Goal: Information Seeking & Learning: Compare options

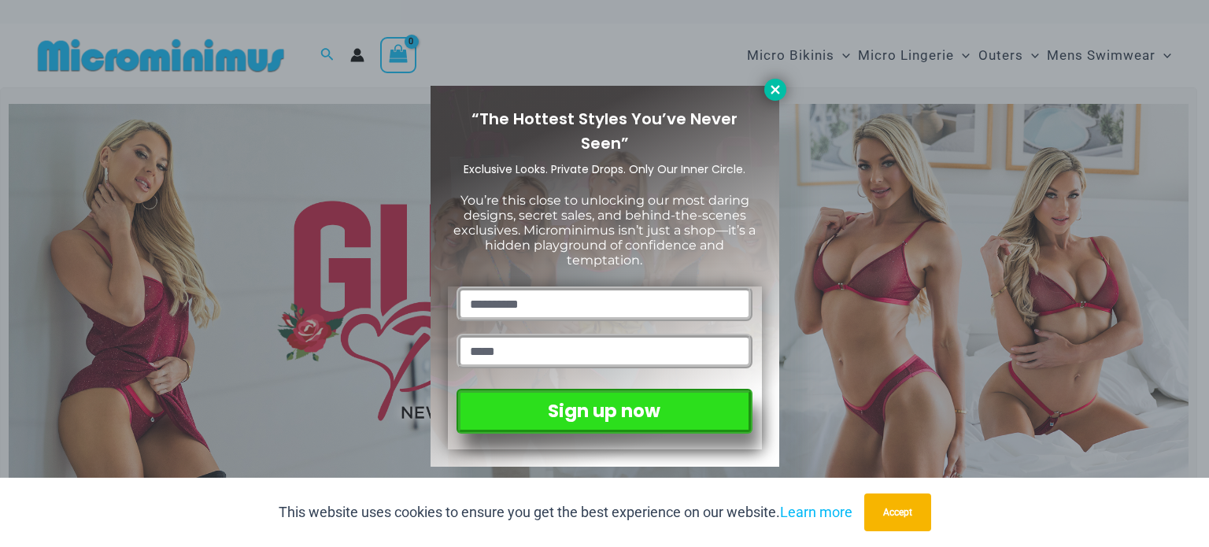
click at [783, 82] on button at bounding box center [775, 90] width 22 height 22
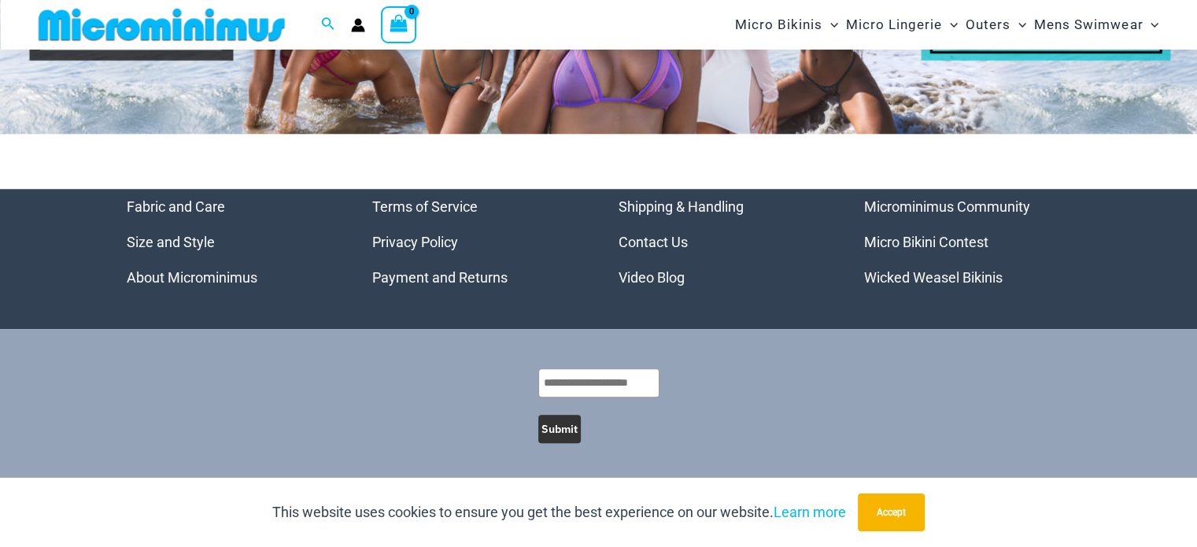
scroll to position [7621, 0]
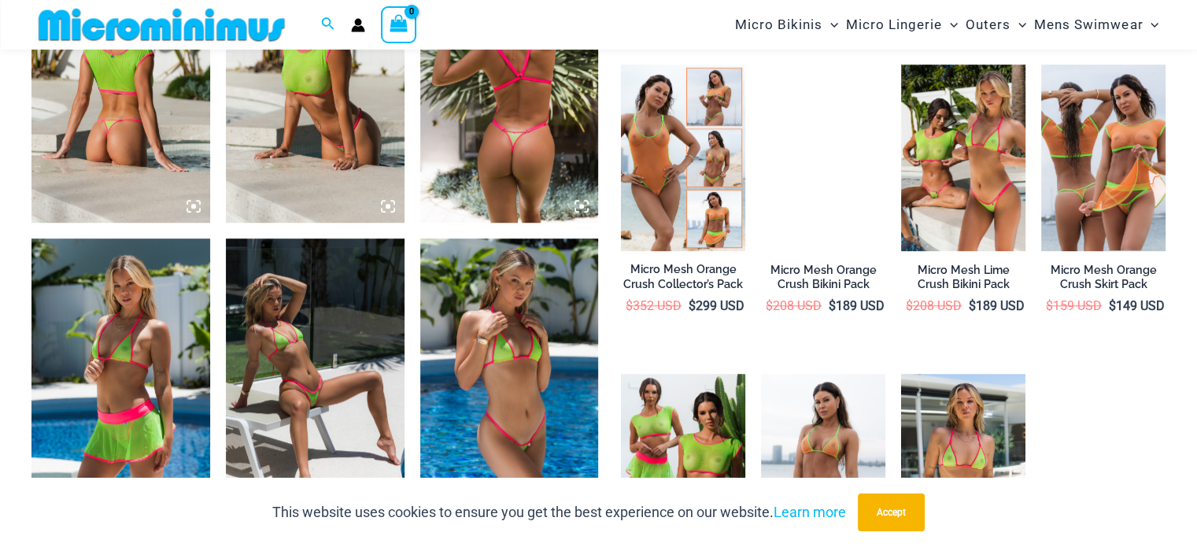
scroll to position [1087, 0]
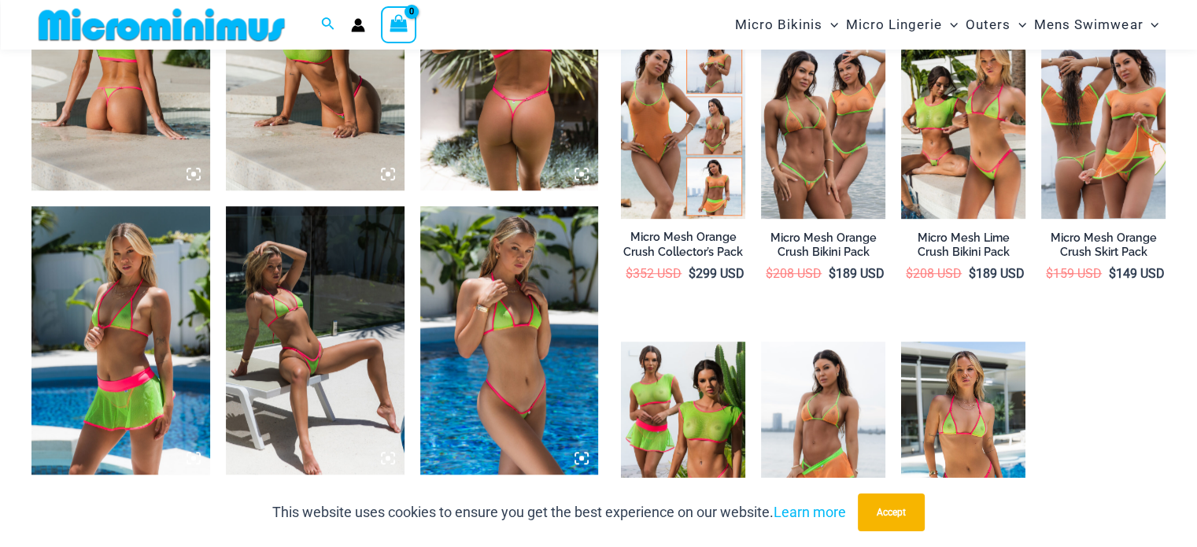
click at [363, 357] on img at bounding box center [315, 340] width 179 height 268
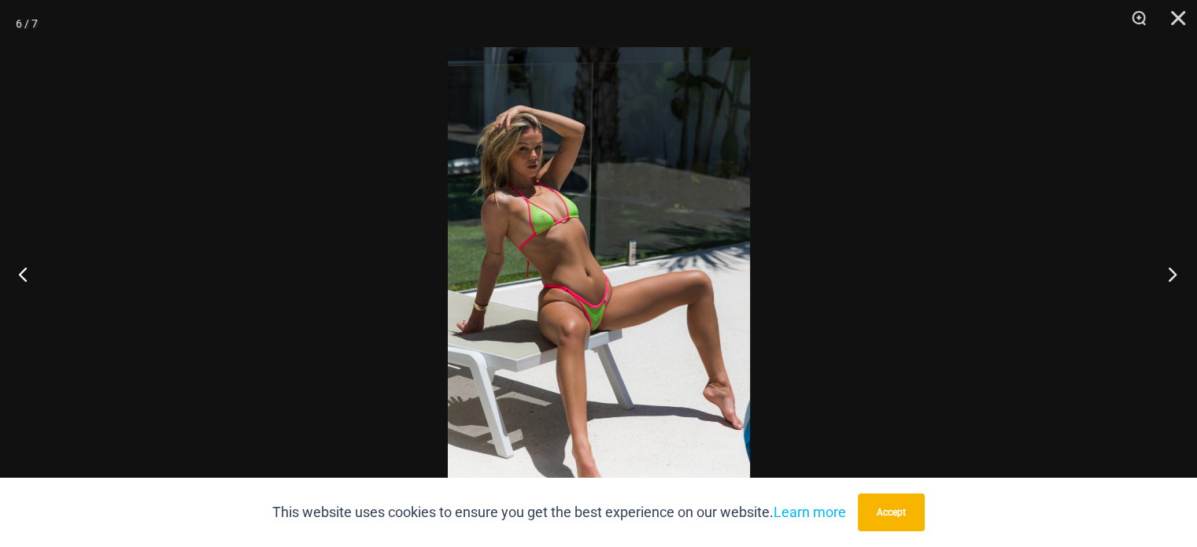
click at [1179, 277] on button "Next" at bounding box center [1167, 274] width 59 height 79
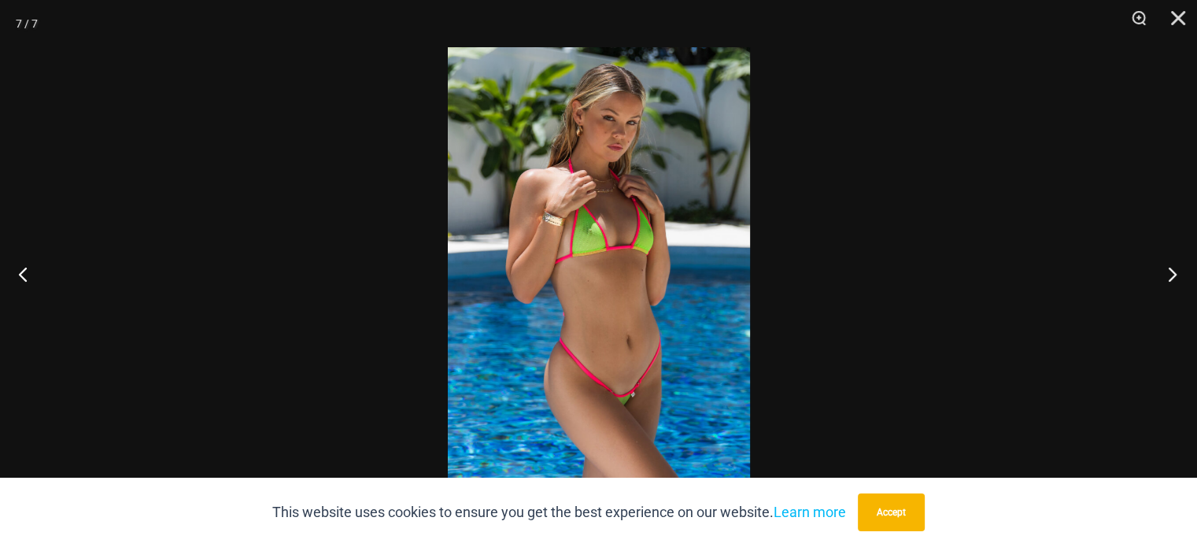
click at [1179, 276] on button "Next" at bounding box center [1167, 274] width 59 height 79
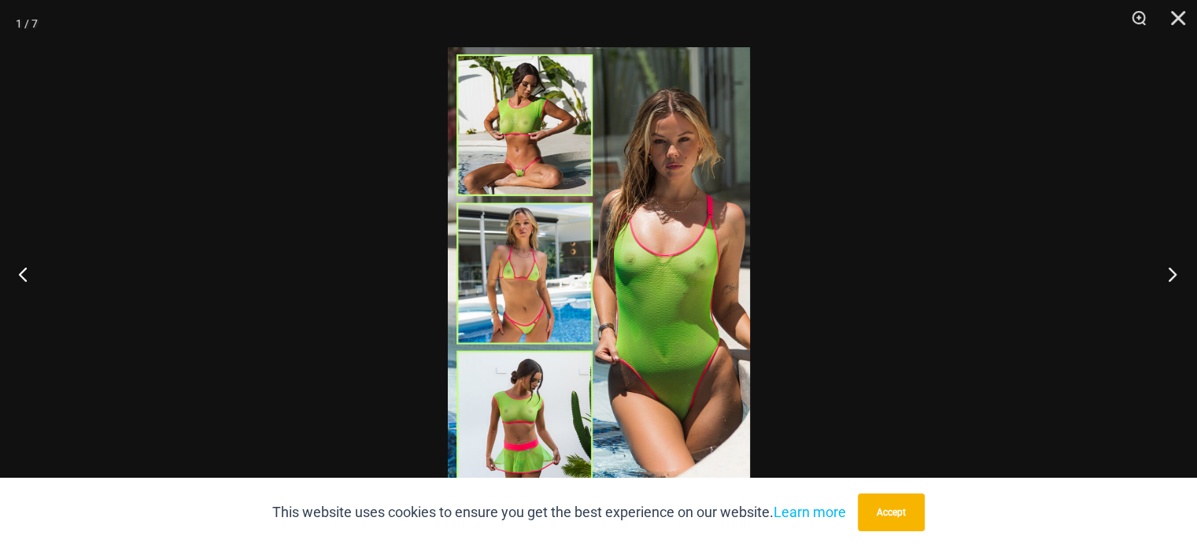
click at [1179, 276] on button "Next" at bounding box center [1167, 274] width 59 height 79
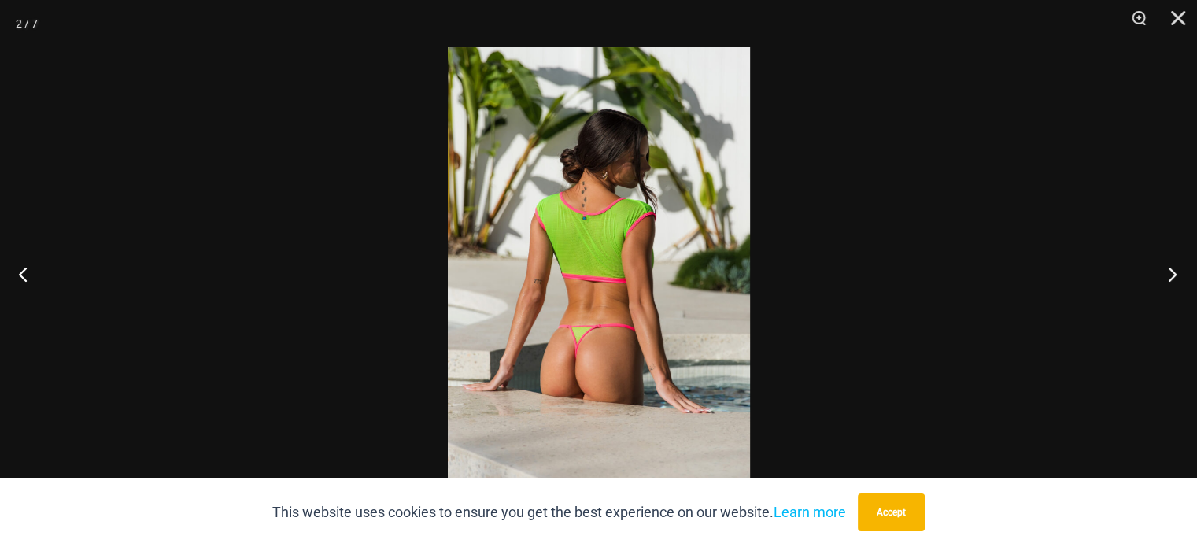
click at [1179, 276] on button "Next" at bounding box center [1167, 274] width 59 height 79
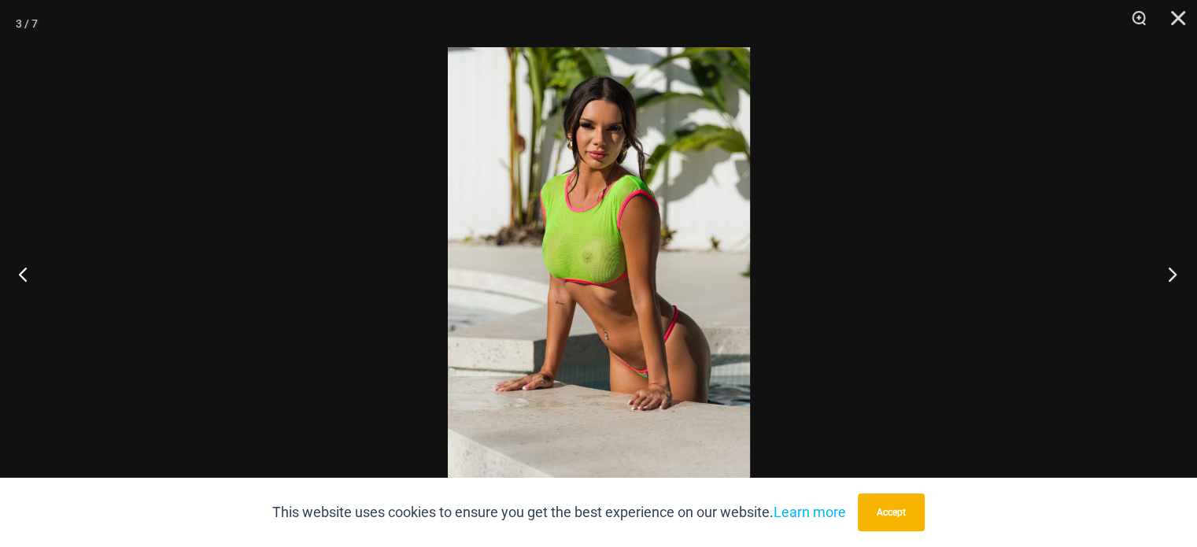
click at [1179, 276] on button "Next" at bounding box center [1167, 274] width 59 height 79
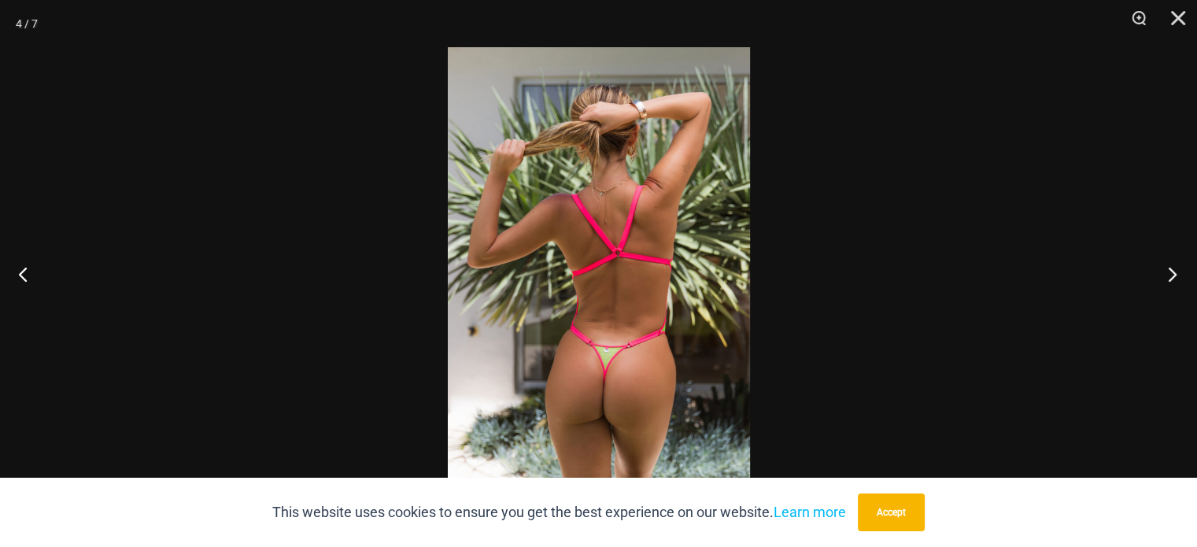
click at [1179, 276] on button "Next" at bounding box center [1167, 274] width 59 height 79
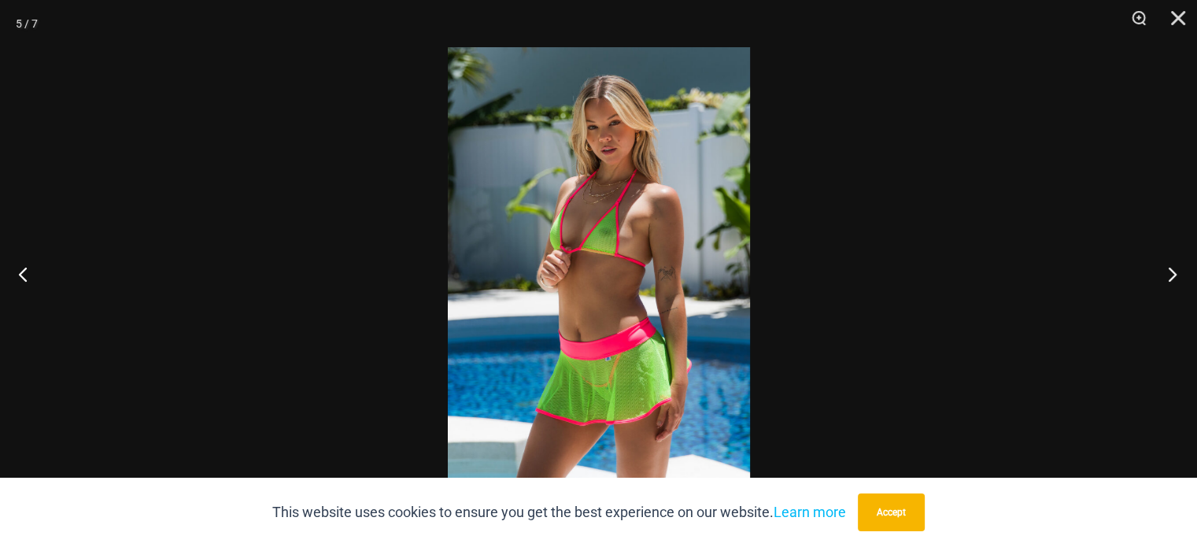
click at [1179, 276] on button "Next" at bounding box center [1167, 274] width 59 height 79
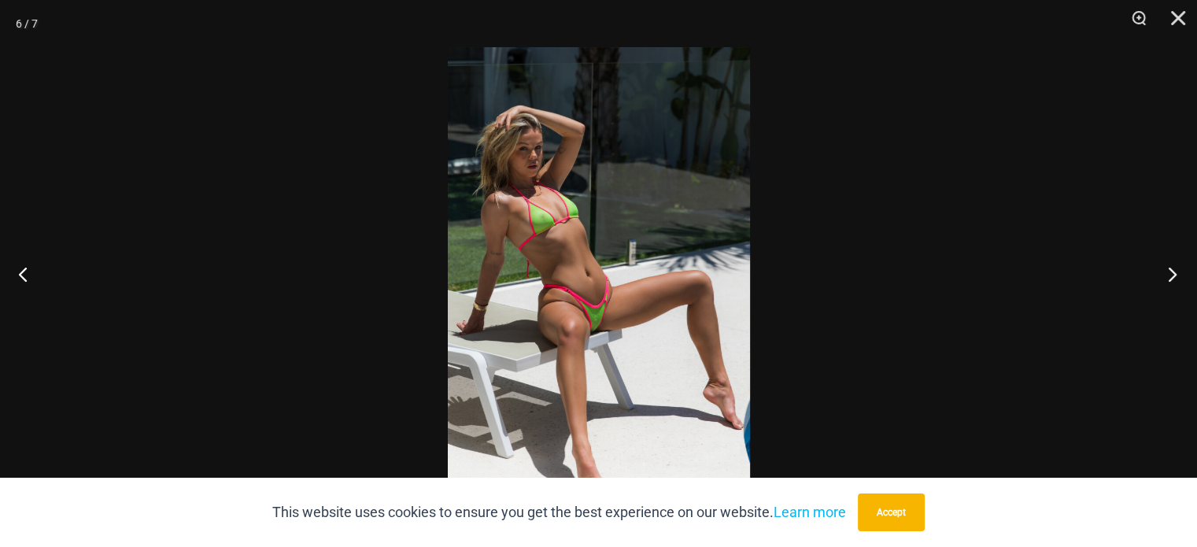
click at [1179, 276] on button "Next" at bounding box center [1167, 274] width 59 height 79
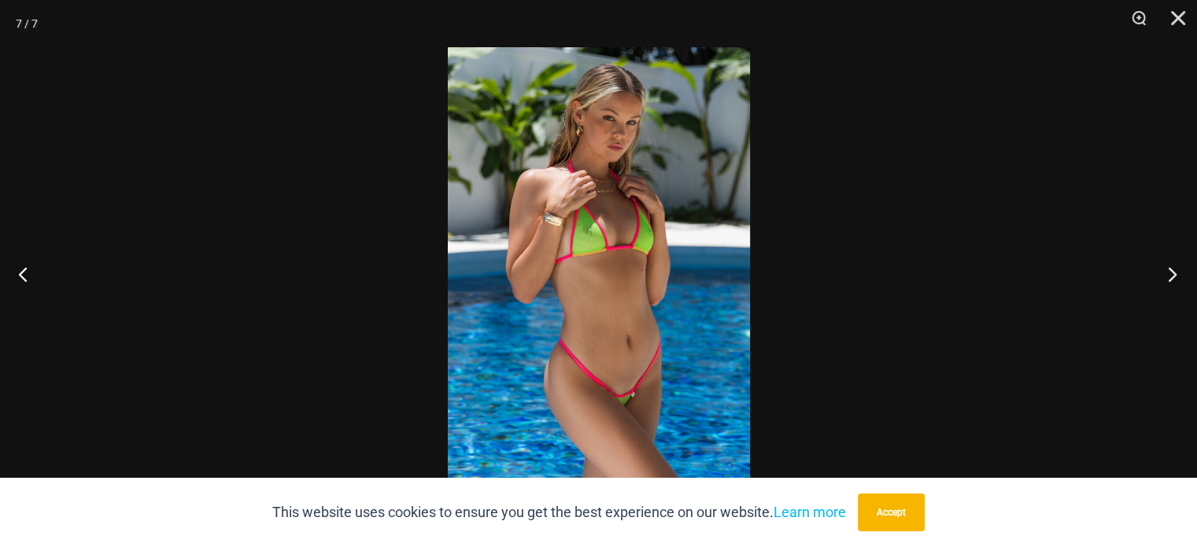
click at [1179, 276] on button "Next" at bounding box center [1167, 274] width 59 height 79
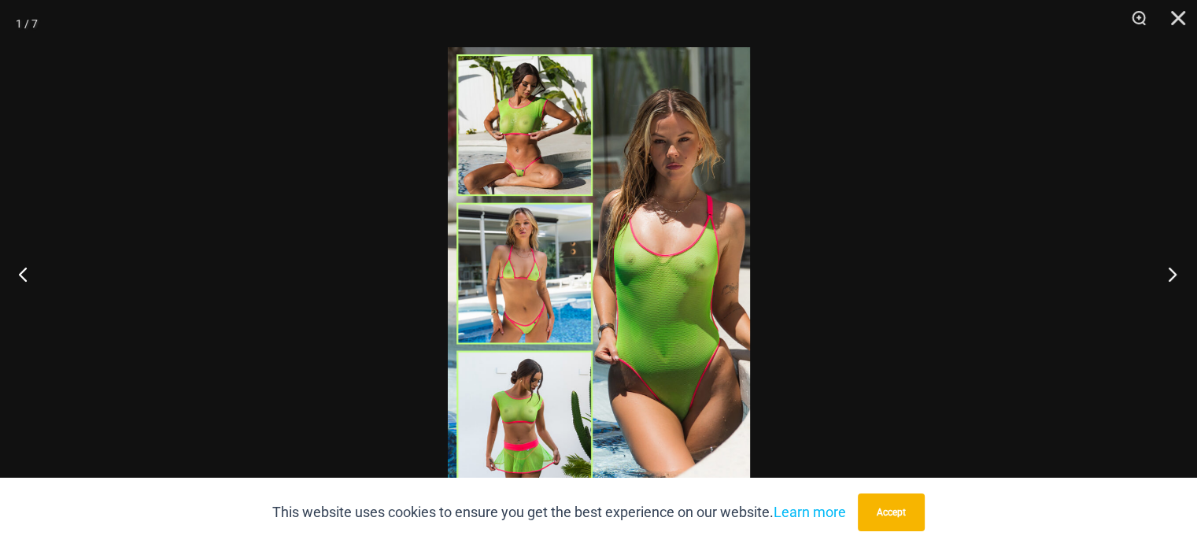
click at [1181, 275] on button "Next" at bounding box center [1167, 274] width 59 height 79
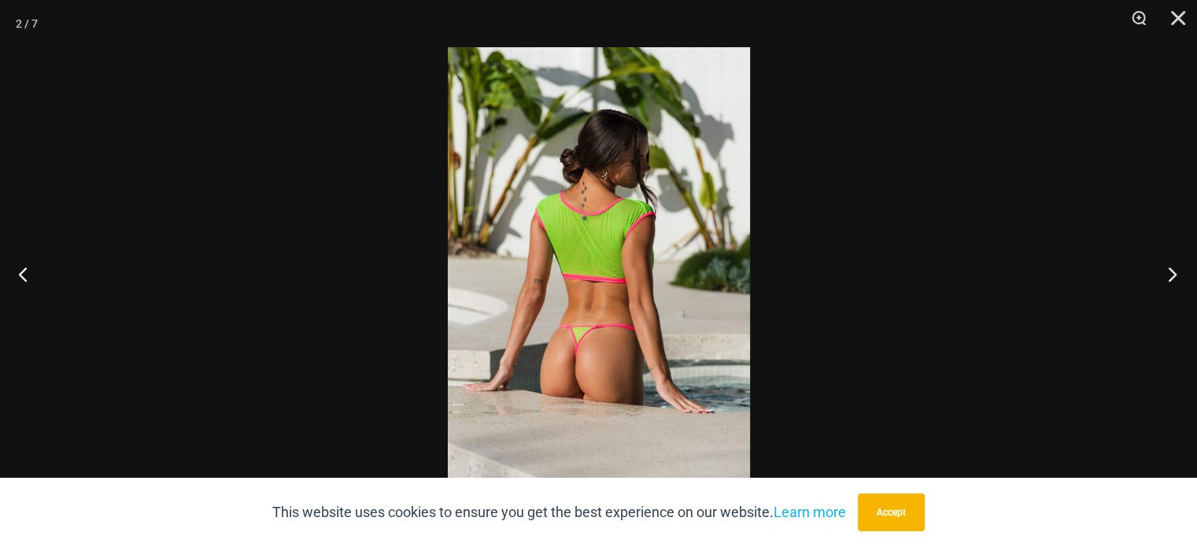
click at [1181, 275] on button "Next" at bounding box center [1167, 274] width 59 height 79
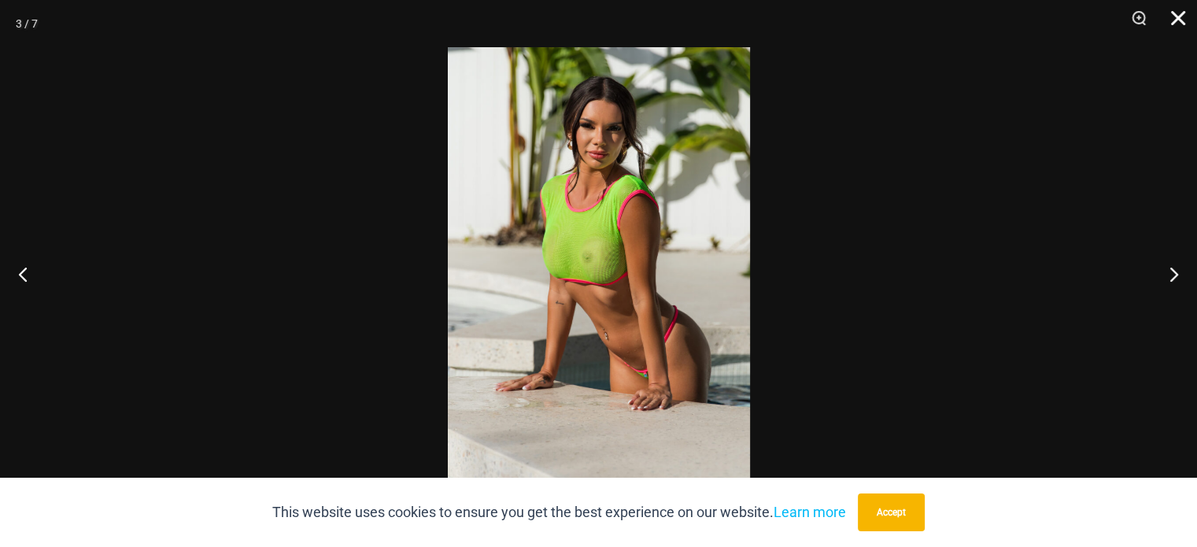
click at [1175, 20] on button "Close" at bounding box center [1172, 23] width 39 height 47
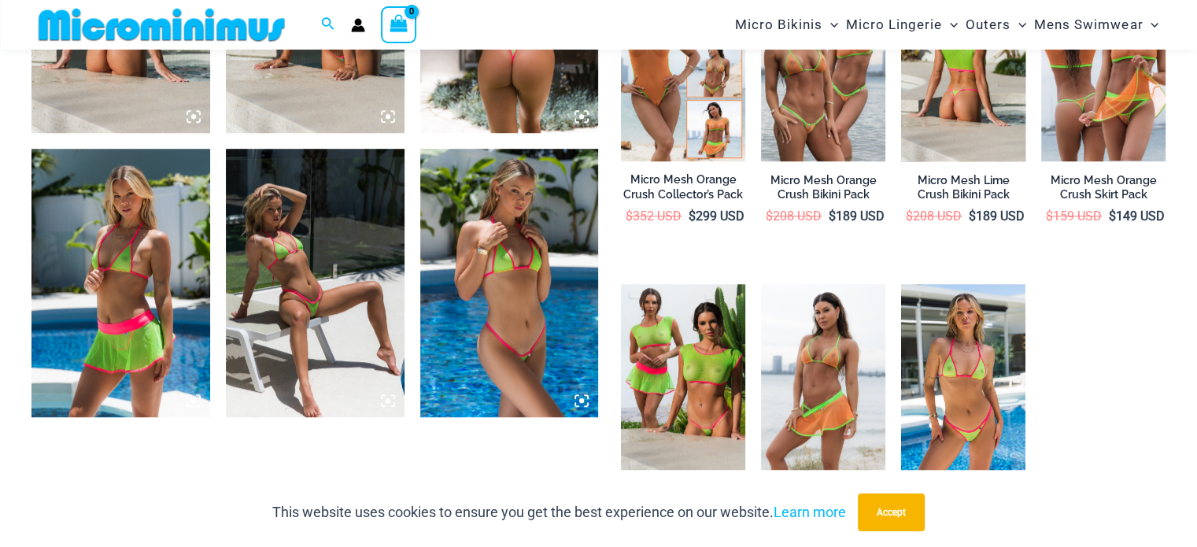
scroll to position [1245, 0]
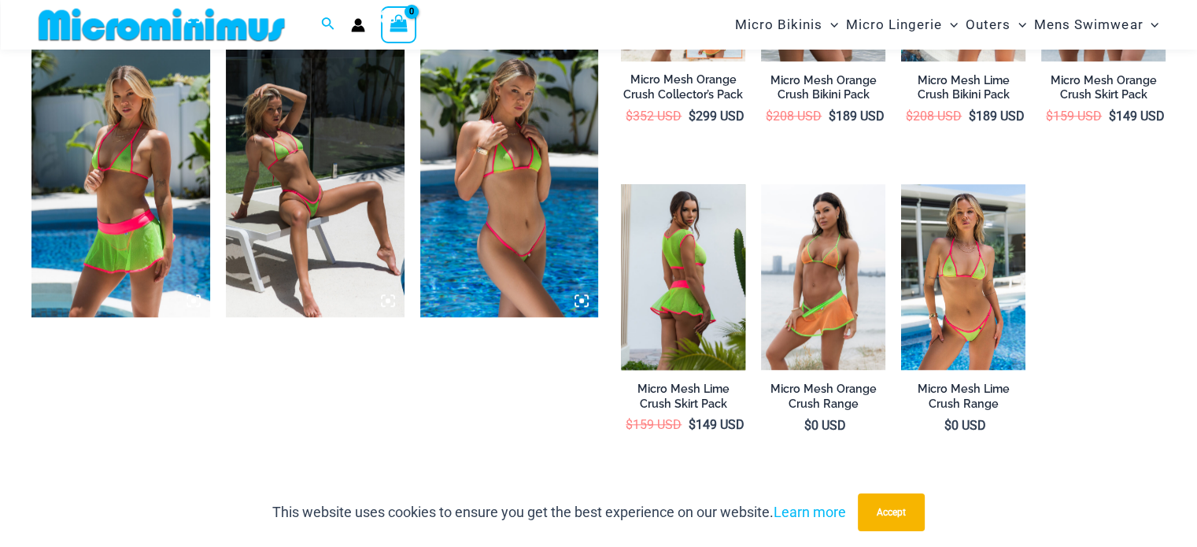
click at [700, 324] on img at bounding box center [683, 277] width 124 height 187
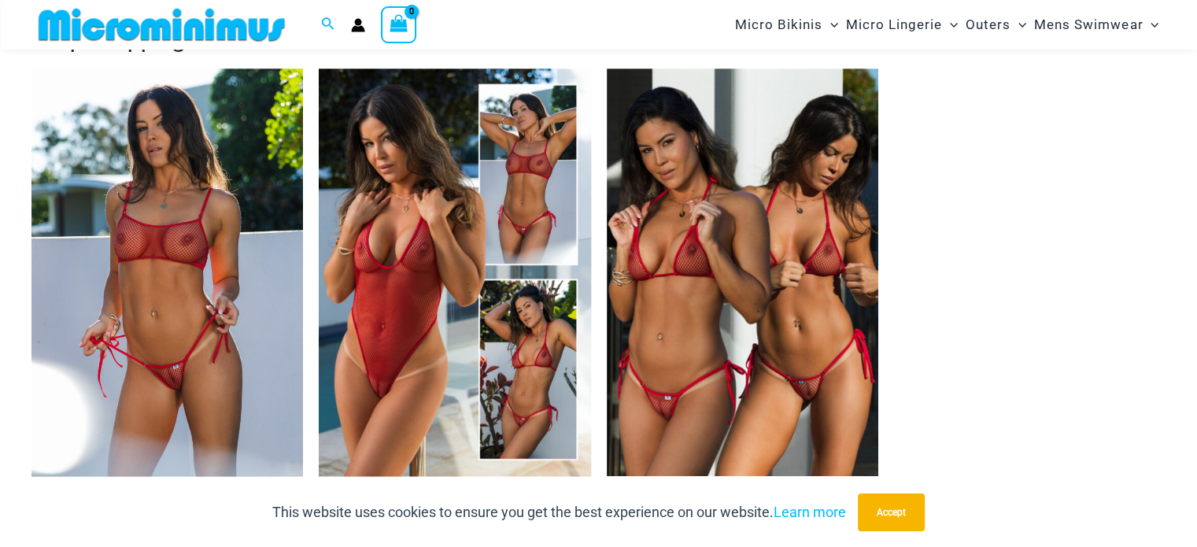
scroll to position [1638, 0]
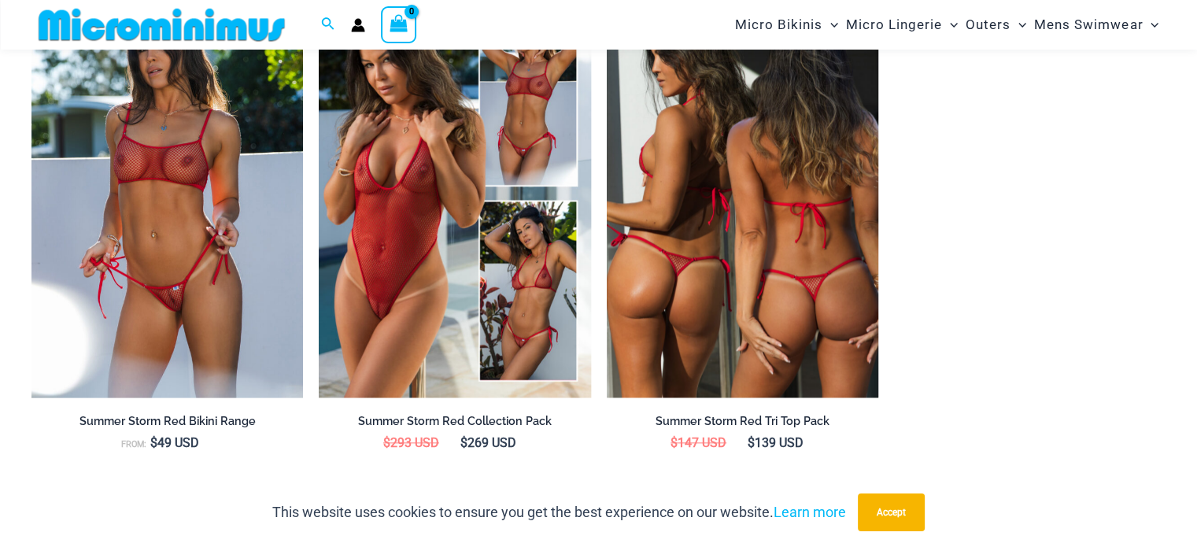
click at [825, 207] on img at bounding box center [743, 194] width 272 height 408
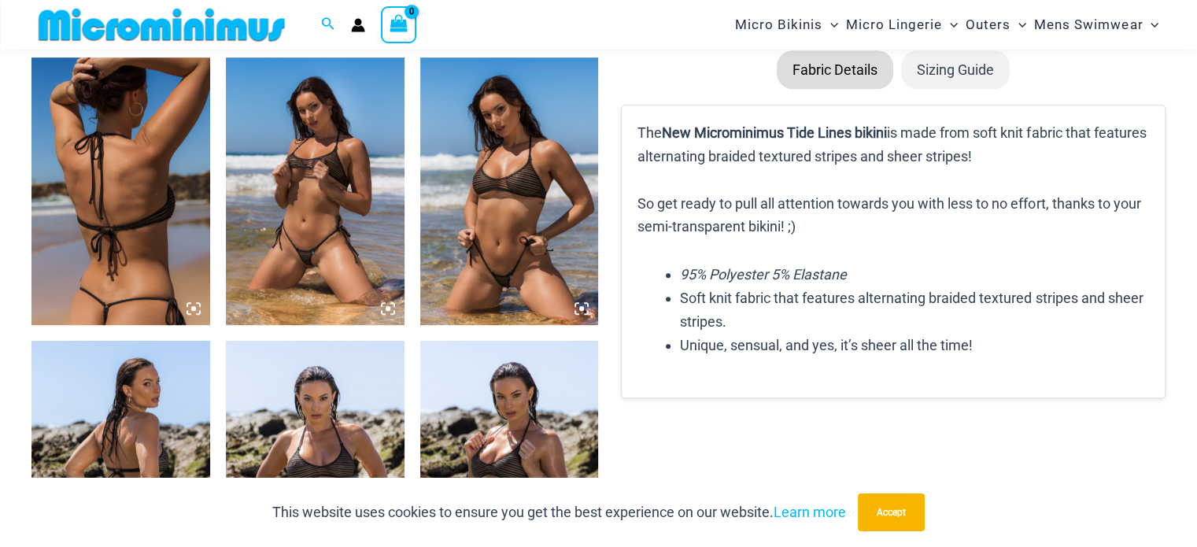
scroll to position [1088, 0]
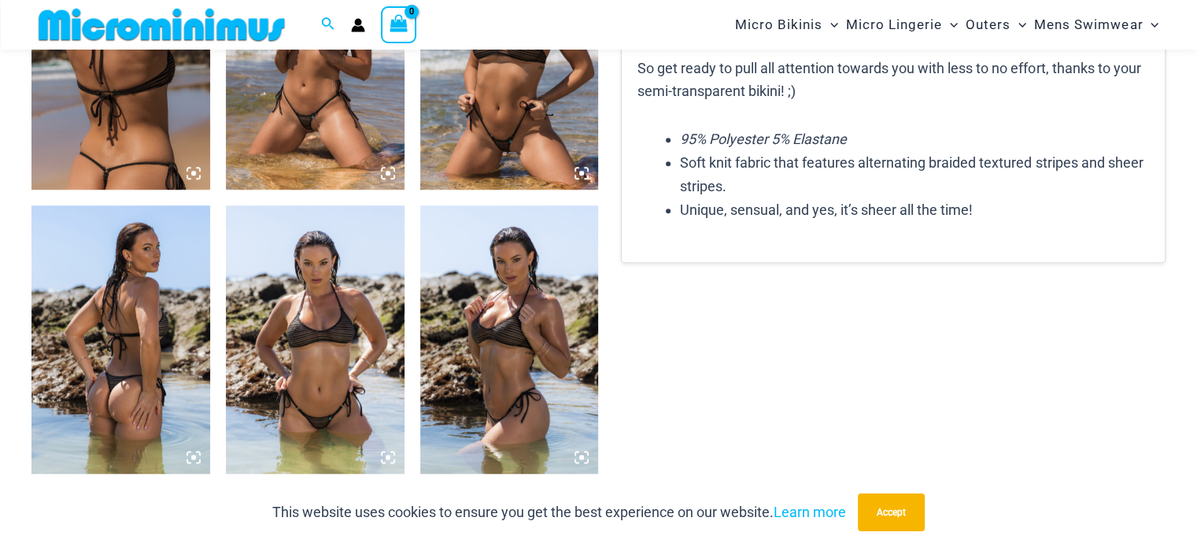
click at [537, 207] on img at bounding box center [509, 339] width 179 height 268
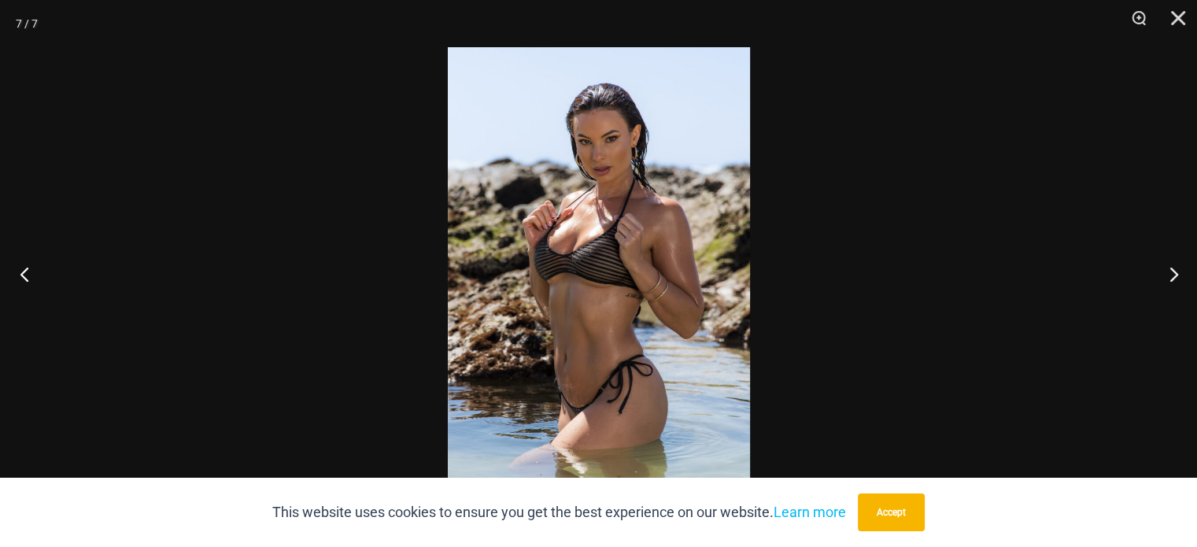
click at [47, 276] on button "Previous" at bounding box center [29, 274] width 59 height 79
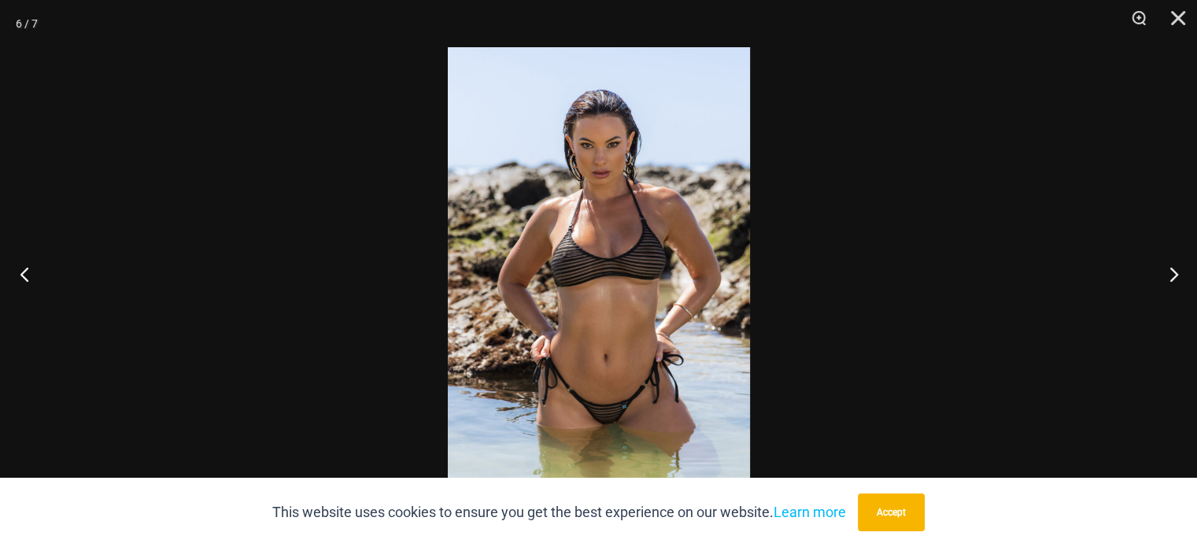
click at [48, 272] on button "Previous" at bounding box center [29, 274] width 59 height 79
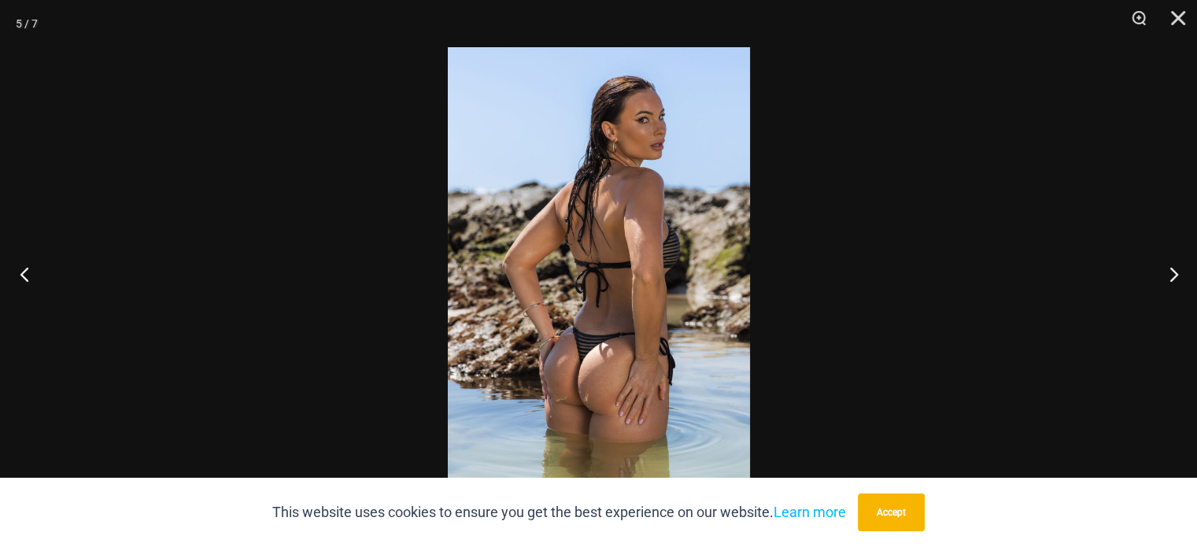
click at [49, 271] on button "Previous" at bounding box center [29, 274] width 59 height 79
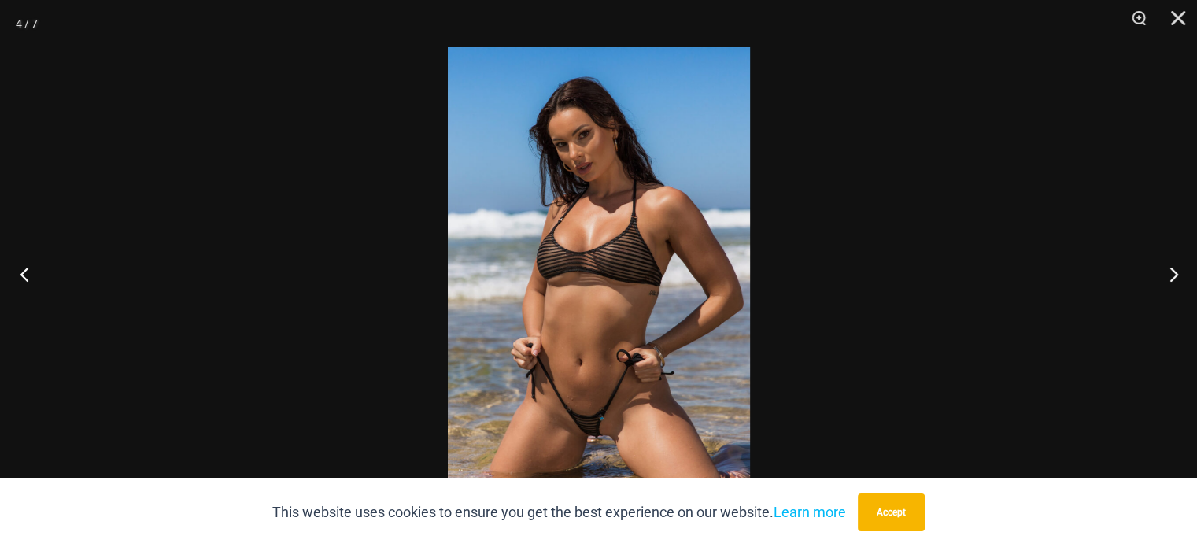
click at [49, 271] on button "Previous" at bounding box center [29, 274] width 59 height 79
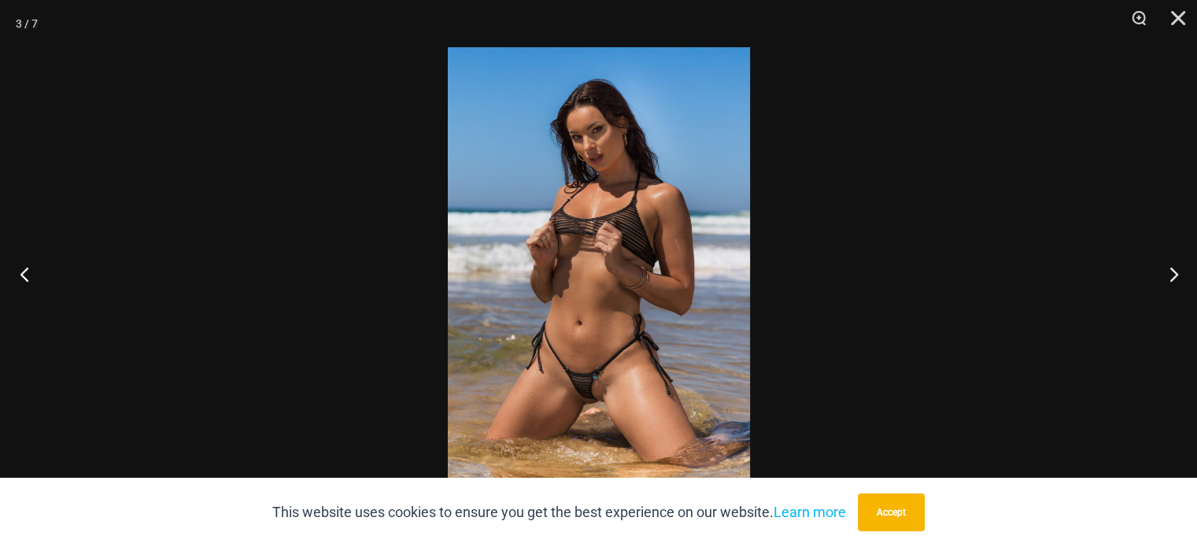
click at [49, 271] on button "Previous" at bounding box center [29, 274] width 59 height 79
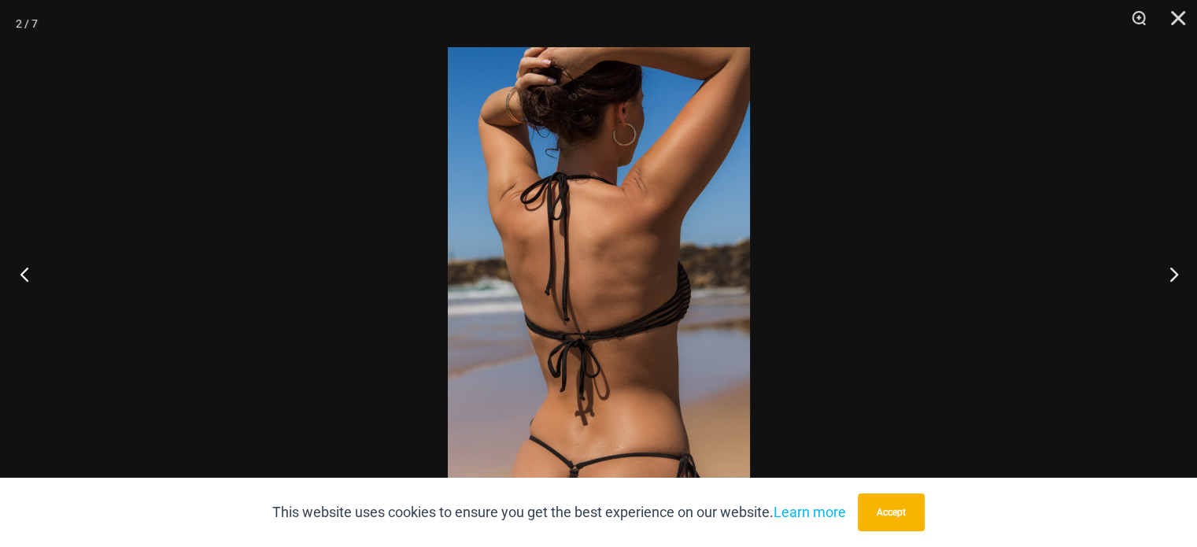
click at [49, 271] on button "Previous" at bounding box center [29, 274] width 59 height 79
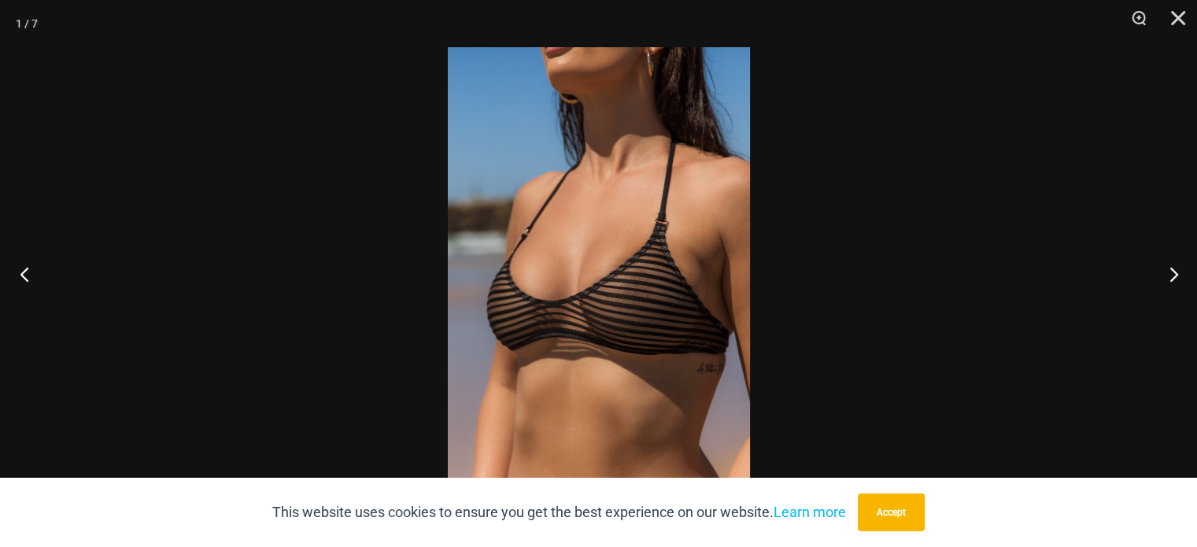
click at [49, 271] on button "Previous" at bounding box center [29, 274] width 59 height 79
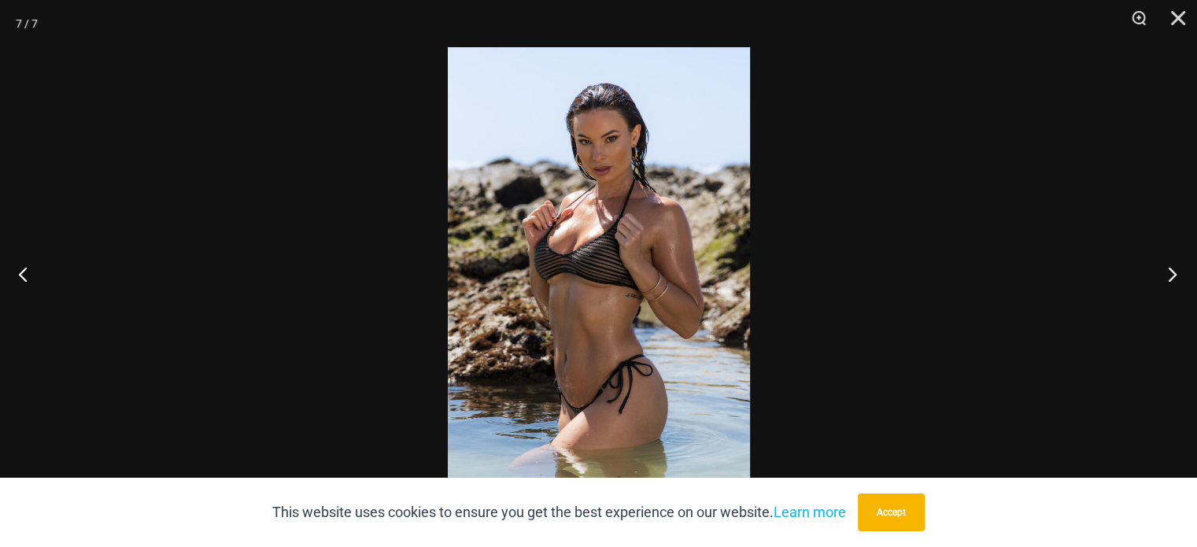
click at [1174, 272] on button "Next" at bounding box center [1167, 274] width 59 height 79
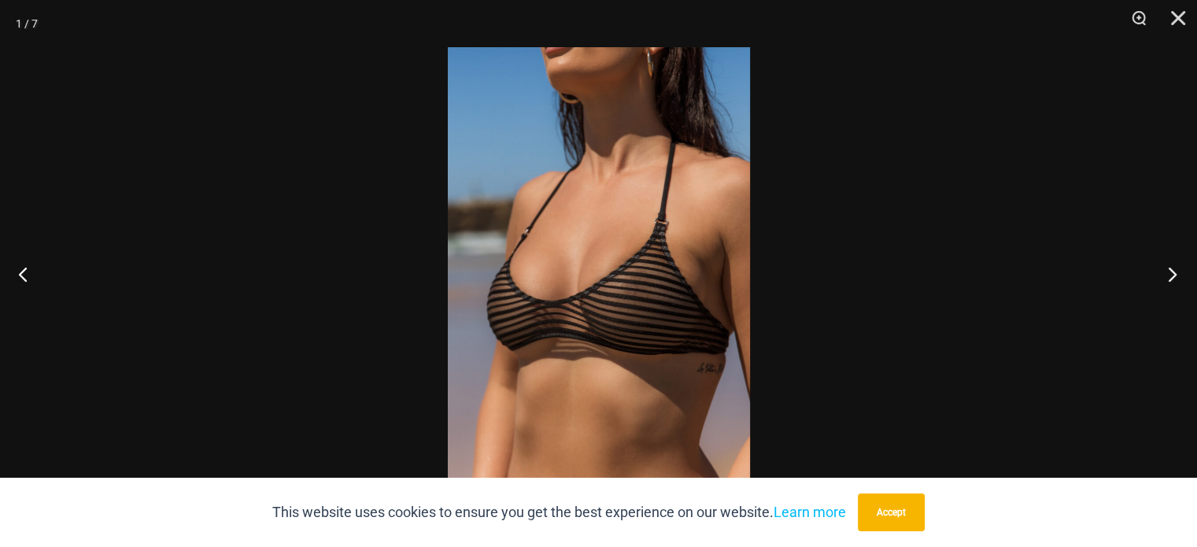
click at [1169, 269] on button "Next" at bounding box center [1167, 274] width 59 height 79
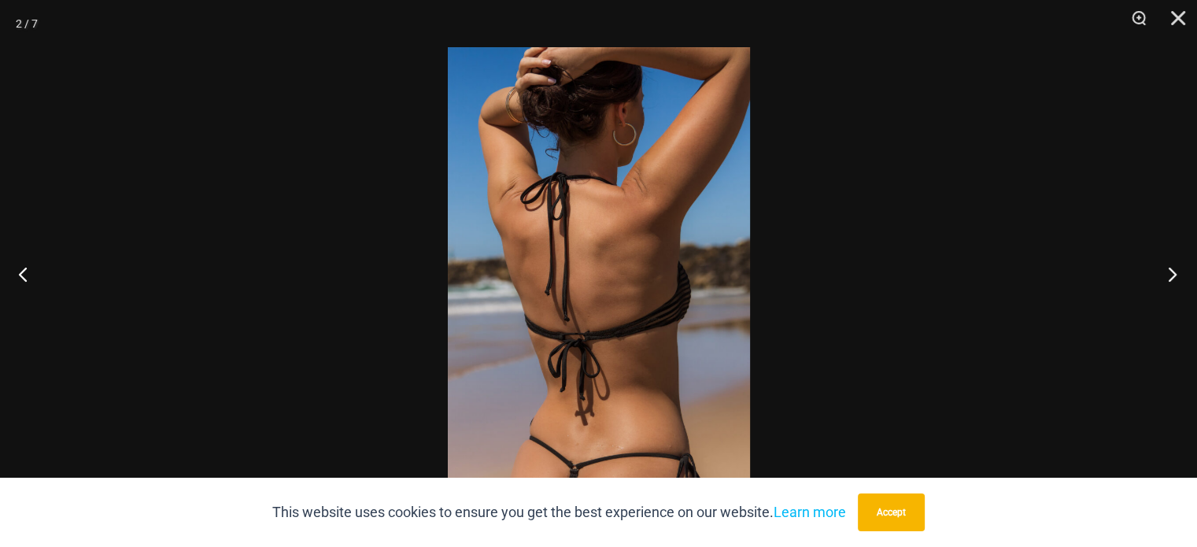
click at [1171, 269] on button "Next" at bounding box center [1167, 274] width 59 height 79
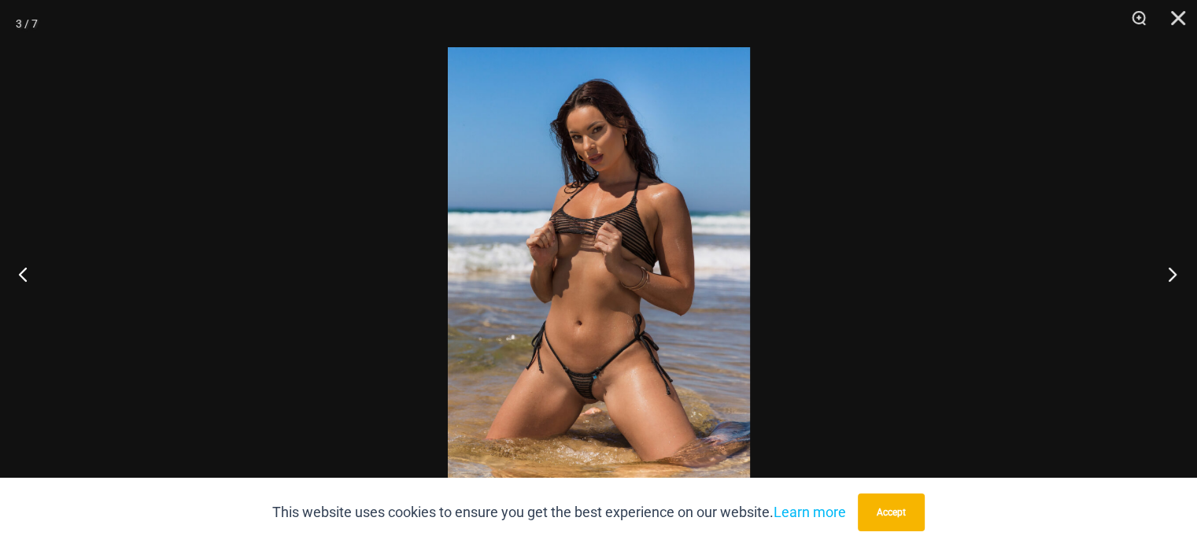
click at [1171, 269] on button "Next" at bounding box center [1167, 274] width 59 height 79
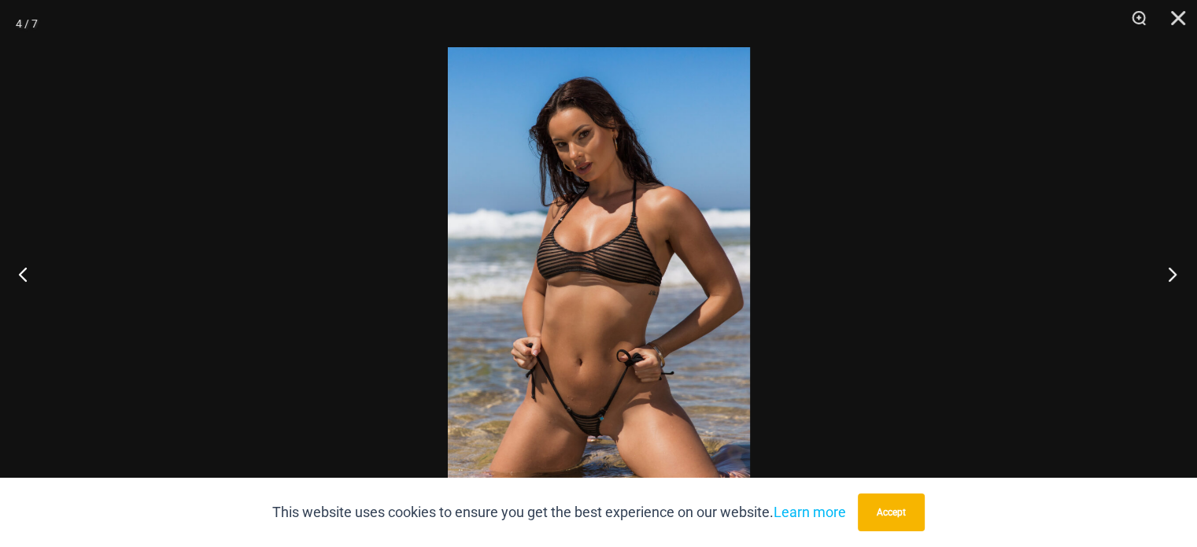
click at [1171, 268] on button "Next" at bounding box center [1167, 274] width 59 height 79
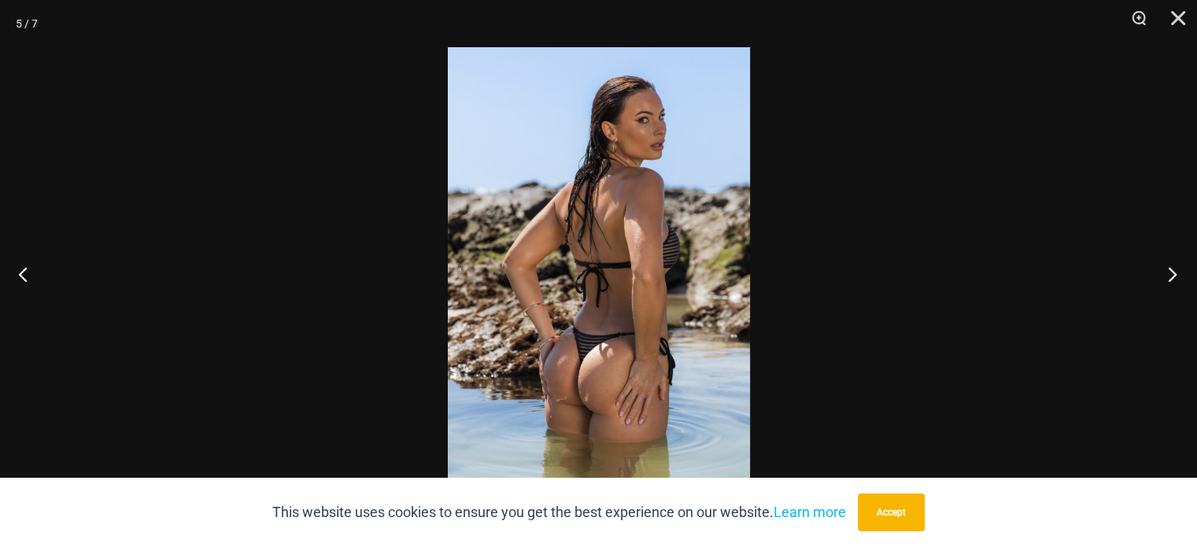
click at [1171, 268] on button "Next" at bounding box center [1167, 274] width 59 height 79
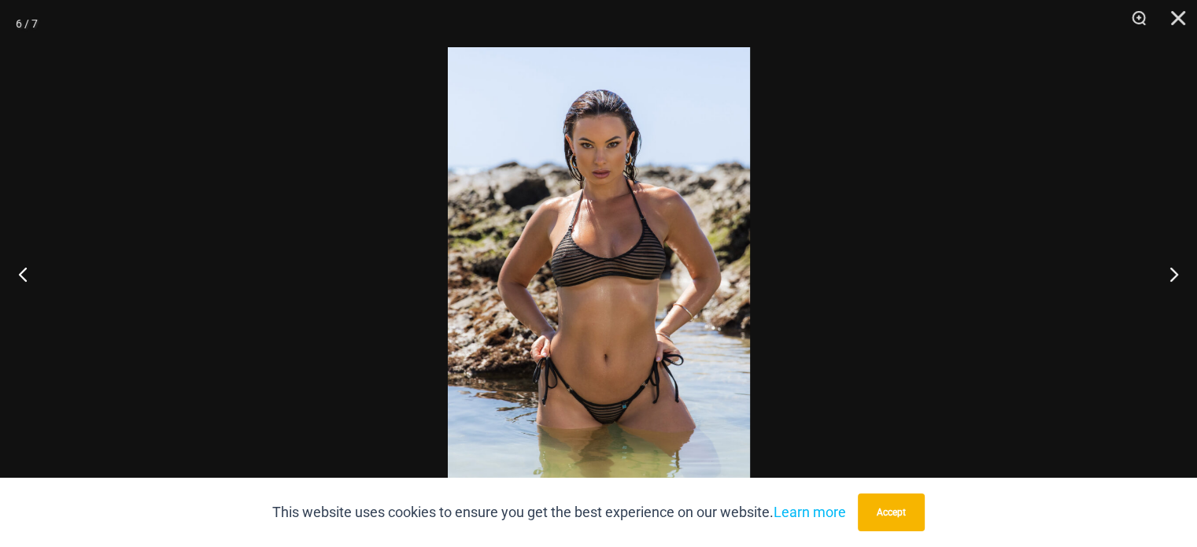
click at [670, 270] on img at bounding box center [599, 273] width 302 height 453
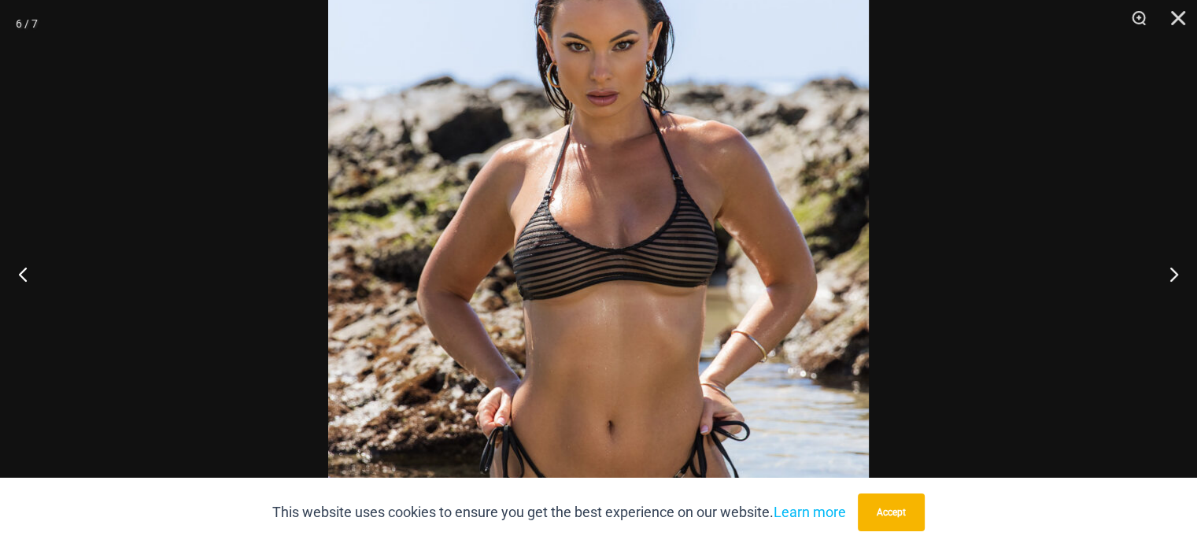
click at [668, 264] on img at bounding box center [598, 276] width 541 height 811
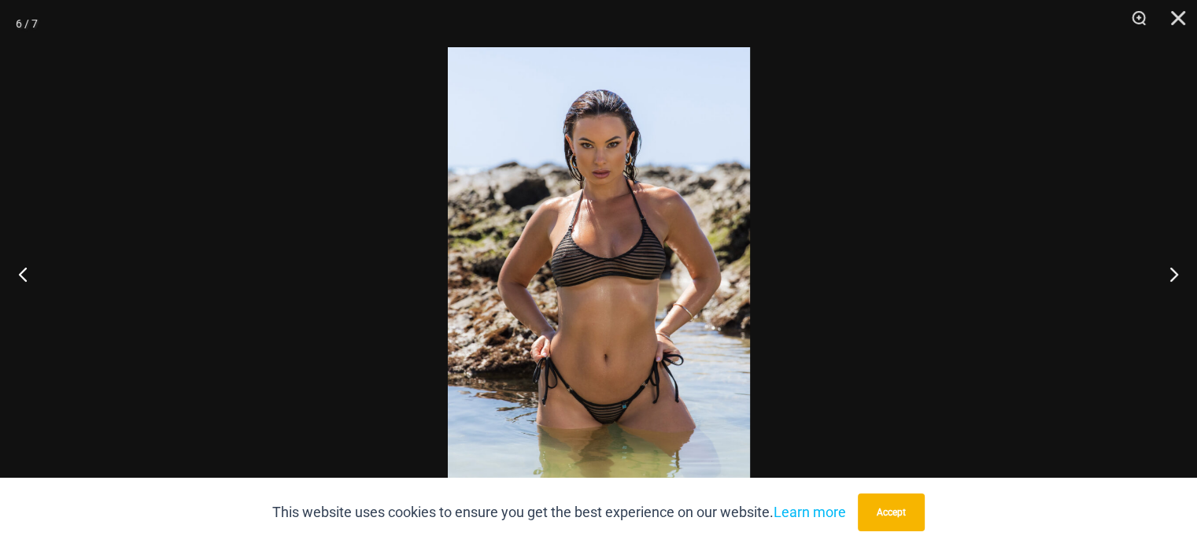
click at [668, 264] on img at bounding box center [599, 273] width 302 height 453
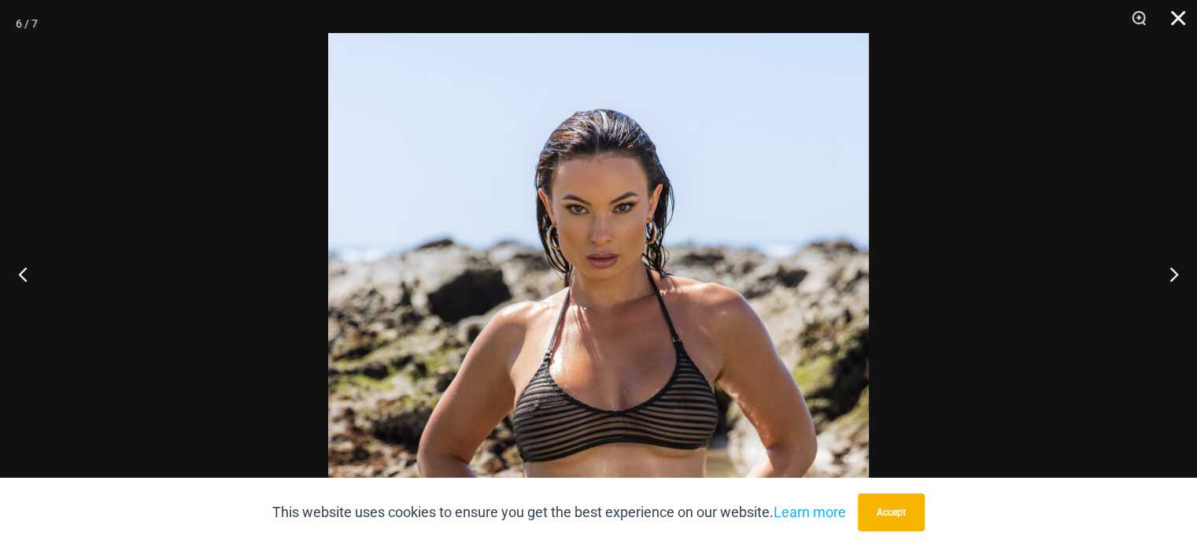
click at [1182, 24] on button "Close" at bounding box center [1172, 23] width 39 height 47
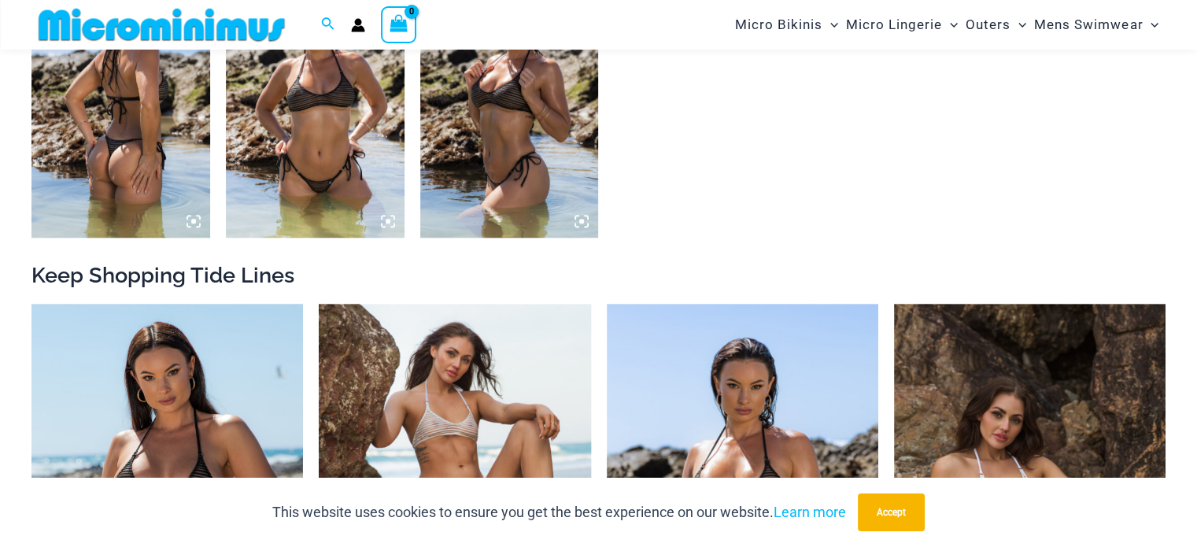
scroll to position [1560, 0]
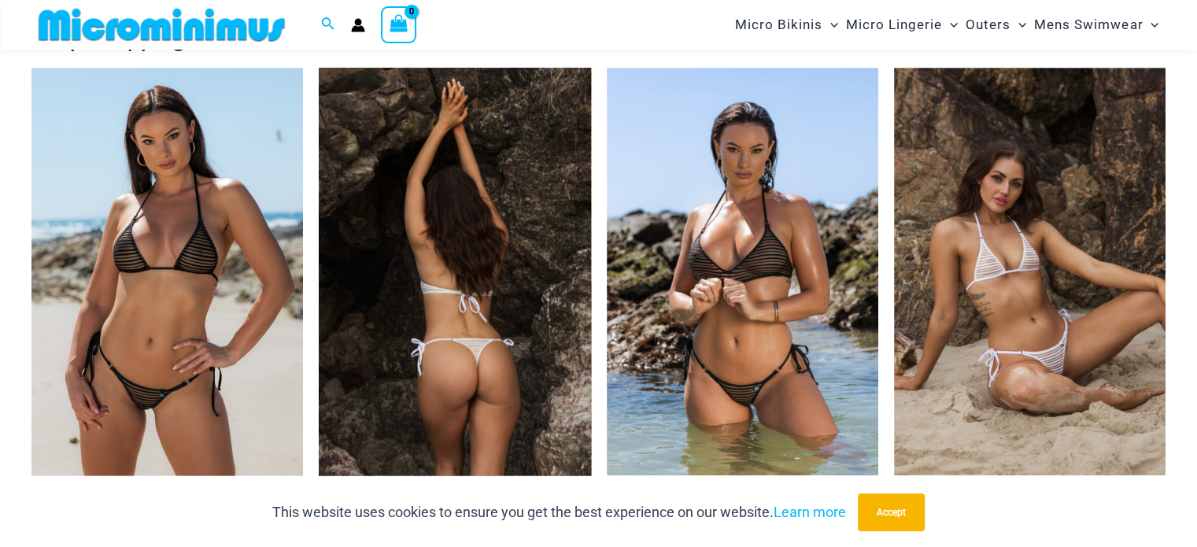
drag, startPoint x: 532, startPoint y: 359, endPoint x: 389, endPoint y: 343, distance: 144.1
click at [389, 343] on img at bounding box center [455, 272] width 272 height 408
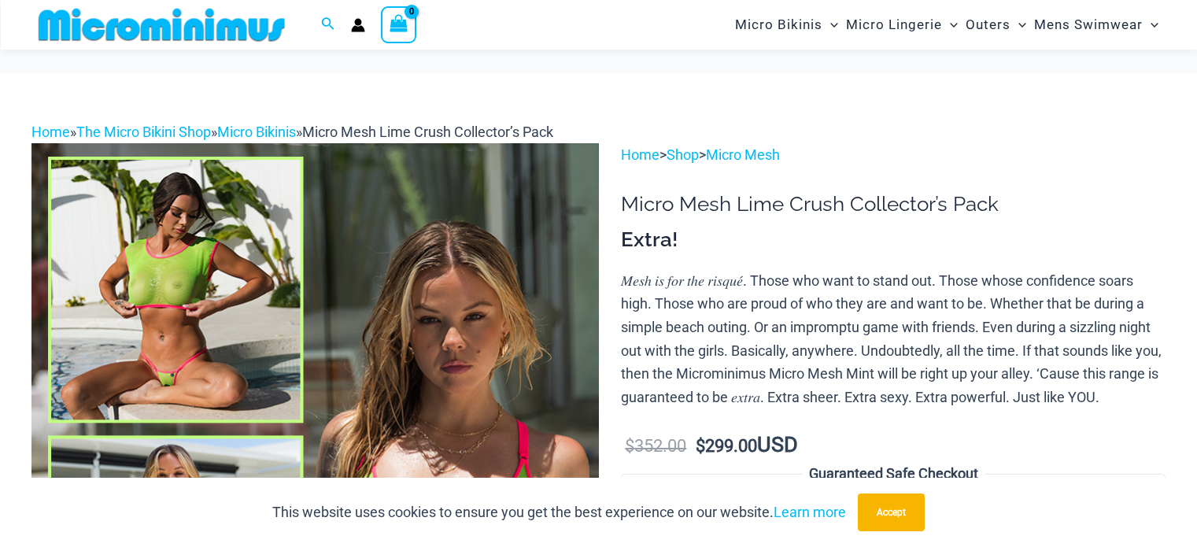
scroll to position [1245, 0]
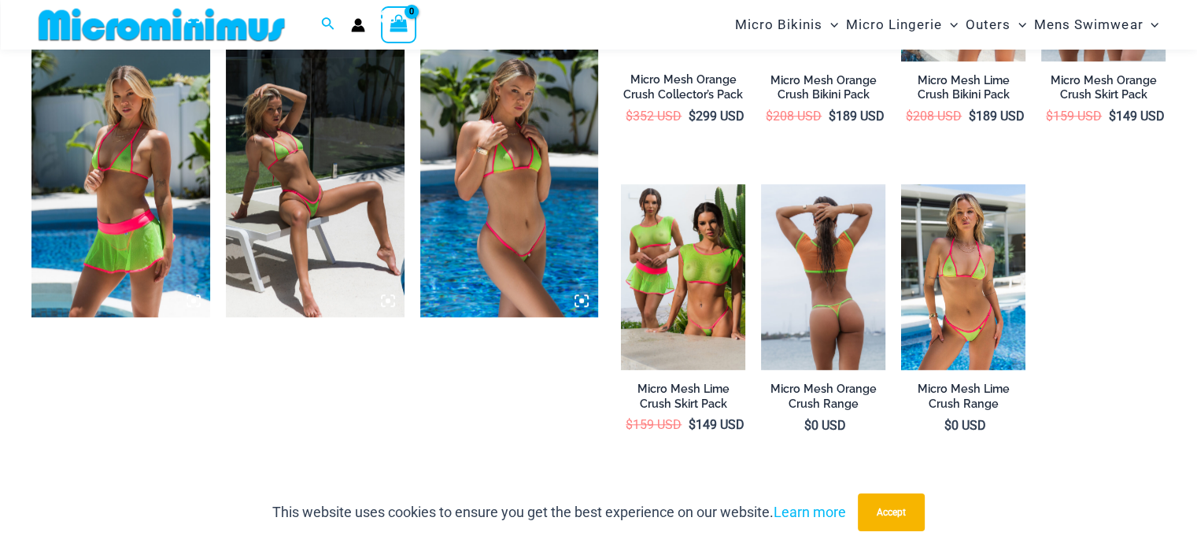
drag, startPoint x: 0, startPoint y: 0, endPoint x: 849, endPoint y: 342, distance: 914.9
click at [849, 342] on img at bounding box center [823, 277] width 124 height 187
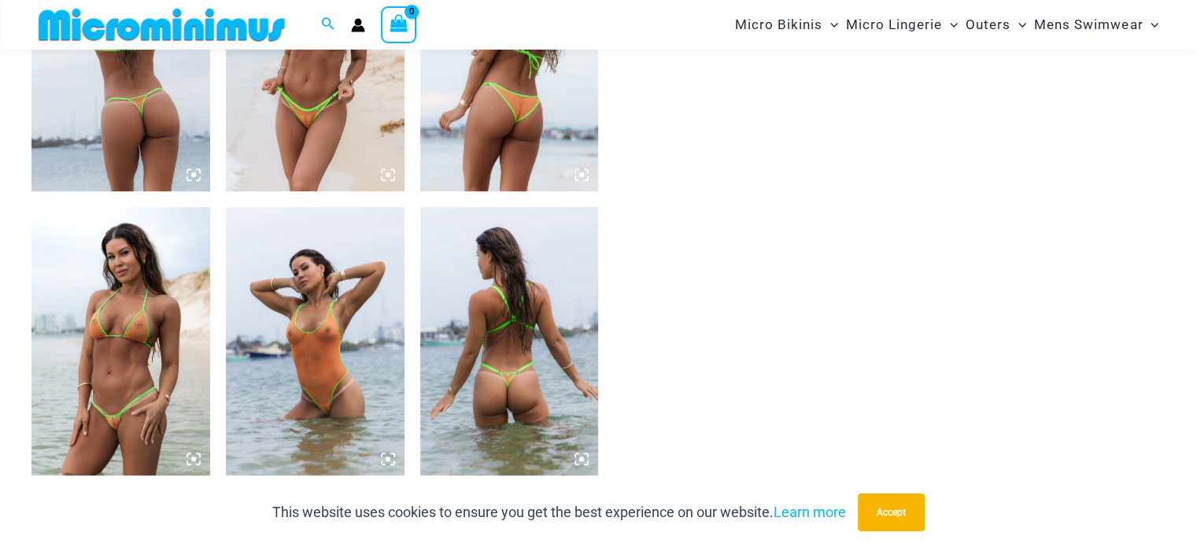
scroll to position [1178, 0]
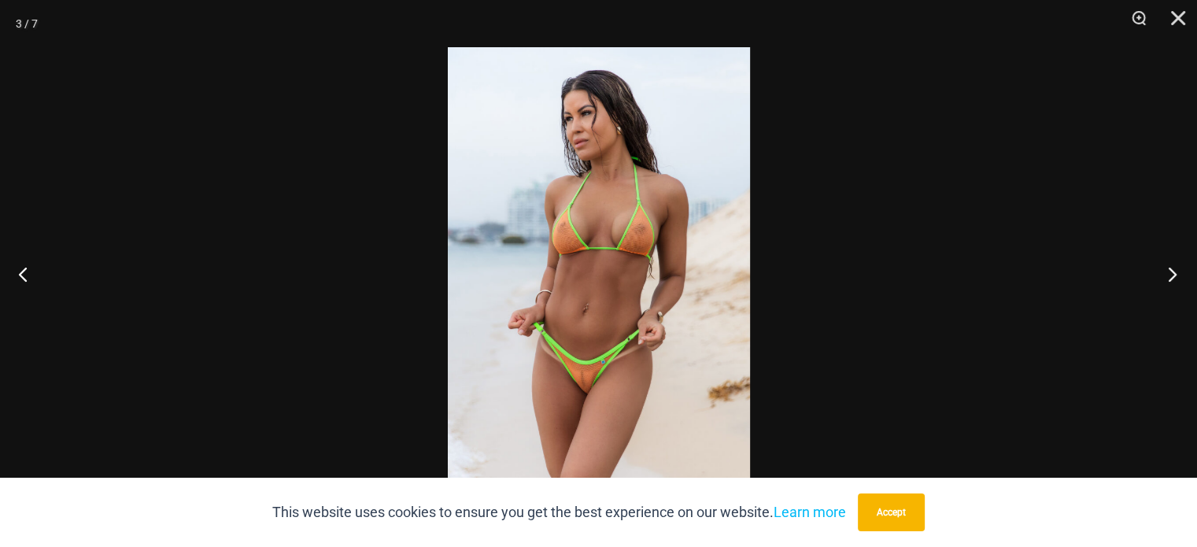
click at [1174, 276] on button "Next" at bounding box center [1167, 274] width 59 height 79
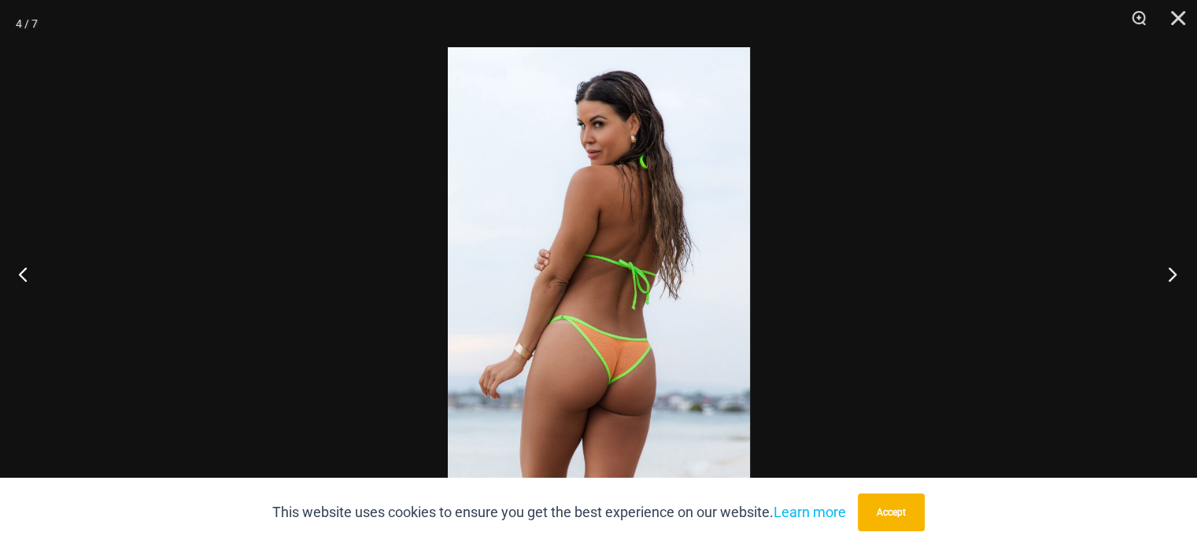
click at [1174, 276] on button "Next" at bounding box center [1167, 274] width 59 height 79
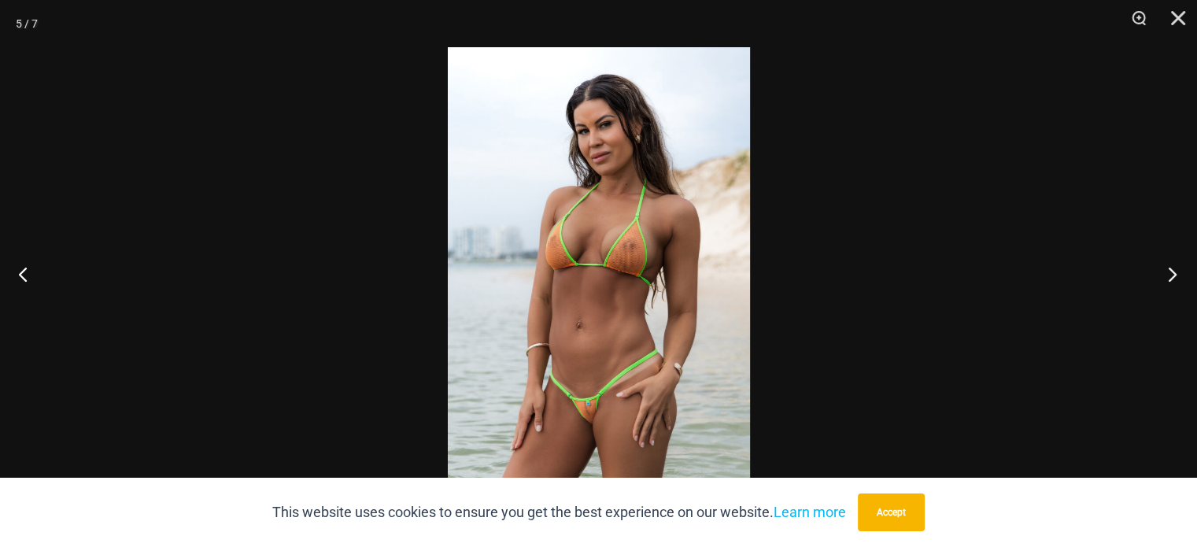
click at [1174, 276] on button "Next" at bounding box center [1167, 274] width 59 height 79
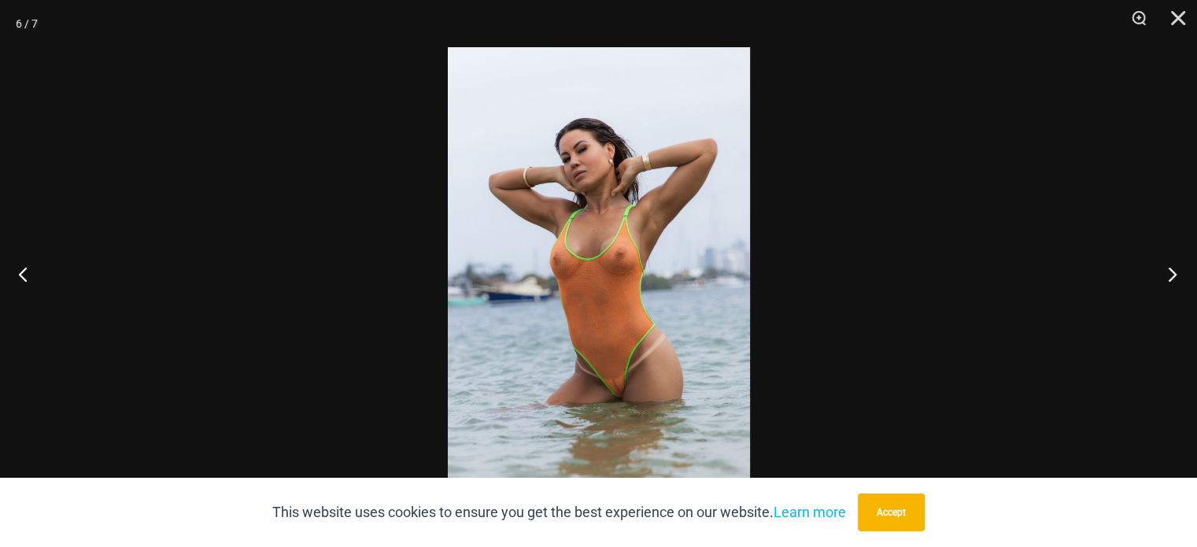
click at [1174, 276] on button "Next" at bounding box center [1167, 274] width 59 height 79
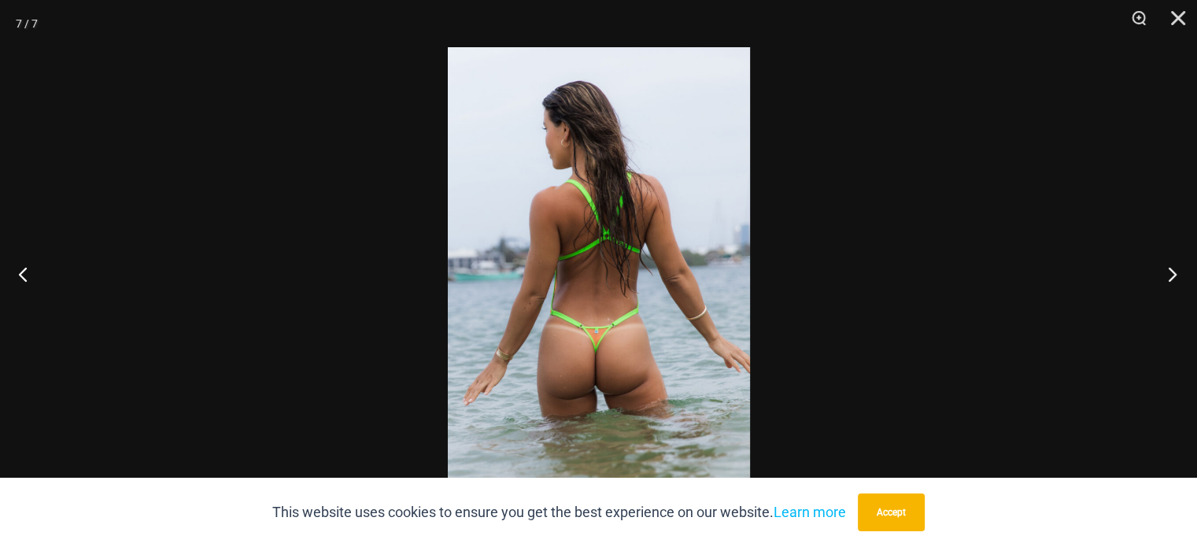
click at [1175, 276] on button "Next" at bounding box center [1167, 274] width 59 height 79
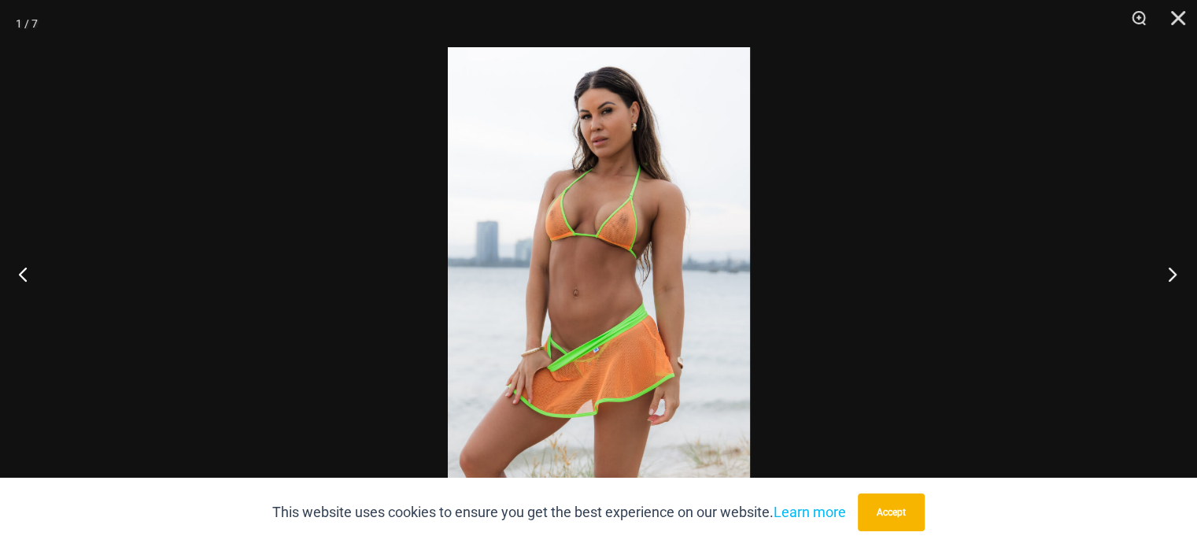
click at [1175, 270] on button "Next" at bounding box center [1167, 274] width 59 height 79
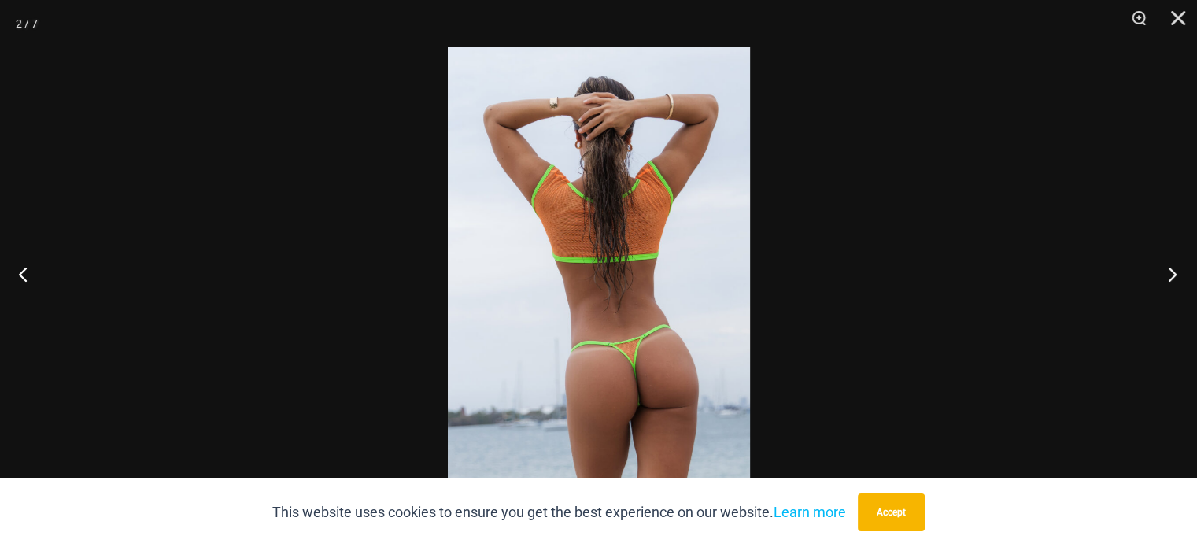
click at [1175, 270] on button "Next" at bounding box center [1167, 274] width 59 height 79
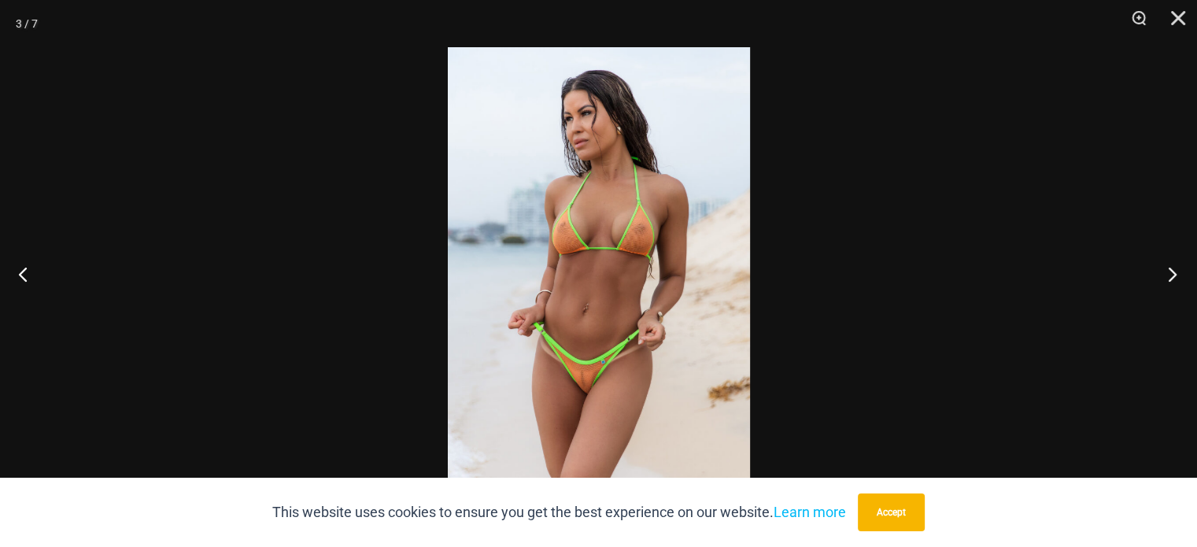
click at [1177, 270] on button "Next" at bounding box center [1167, 274] width 59 height 79
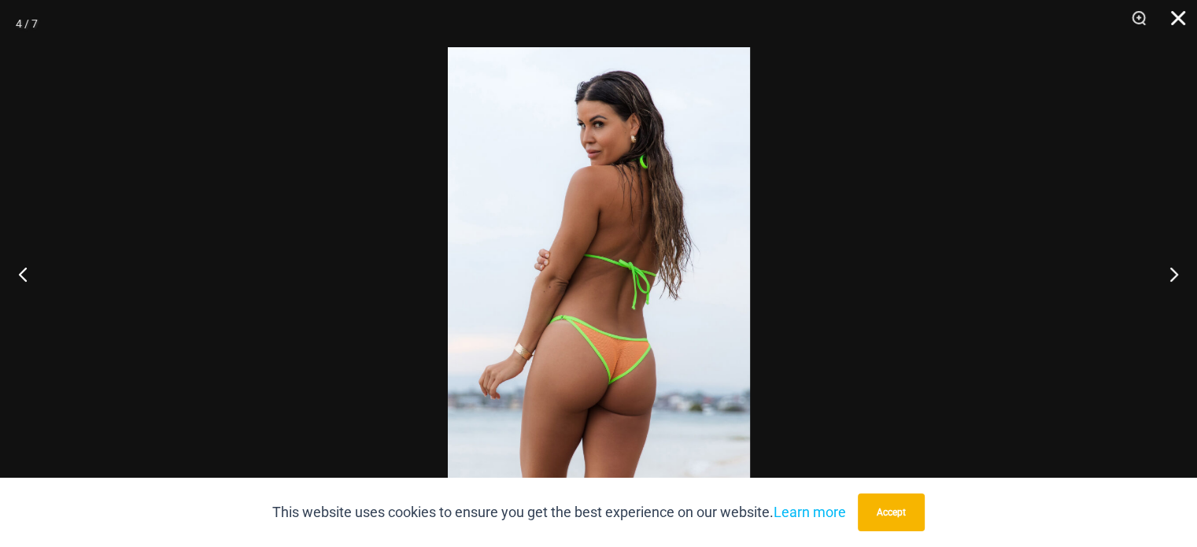
click at [1181, 20] on button "Close" at bounding box center [1172, 23] width 39 height 47
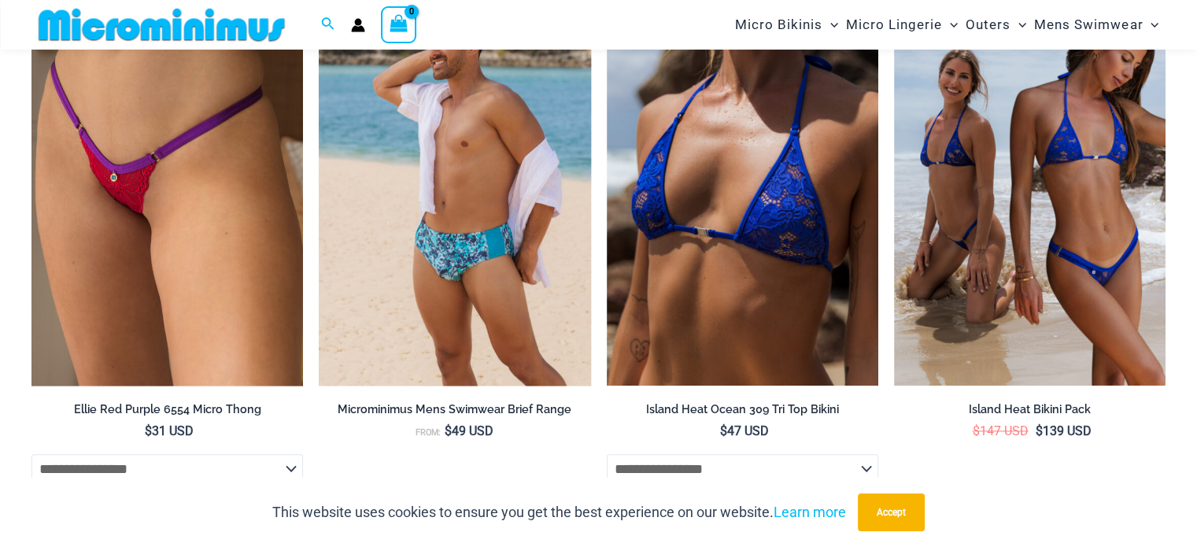
scroll to position [1493, 0]
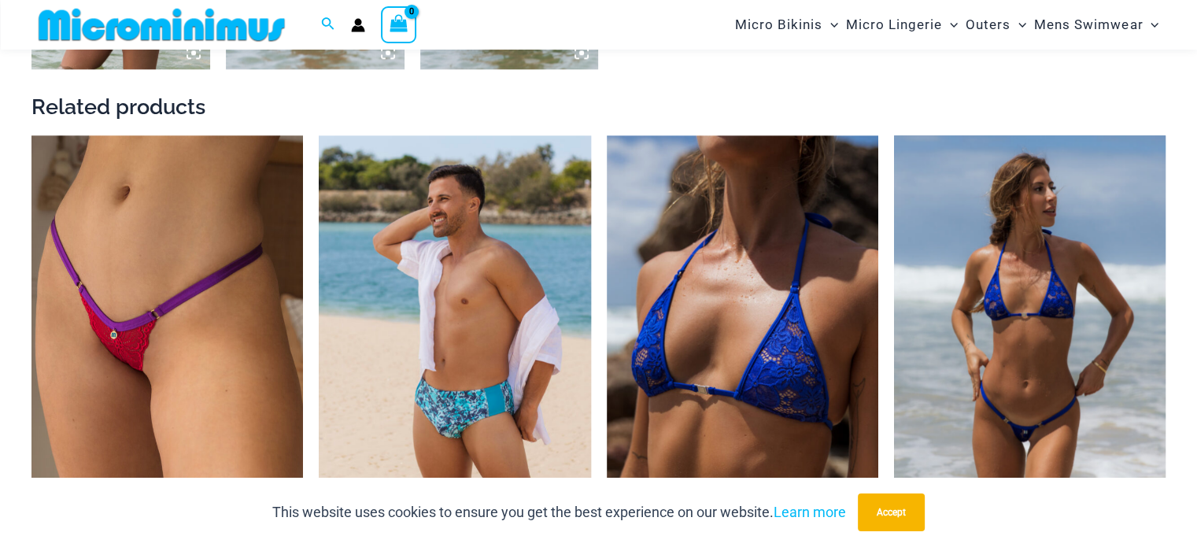
click at [1080, 379] on img at bounding box center [1030, 339] width 272 height 408
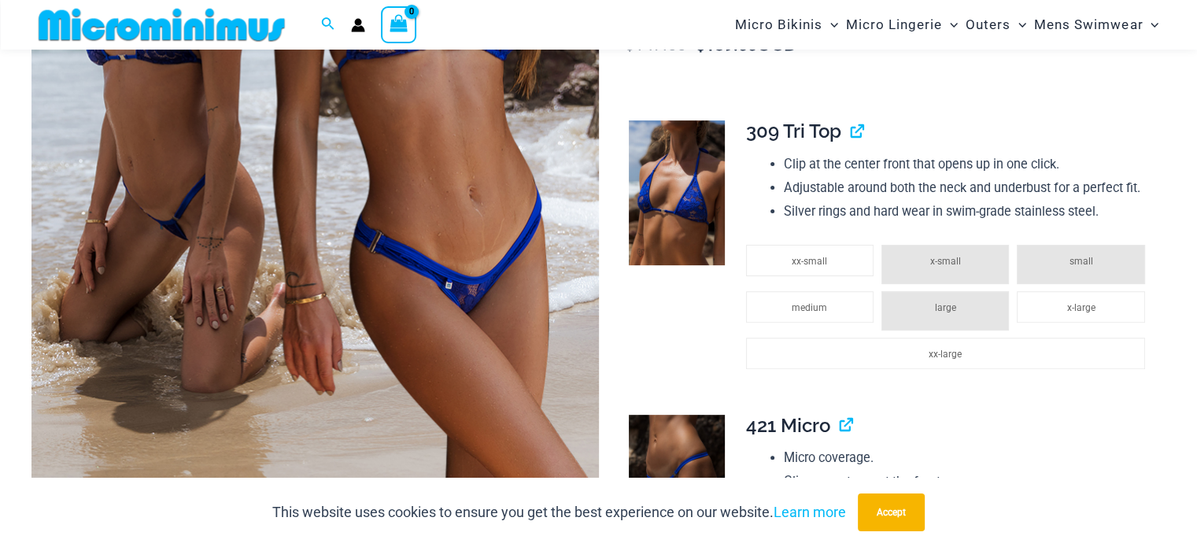
scroll to position [235, 0]
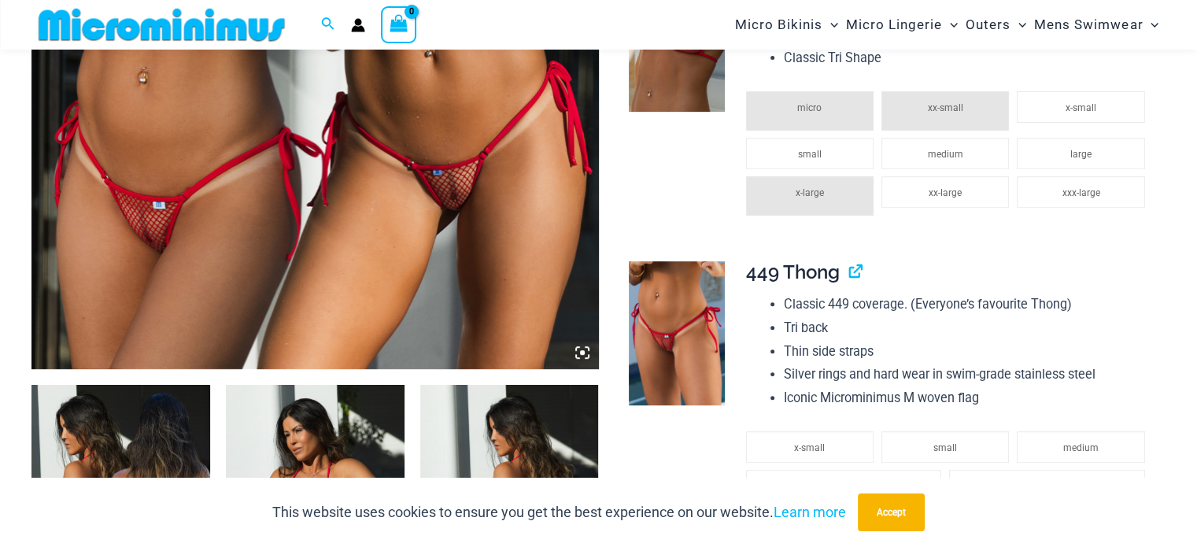
scroll to position [625, 0]
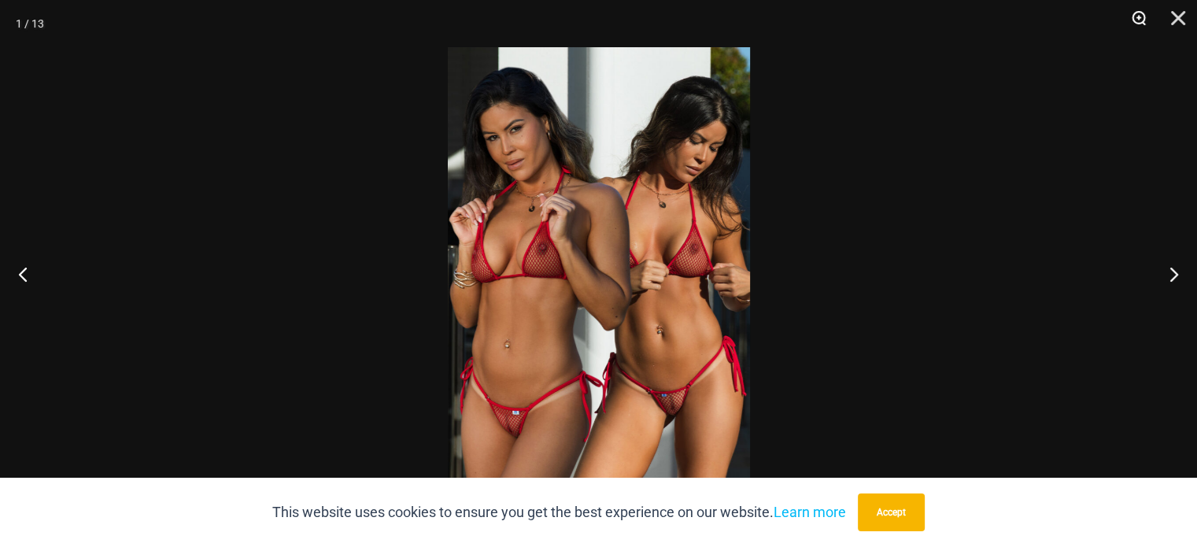
click at [1134, 15] on button "Zoom" at bounding box center [1133, 23] width 39 height 47
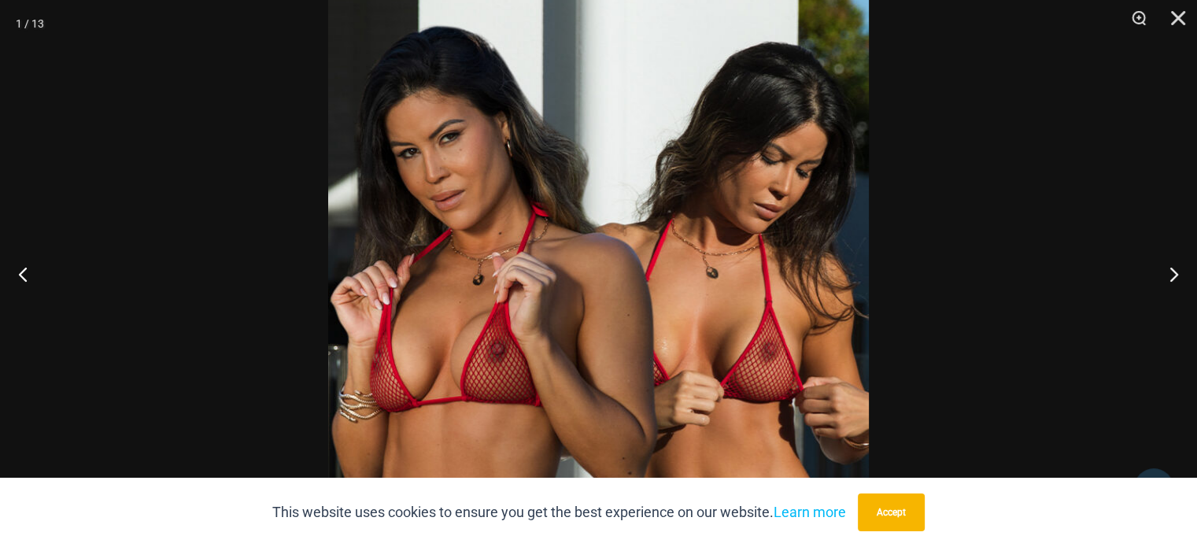
click at [716, 365] on img at bounding box center [598, 396] width 541 height 811
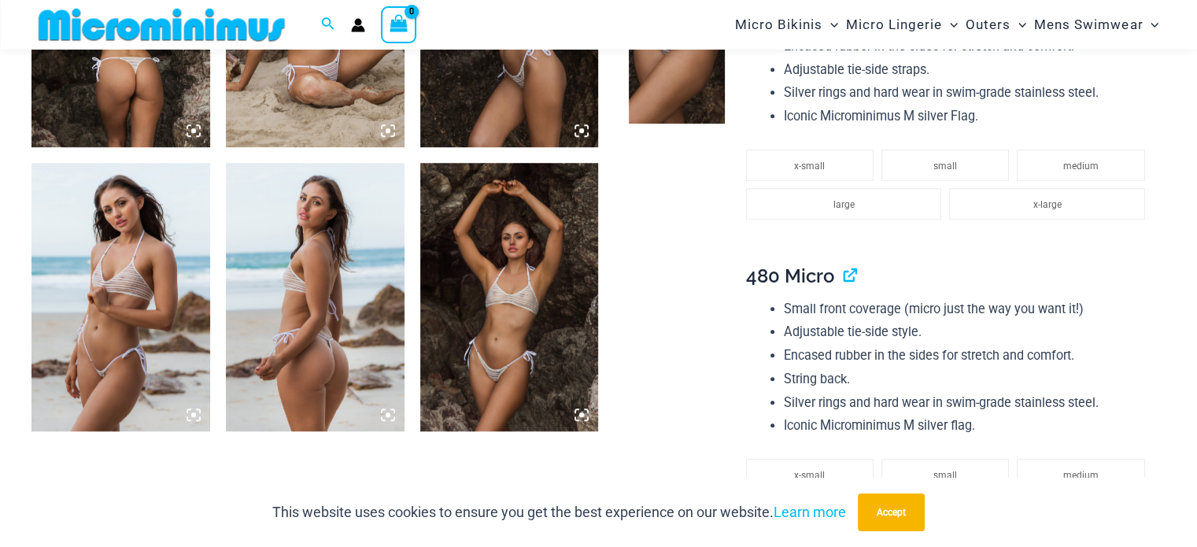
scroll to position [1260, 0]
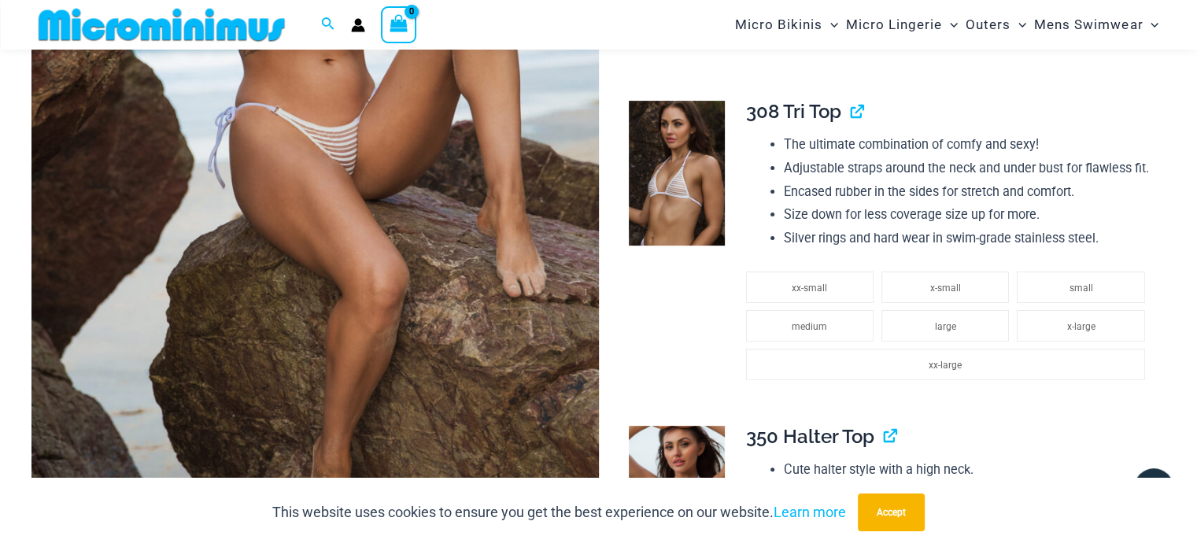
scroll to position [458, 0]
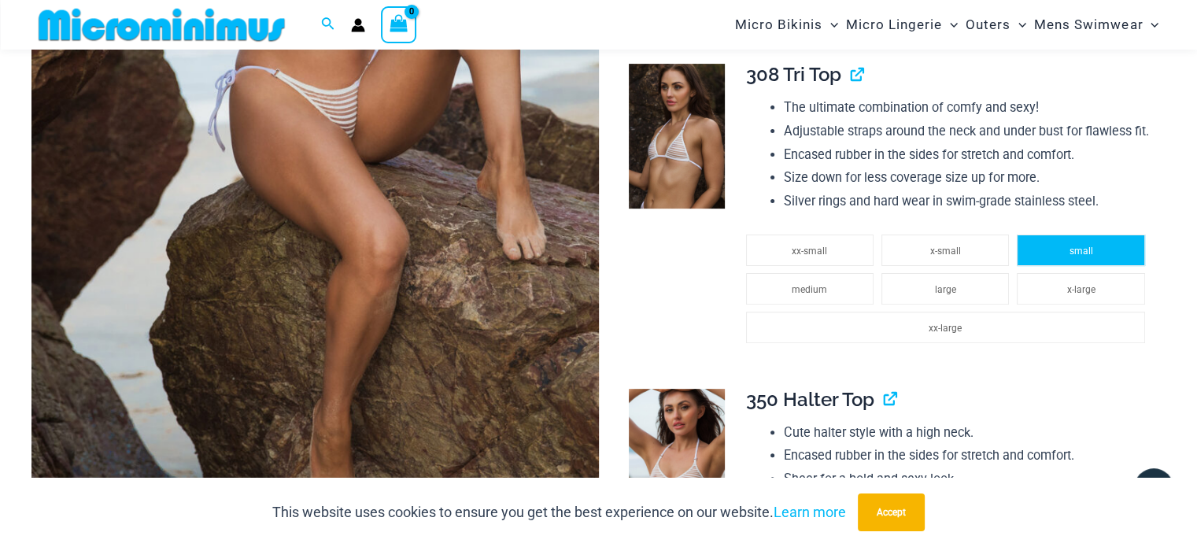
click at [1072, 254] on span "small" at bounding box center [1082, 251] width 24 height 11
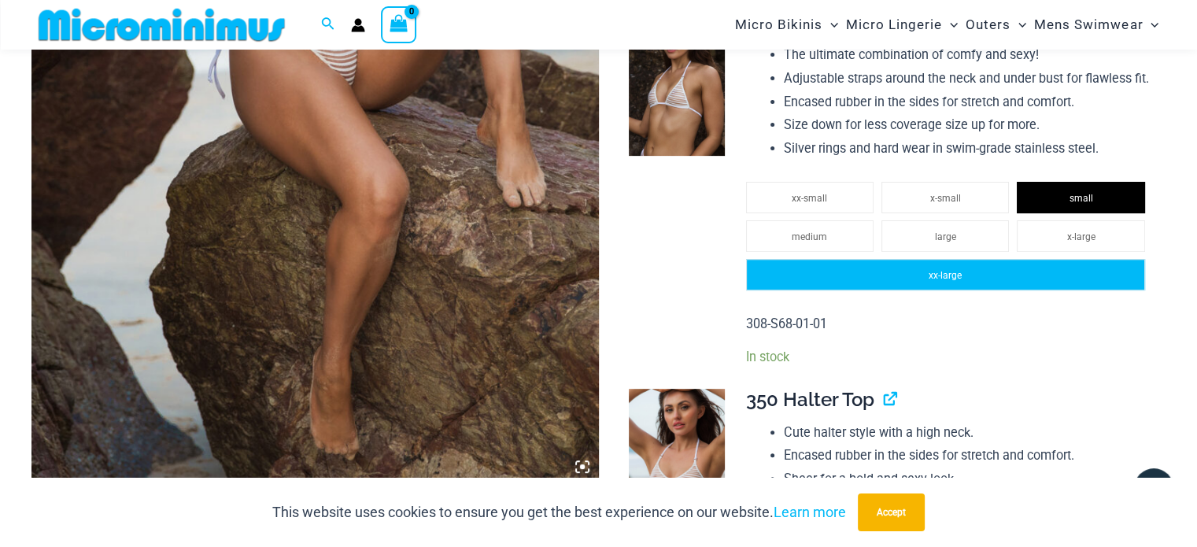
scroll to position [694, 0]
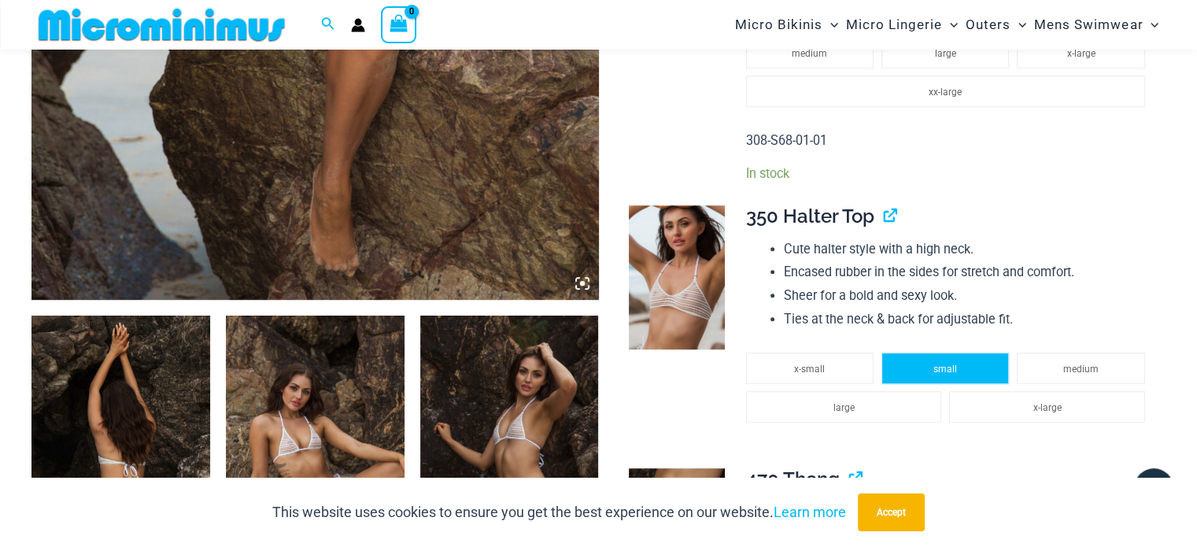
click at [929, 368] on li "small" at bounding box center [946, 368] width 128 height 31
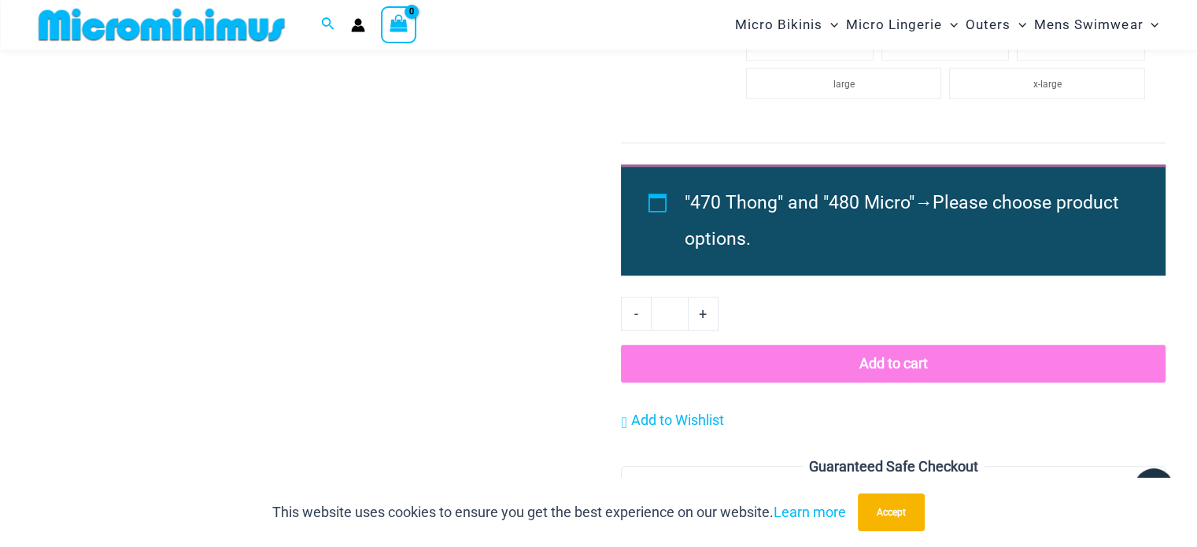
scroll to position [1797, 0]
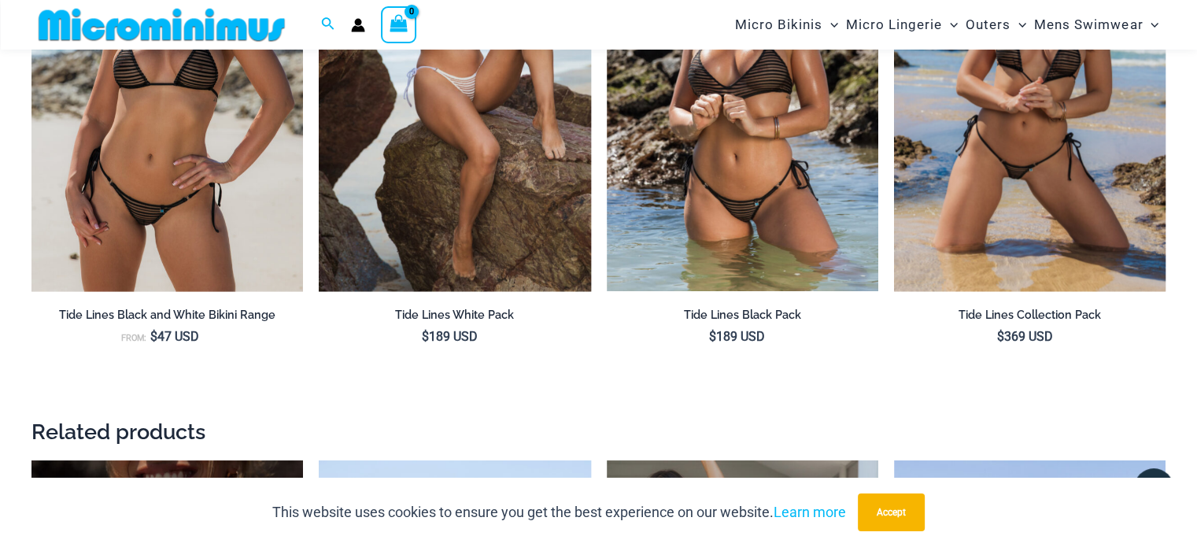
scroll to position [1718, 0]
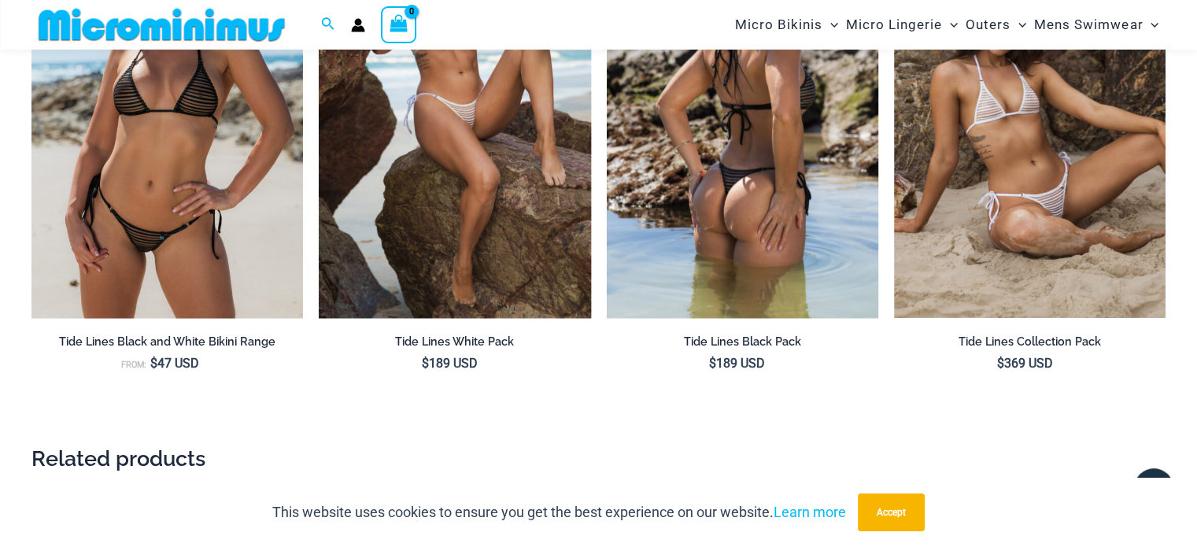
click at [722, 203] on img at bounding box center [743, 114] width 272 height 408
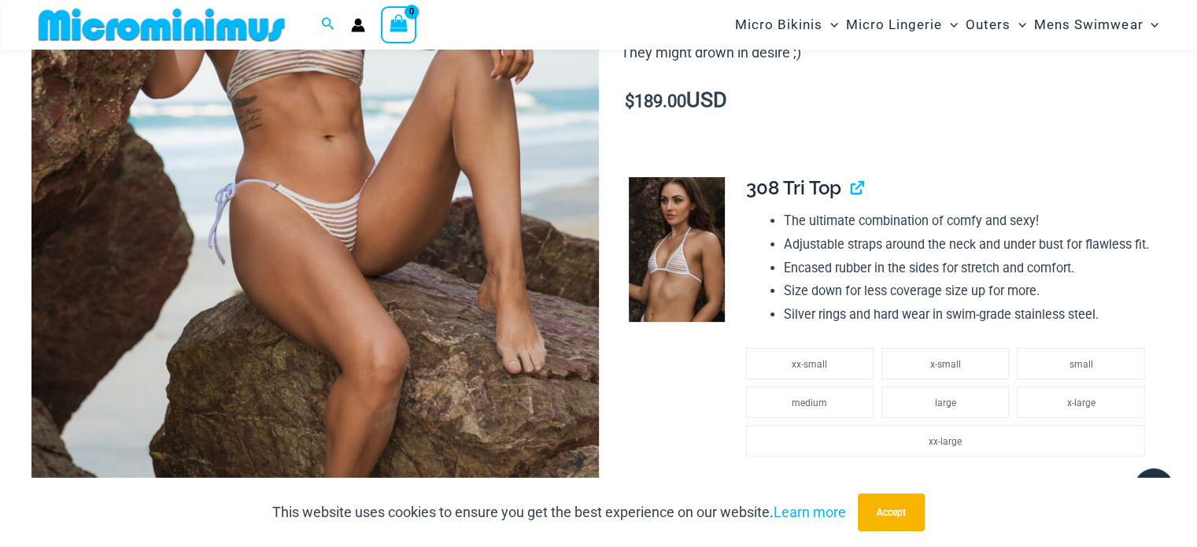
scroll to position [379, 0]
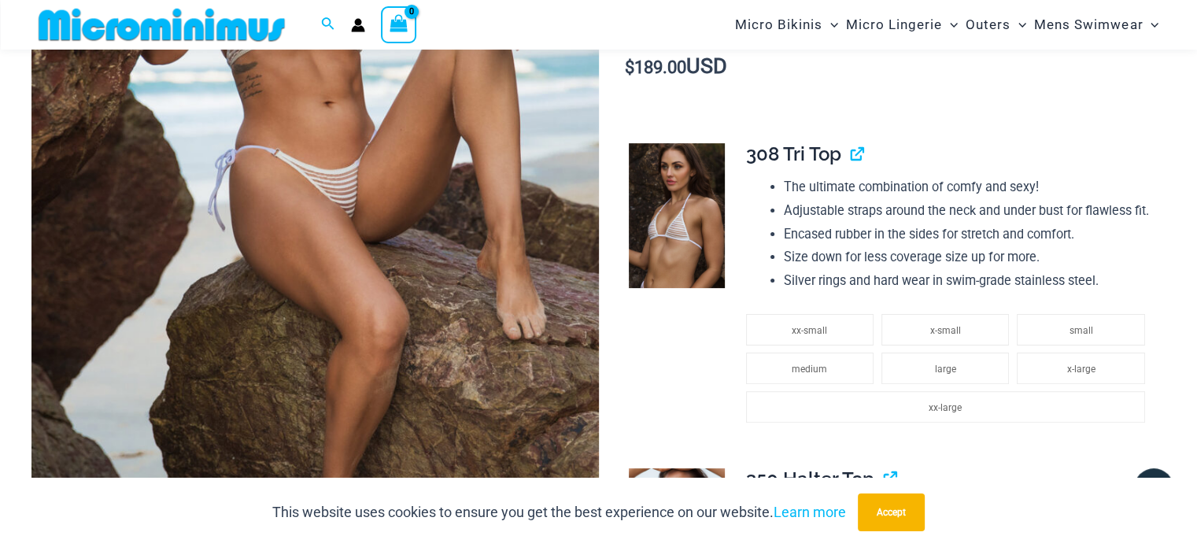
click at [463, 286] on img at bounding box center [315, 190] width 568 height 851
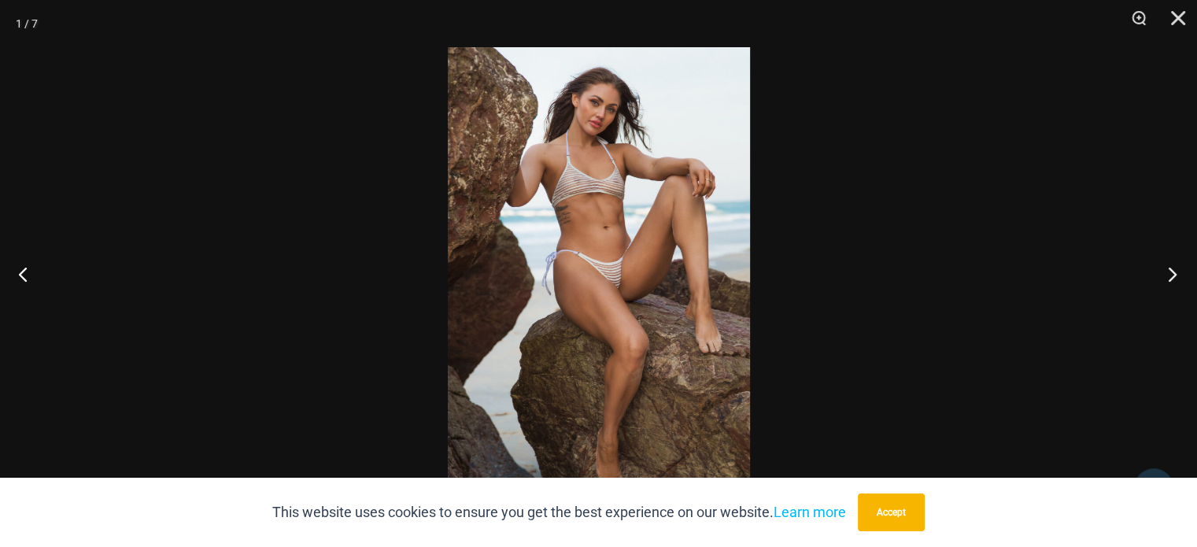
click at [1185, 279] on button "Next" at bounding box center [1167, 274] width 59 height 79
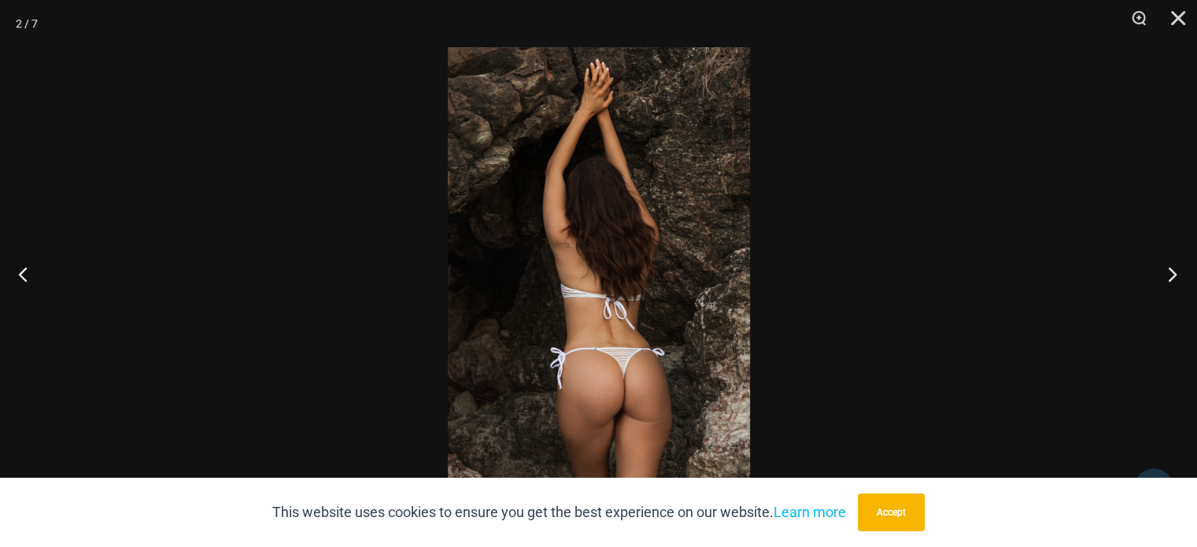
click at [1185, 279] on button "Next" at bounding box center [1167, 274] width 59 height 79
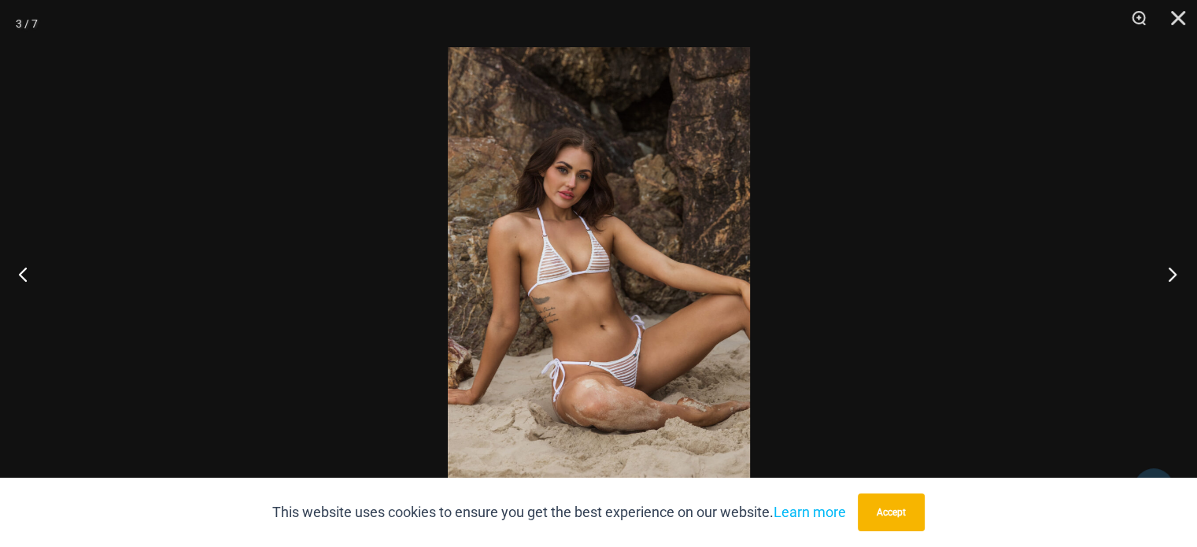
click at [1185, 279] on button "Next" at bounding box center [1167, 274] width 59 height 79
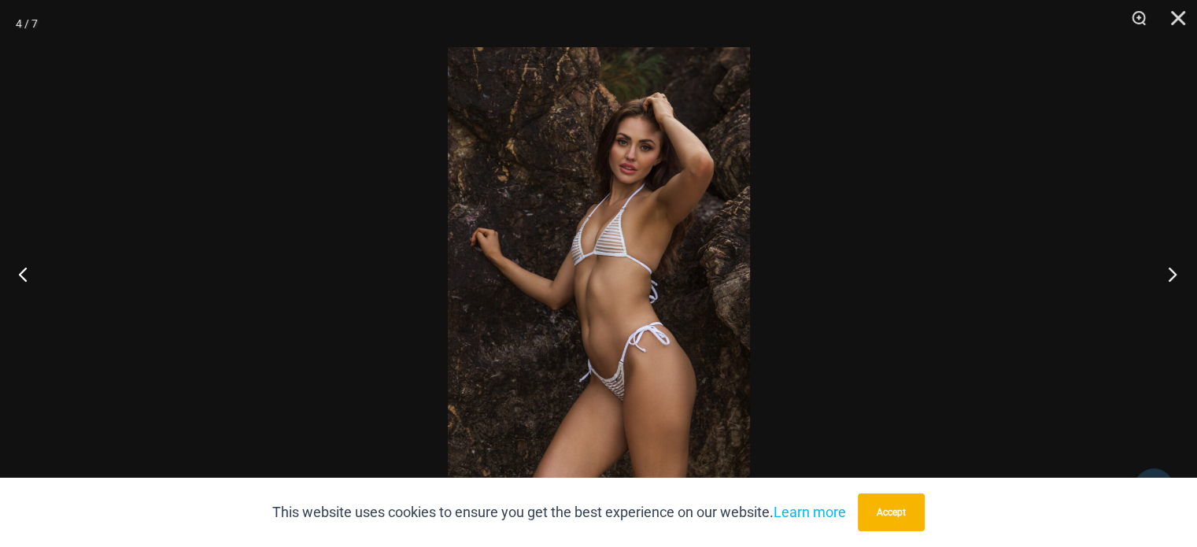
click at [1185, 279] on button "Next" at bounding box center [1167, 274] width 59 height 79
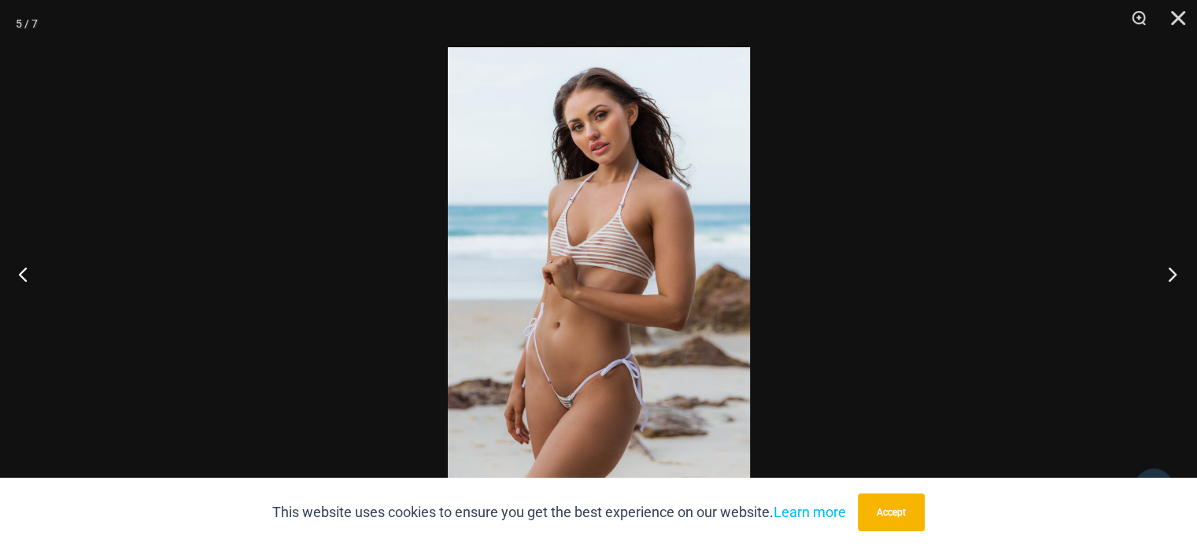
click at [1187, 279] on button "Next" at bounding box center [1167, 274] width 59 height 79
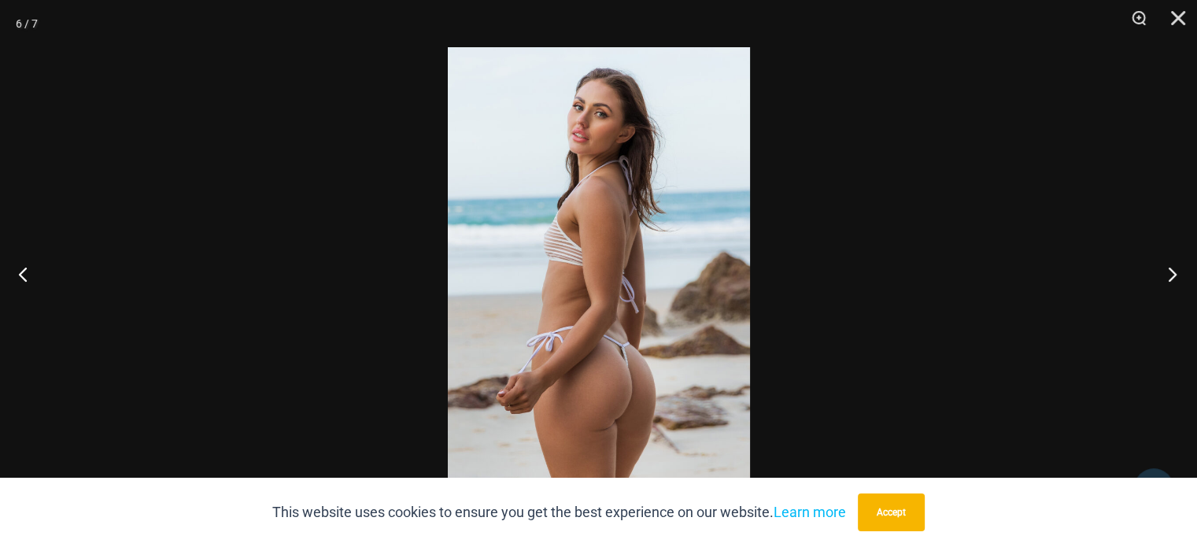
click at [1187, 278] on button "Next" at bounding box center [1167, 274] width 59 height 79
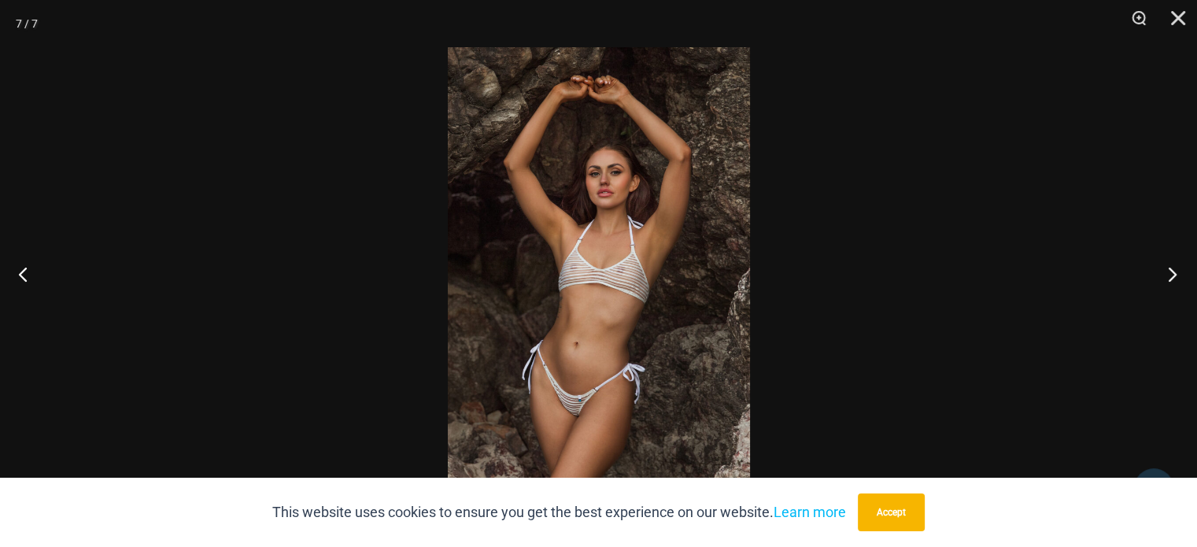
click at [1187, 278] on button "Next" at bounding box center [1167, 274] width 59 height 79
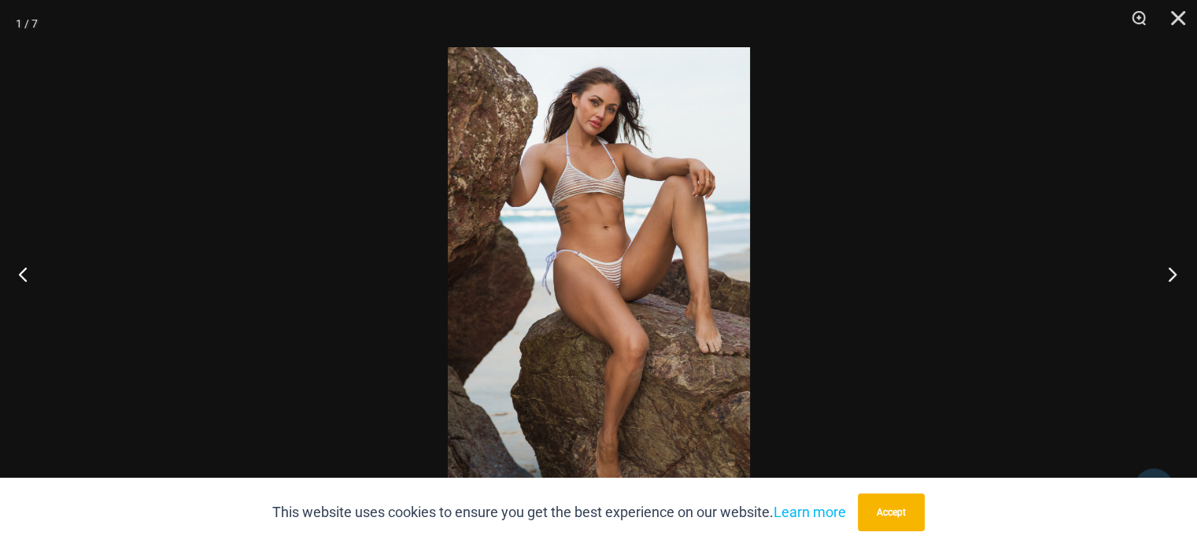
click at [1187, 278] on button "Next" at bounding box center [1167, 274] width 59 height 79
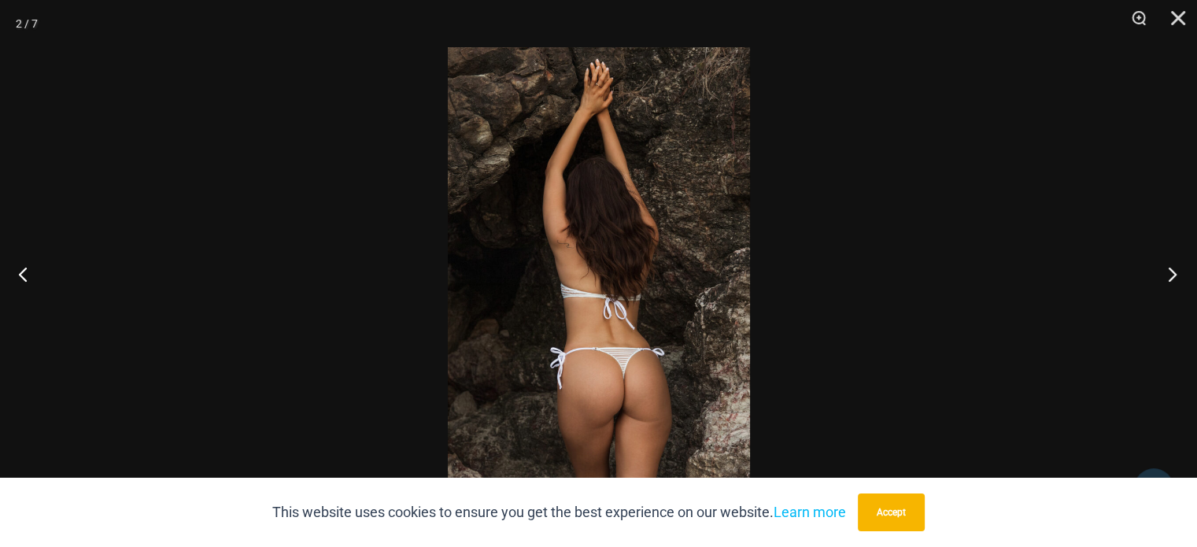
click at [1187, 278] on button "Next" at bounding box center [1167, 274] width 59 height 79
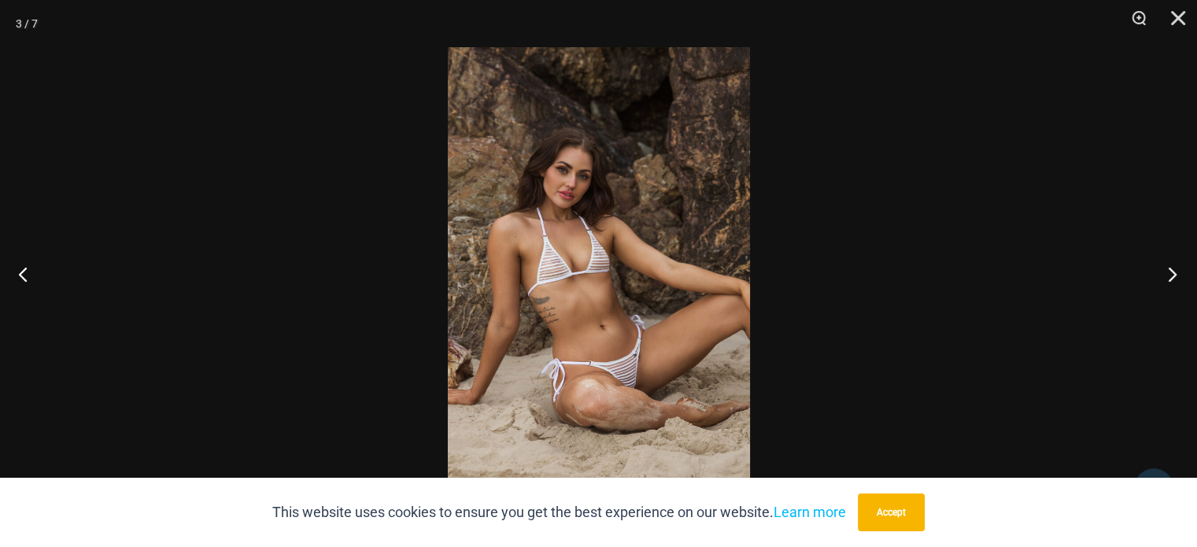
click at [1187, 278] on button "Next" at bounding box center [1167, 274] width 59 height 79
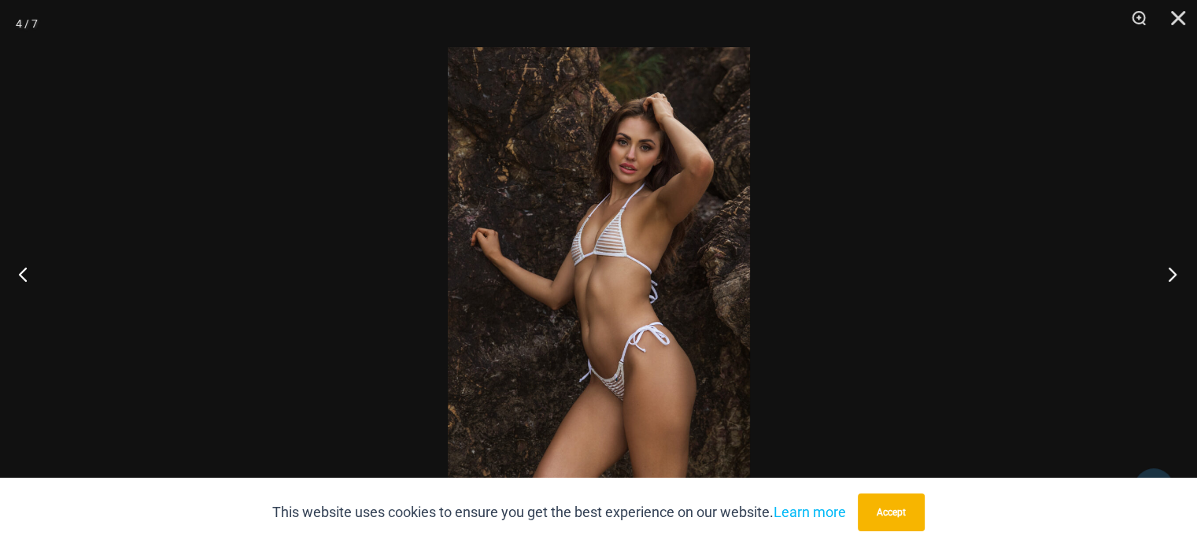
click at [1187, 278] on button "Next" at bounding box center [1167, 274] width 59 height 79
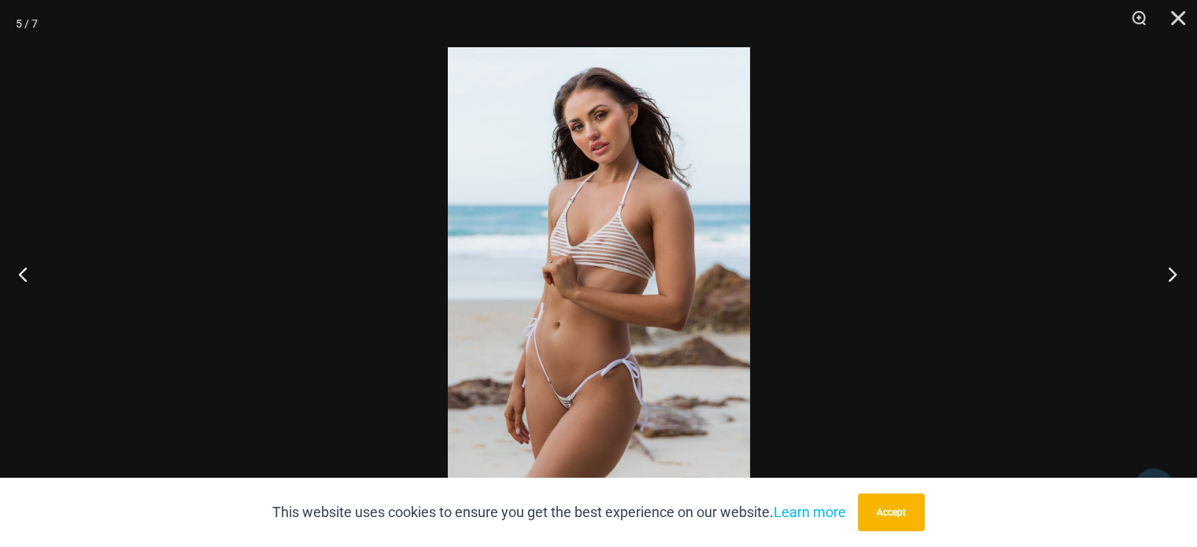
click at [1187, 278] on button "Next" at bounding box center [1167, 274] width 59 height 79
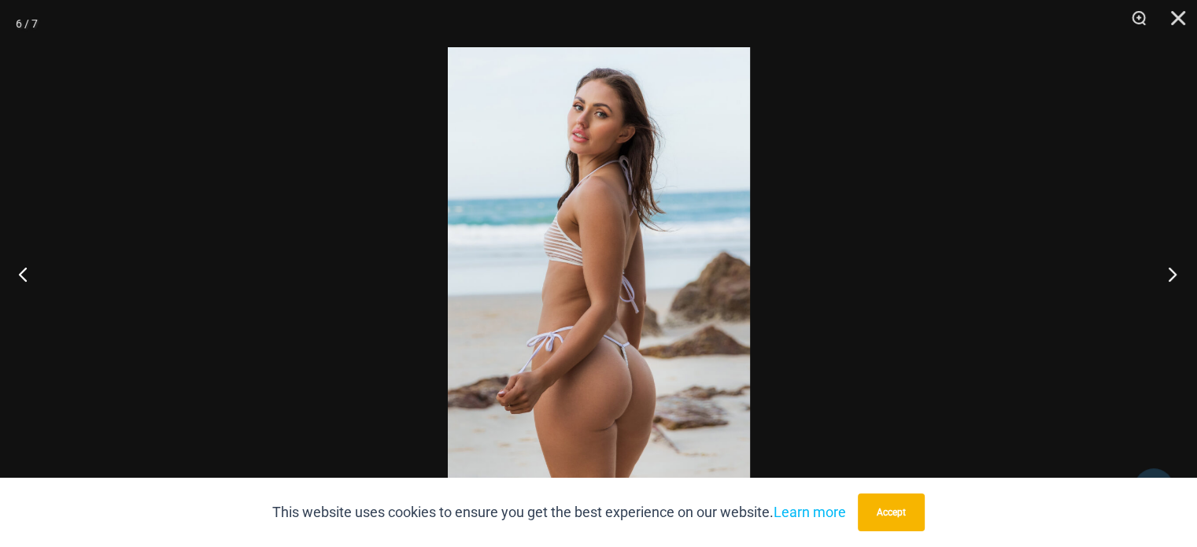
click at [1168, 287] on button "Next" at bounding box center [1167, 274] width 59 height 79
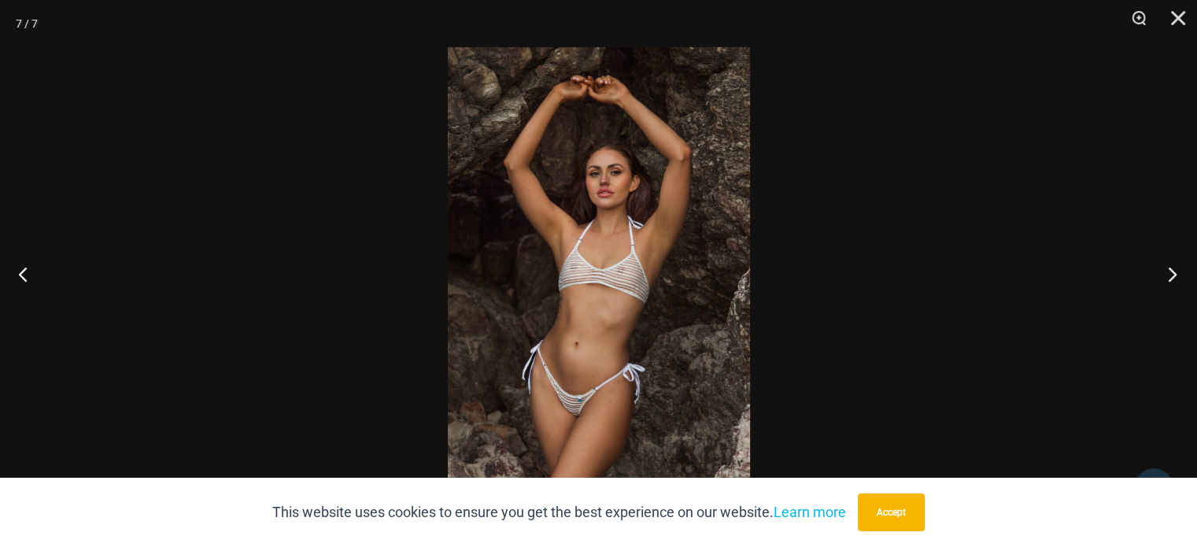
click at [1168, 286] on button "Next" at bounding box center [1167, 274] width 59 height 79
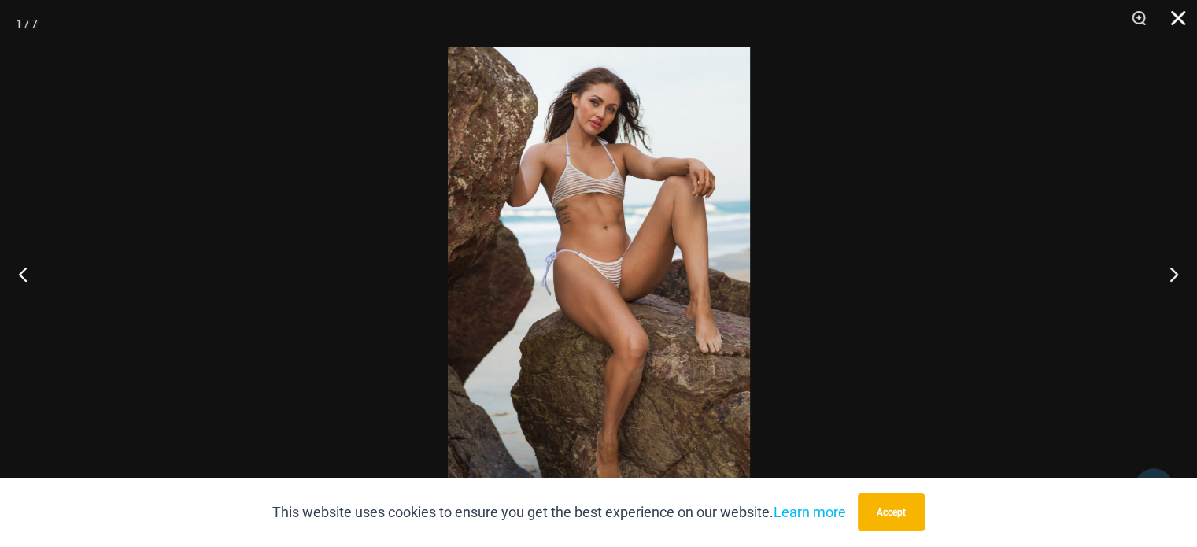
click at [1166, 27] on button "Close" at bounding box center [1172, 23] width 39 height 47
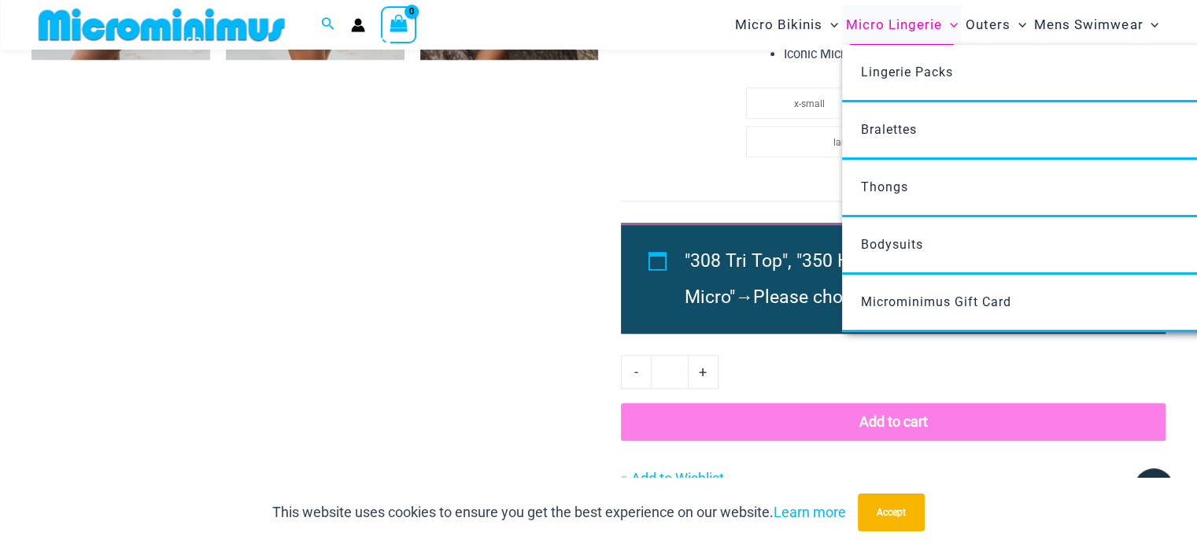
scroll to position [1560, 0]
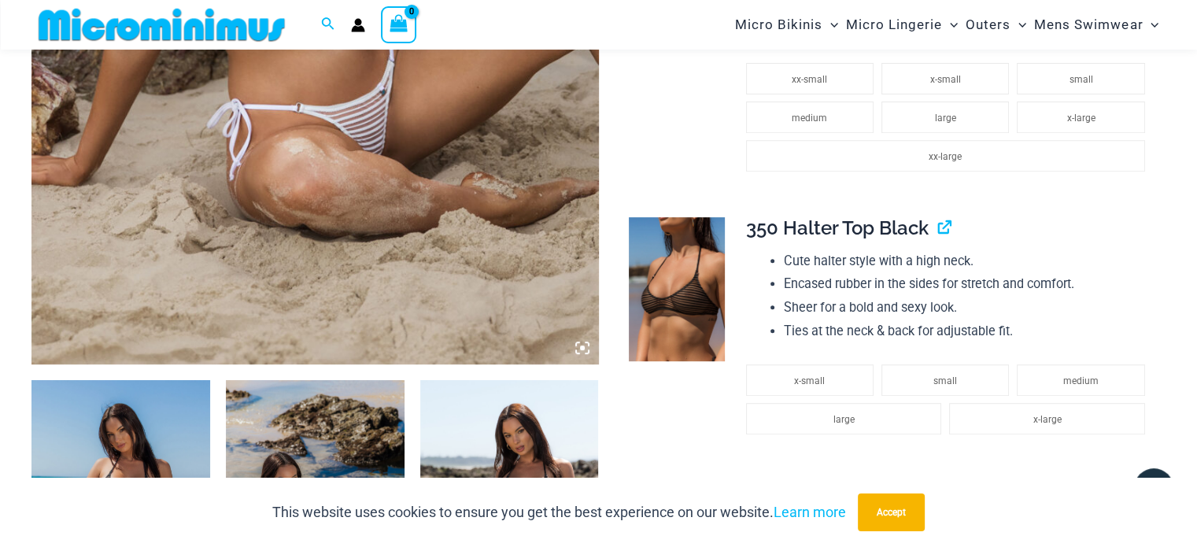
scroll to position [787, 0]
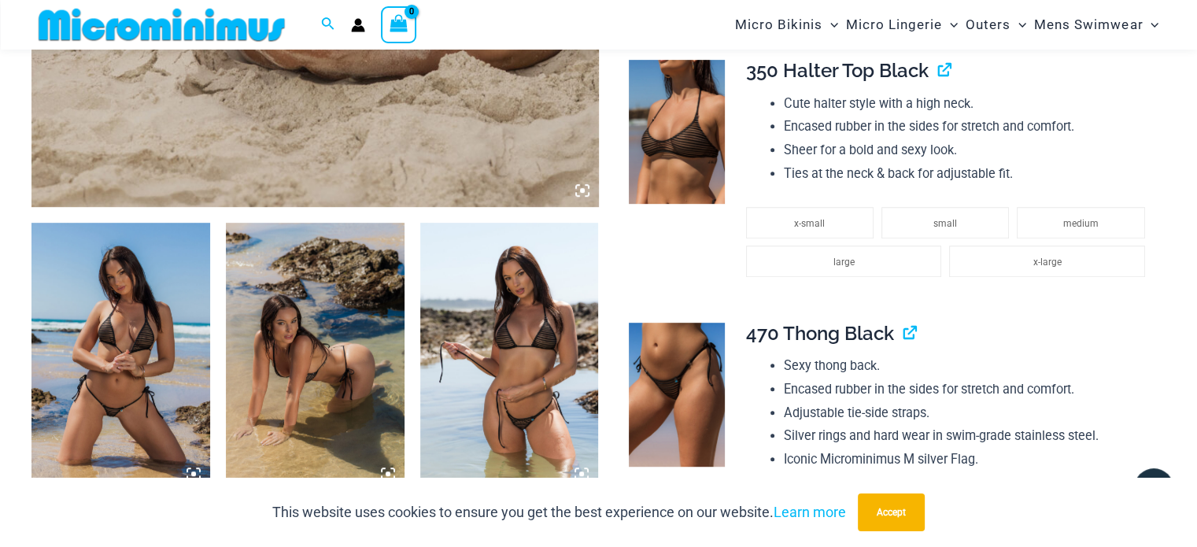
click at [183, 386] on img at bounding box center [120, 357] width 179 height 268
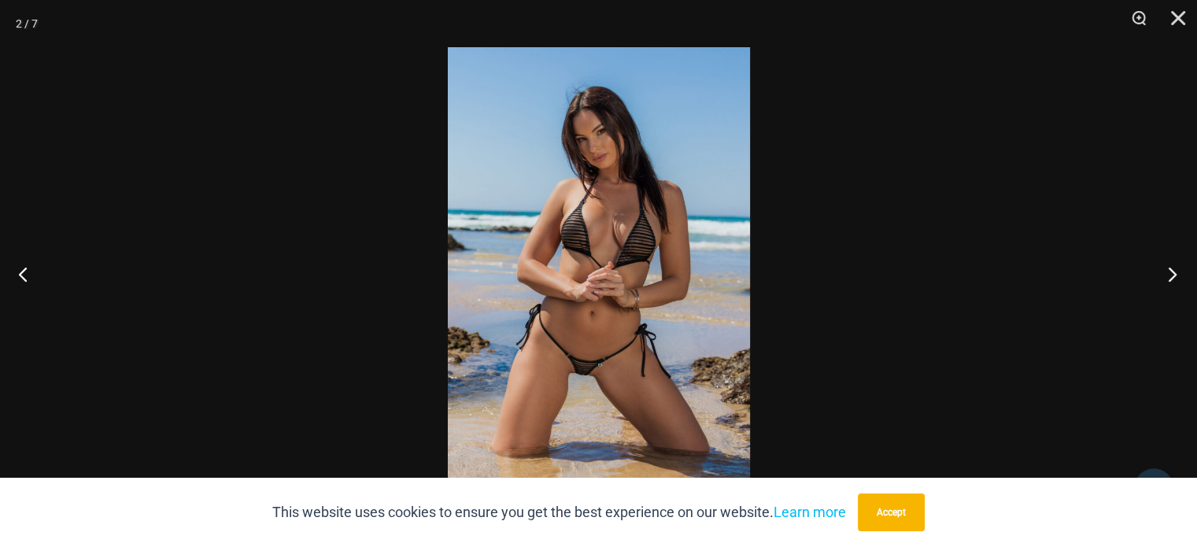
click at [1168, 276] on button "Next" at bounding box center [1167, 274] width 59 height 79
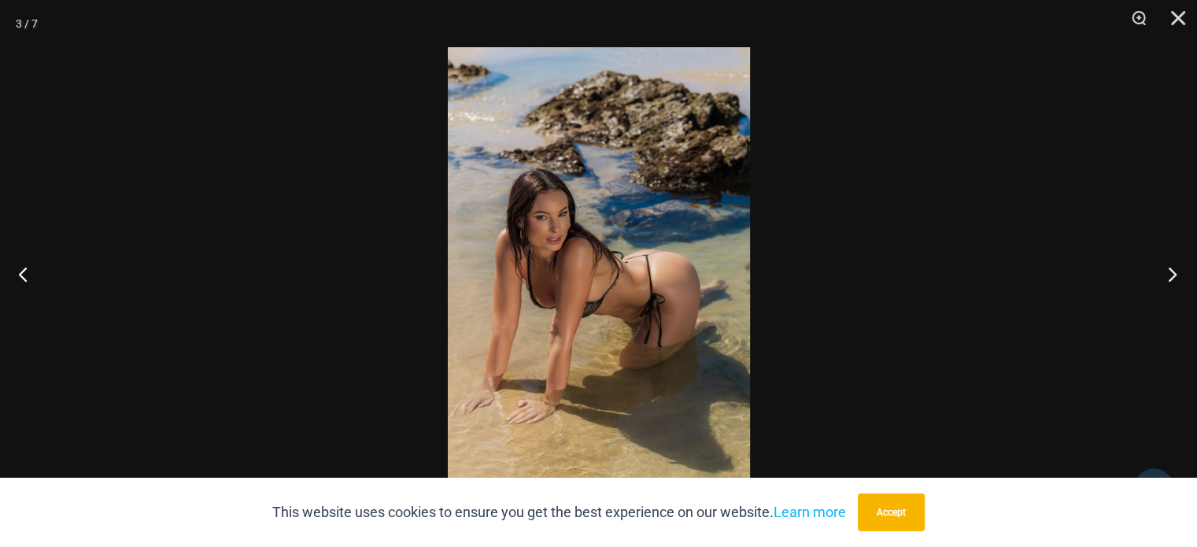
click at [1168, 276] on button "Next" at bounding box center [1167, 274] width 59 height 79
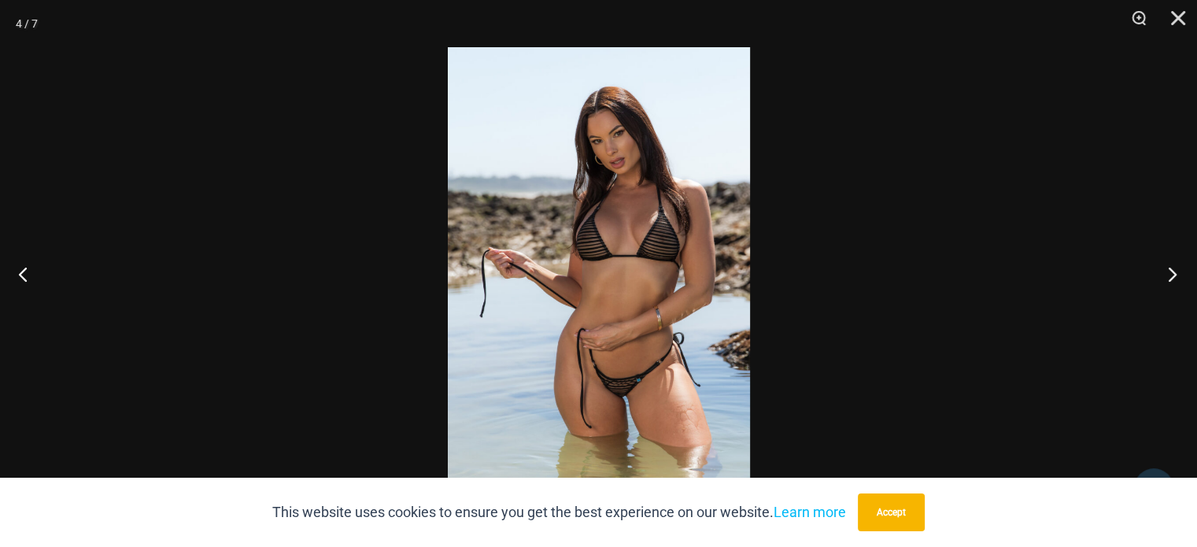
click at [1168, 276] on button "Next" at bounding box center [1167, 274] width 59 height 79
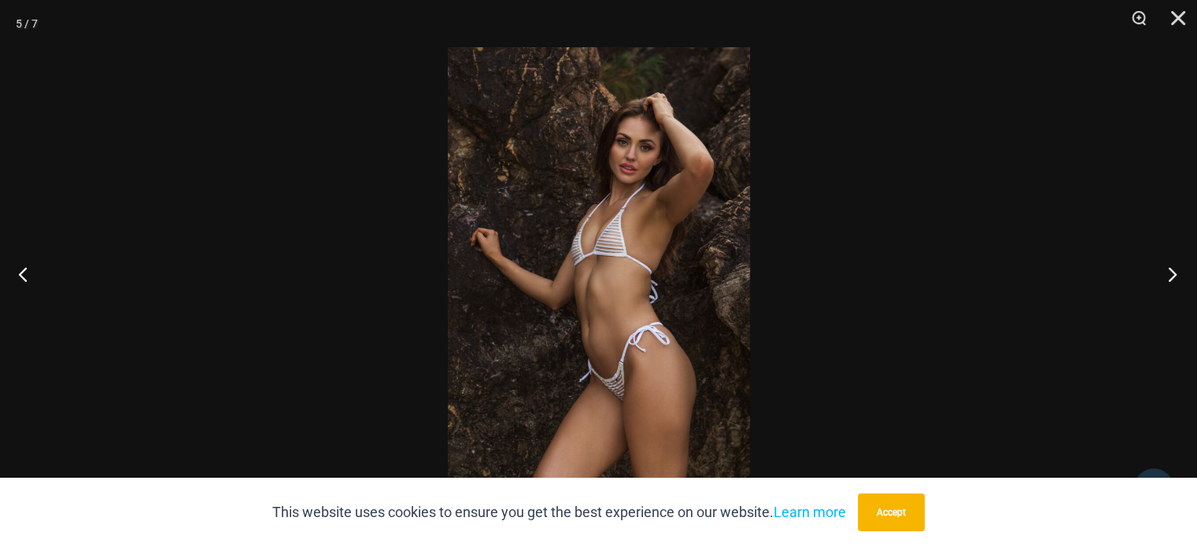
click at [1168, 276] on button "Next" at bounding box center [1167, 274] width 59 height 79
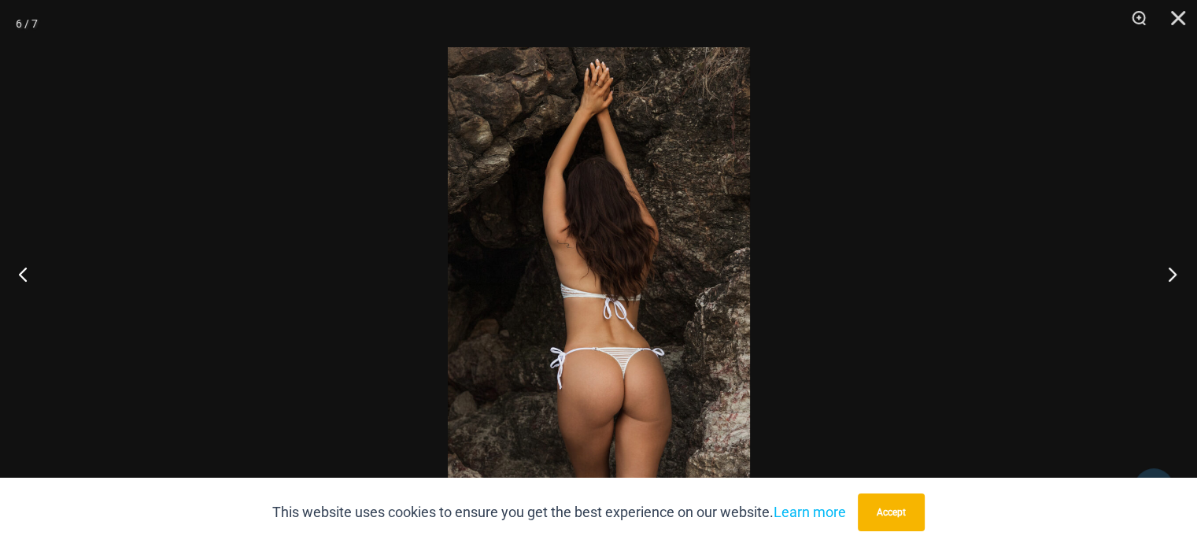
click at [1168, 276] on button "Next" at bounding box center [1167, 274] width 59 height 79
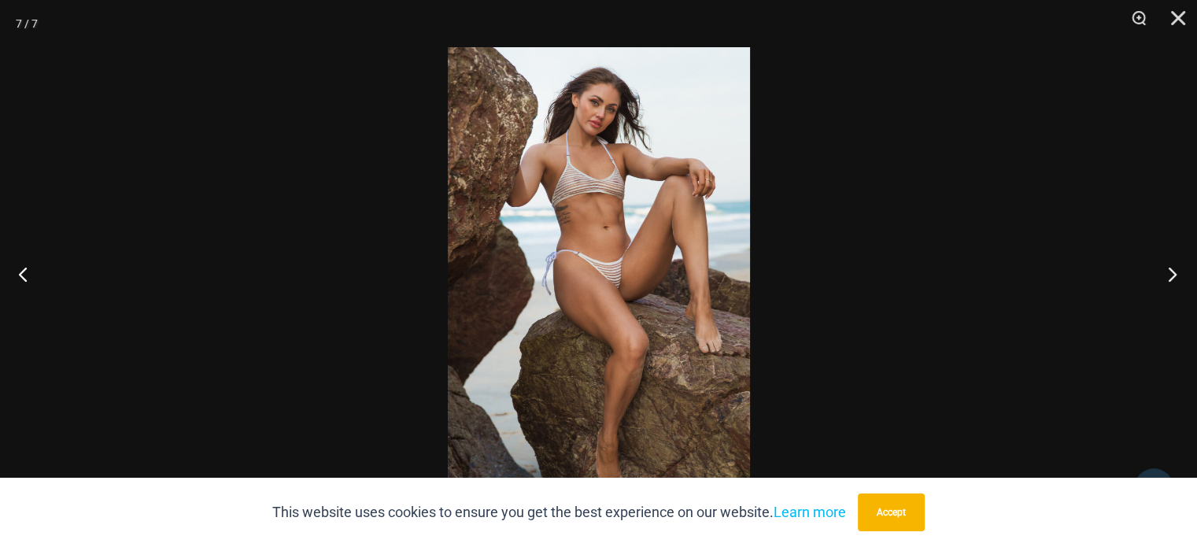
click at [1168, 276] on button "Next" at bounding box center [1167, 274] width 59 height 79
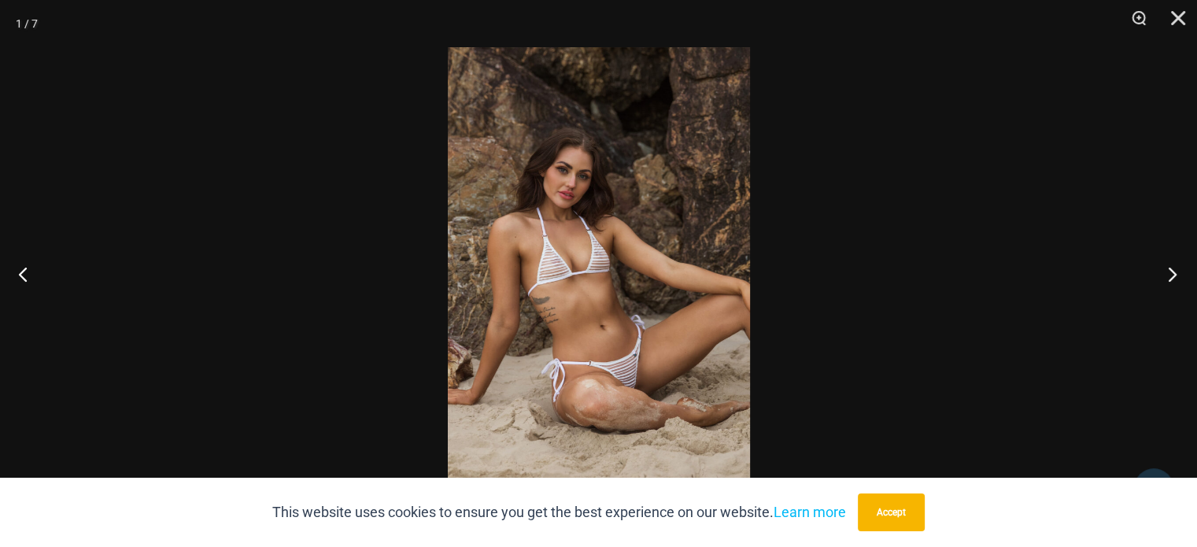
click at [1168, 276] on button "Next" at bounding box center [1167, 274] width 59 height 79
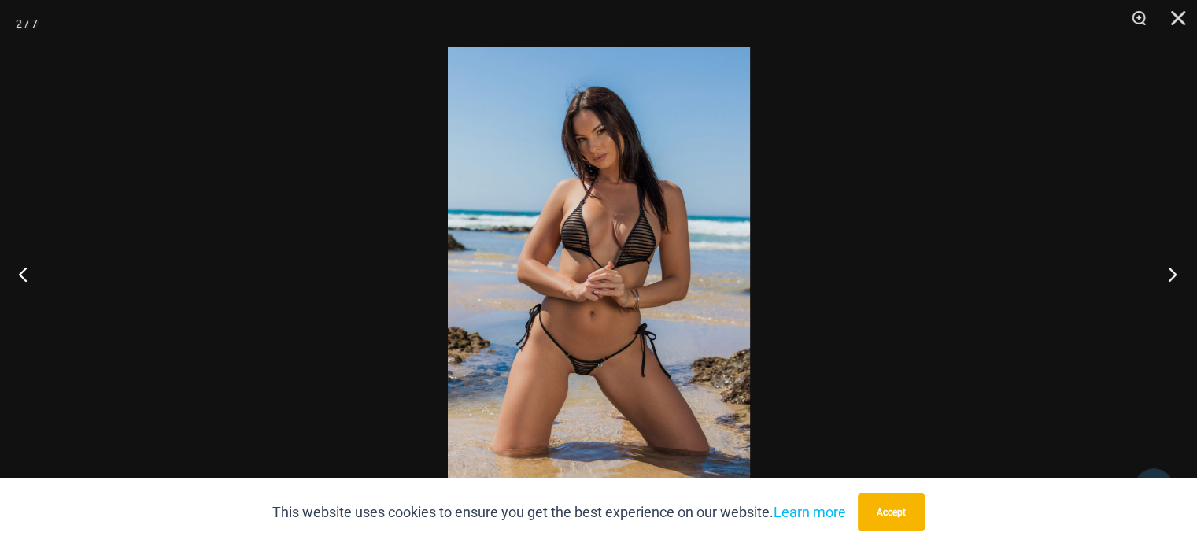
click at [1168, 276] on button "Next" at bounding box center [1167, 274] width 59 height 79
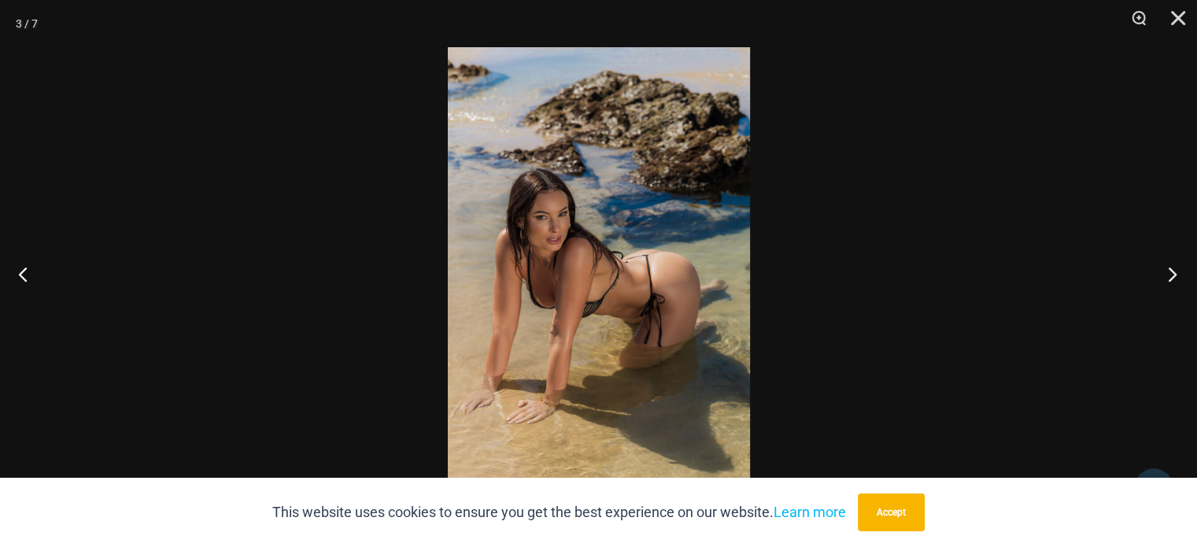
click at [1168, 276] on button "Next" at bounding box center [1167, 274] width 59 height 79
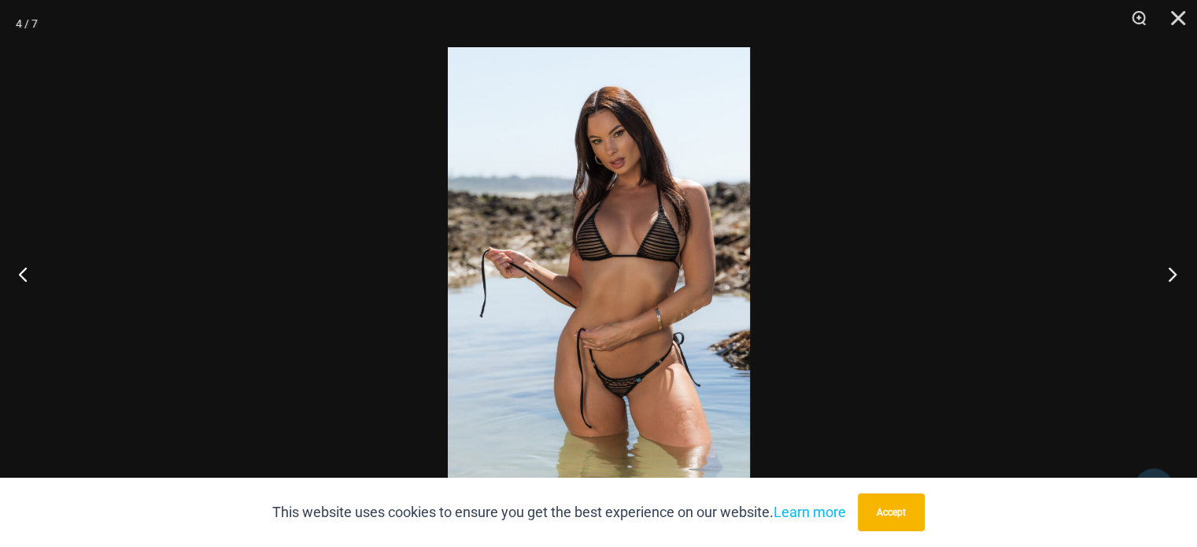
click at [1166, 274] on button "Next" at bounding box center [1167, 274] width 59 height 79
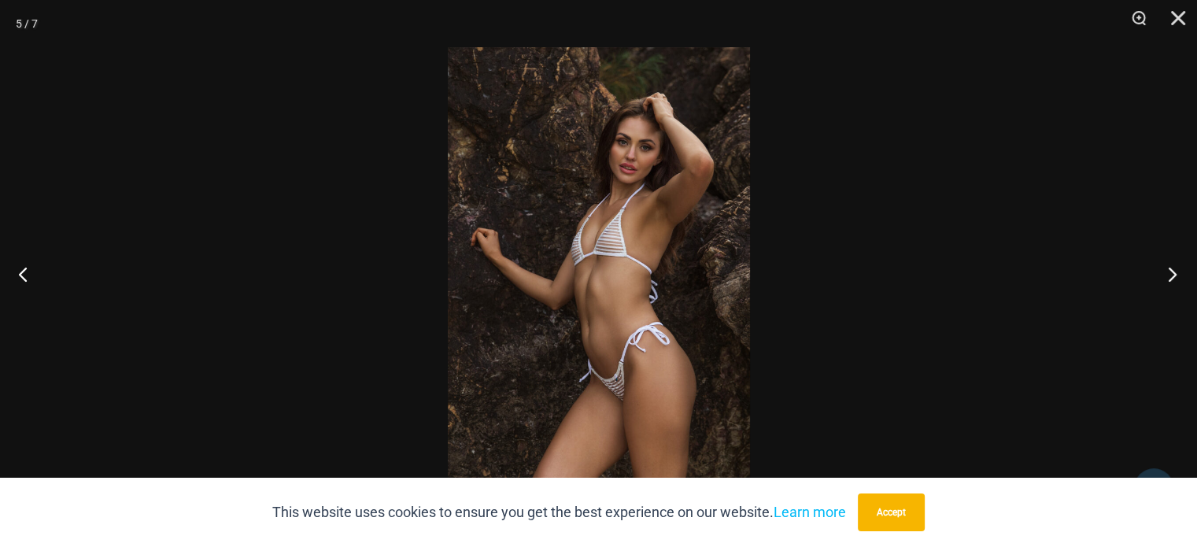
click at [1166, 274] on button "Next" at bounding box center [1167, 274] width 59 height 79
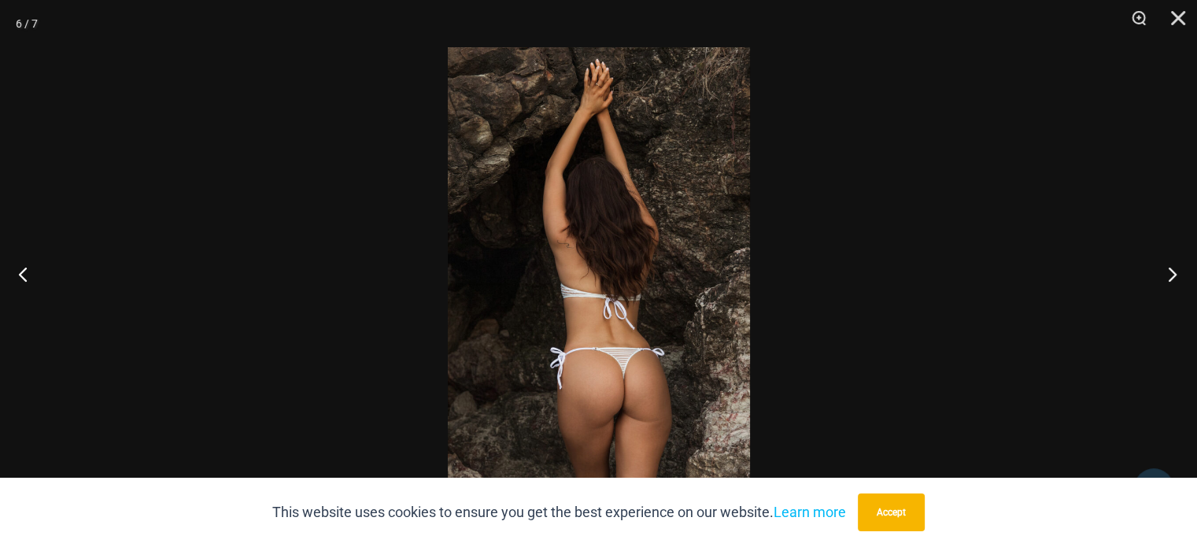
click at [1166, 273] on button "Next" at bounding box center [1167, 274] width 59 height 79
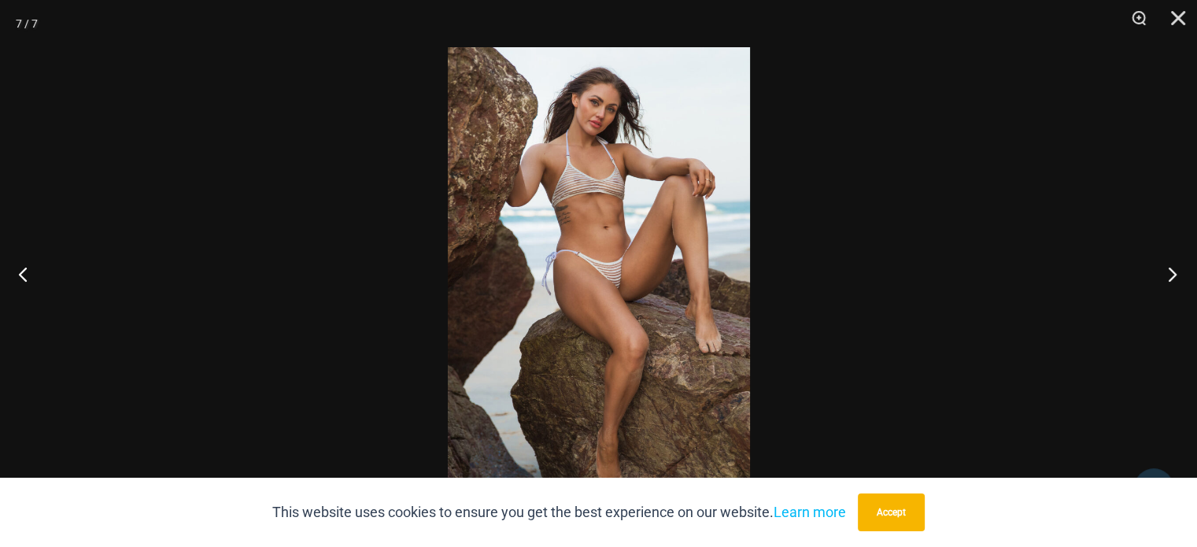
click at [1166, 273] on button "Next" at bounding box center [1167, 274] width 59 height 79
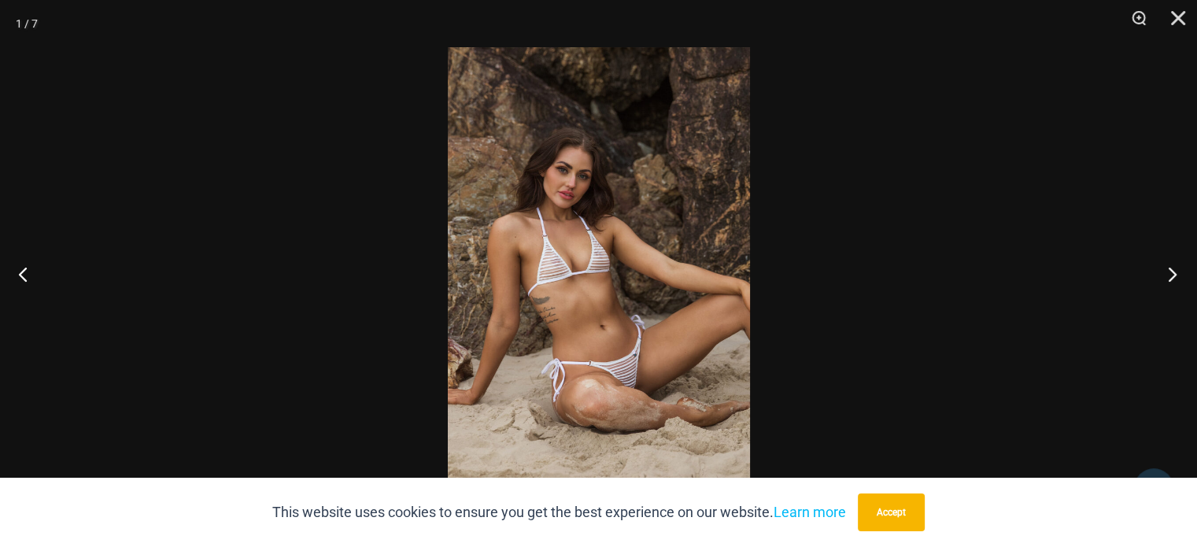
click at [1165, 273] on button "Next" at bounding box center [1167, 274] width 59 height 79
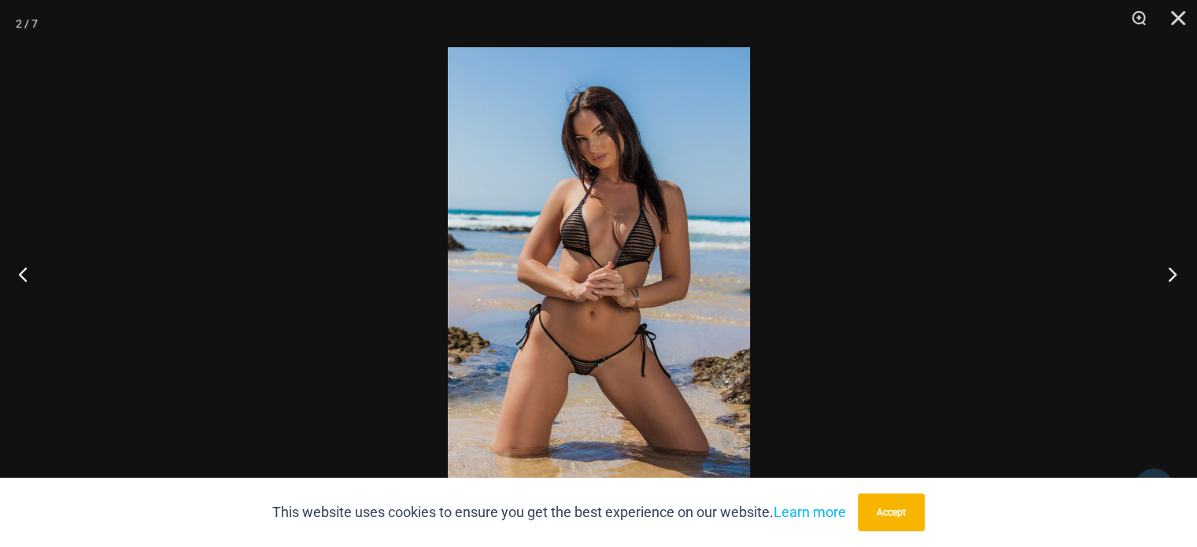
click at [1165, 272] on button "Next" at bounding box center [1167, 274] width 59 height 79
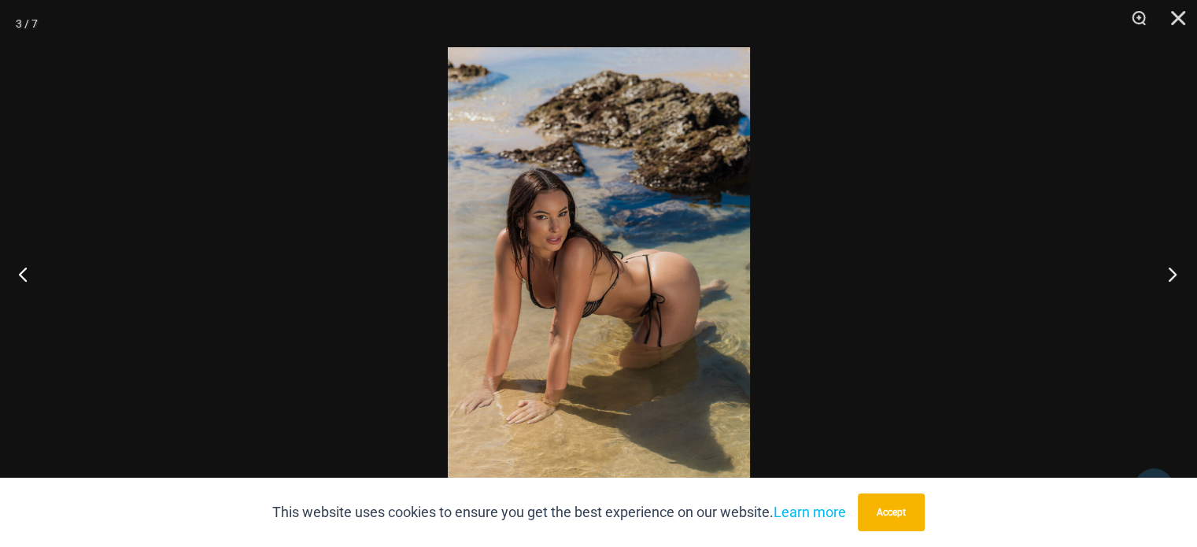
click at [1165, 272] on button "Next" at bounding box center [1167, 274] width 59 height 79
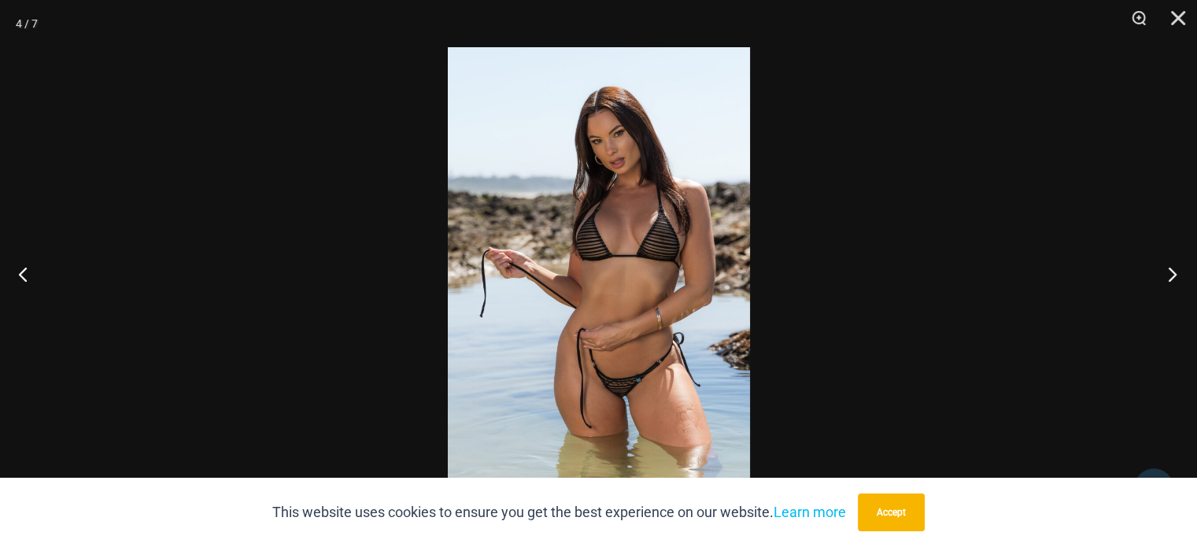
click at [1165, 272] on button "Next" at bounding box center [1167, 274] width 59 height 79
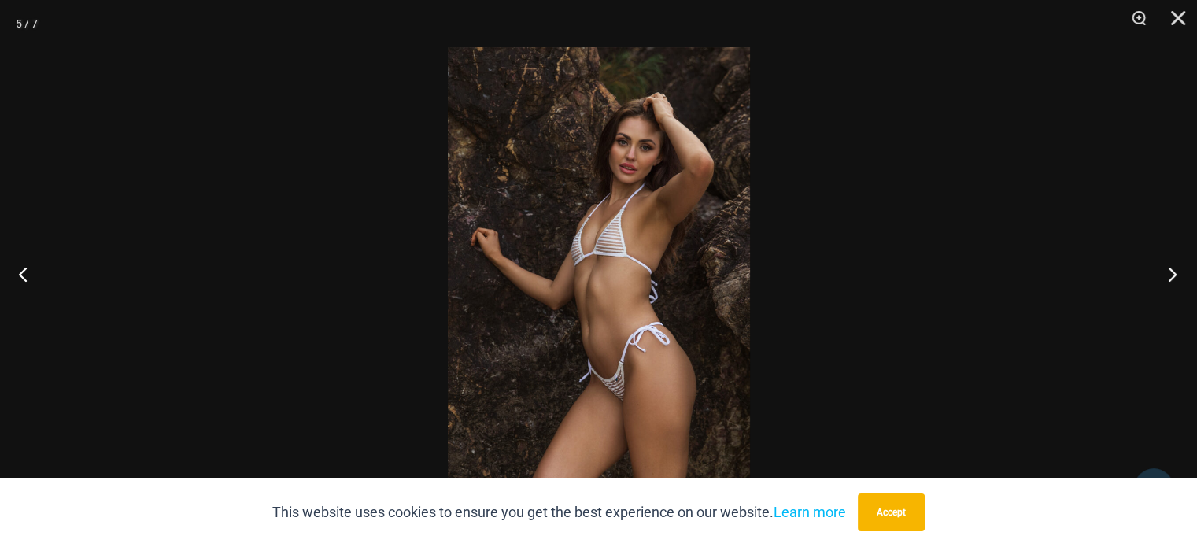
click at [1165, 271] on button "Next" at bounding box center [1167, 274] width 59 height 79
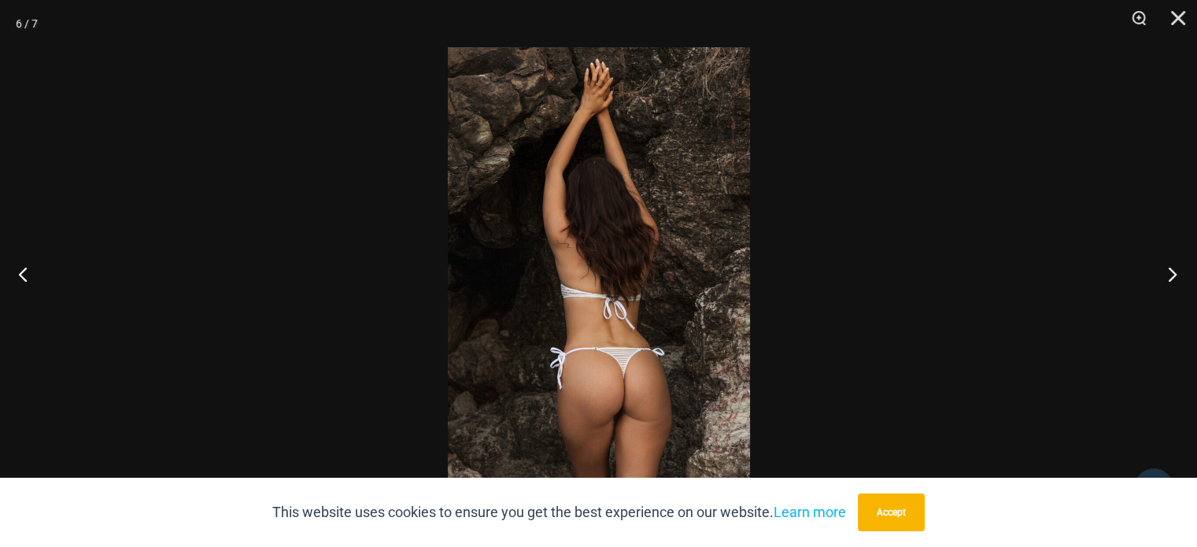
click at [1165, 270] on button "Next" at bounding box center [1167, 274] width 59 height 79
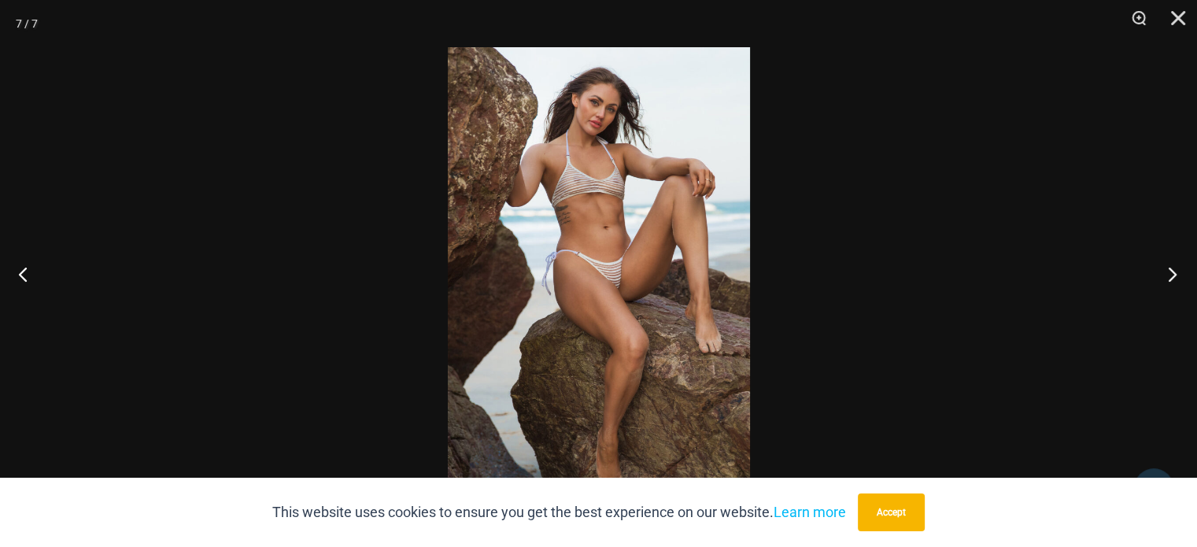
click at [1165, 270] on button "Next" at bounding box center [1167, 274] width 59 height 79
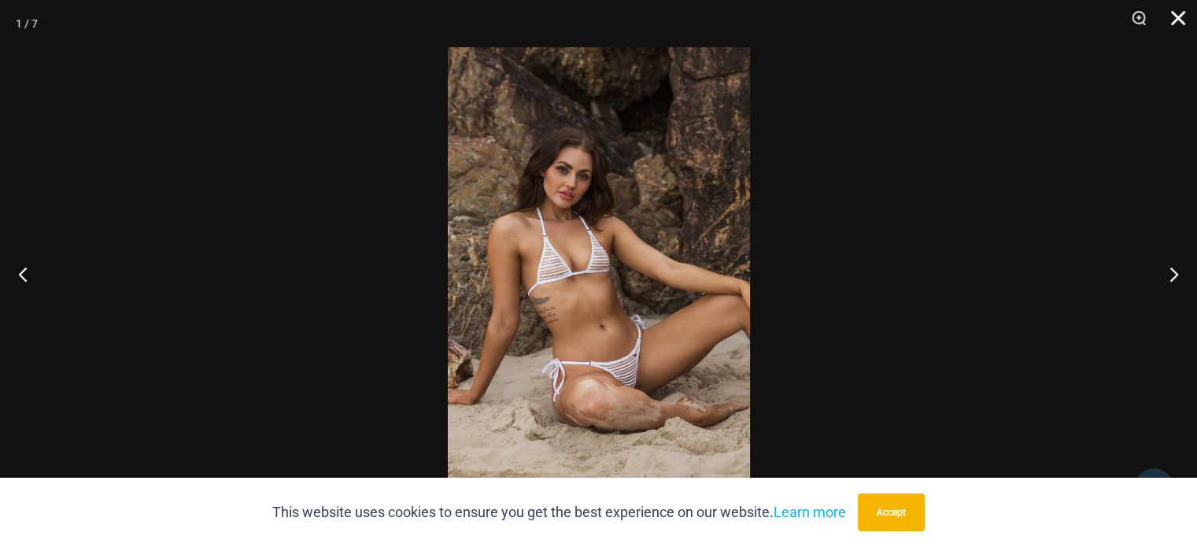
click at [1168, 15] on button "Close" at bounding box center [1172, 23] width 39 height 47
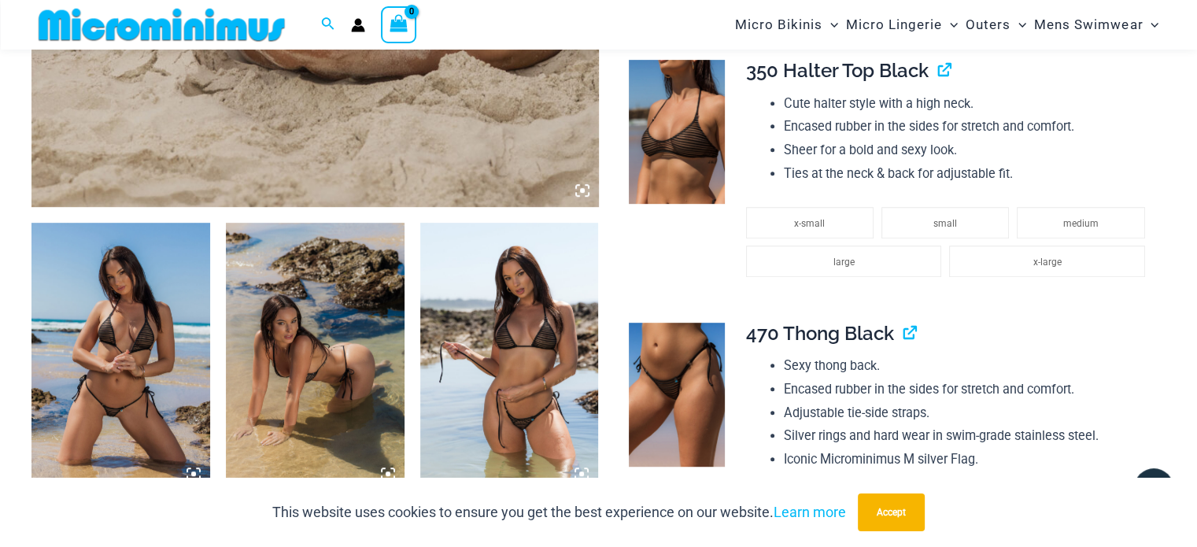
click at [108, 352] on img at bounding box center [120, 357] width 179 height 268
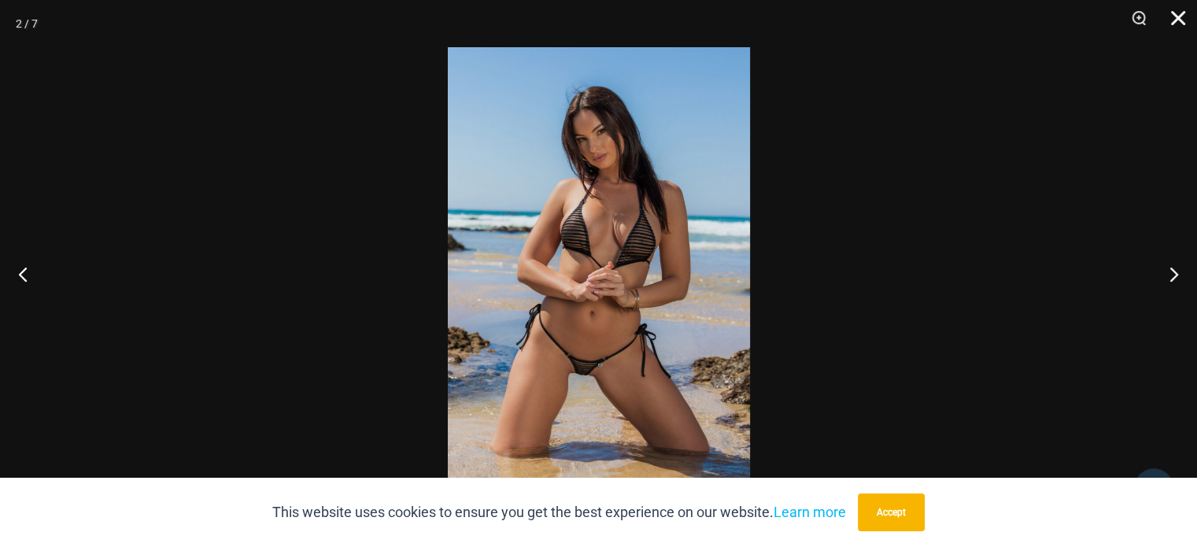
click at [1180, 15] on button "Close" at bounding box center [1172, 23] width 39 height 47
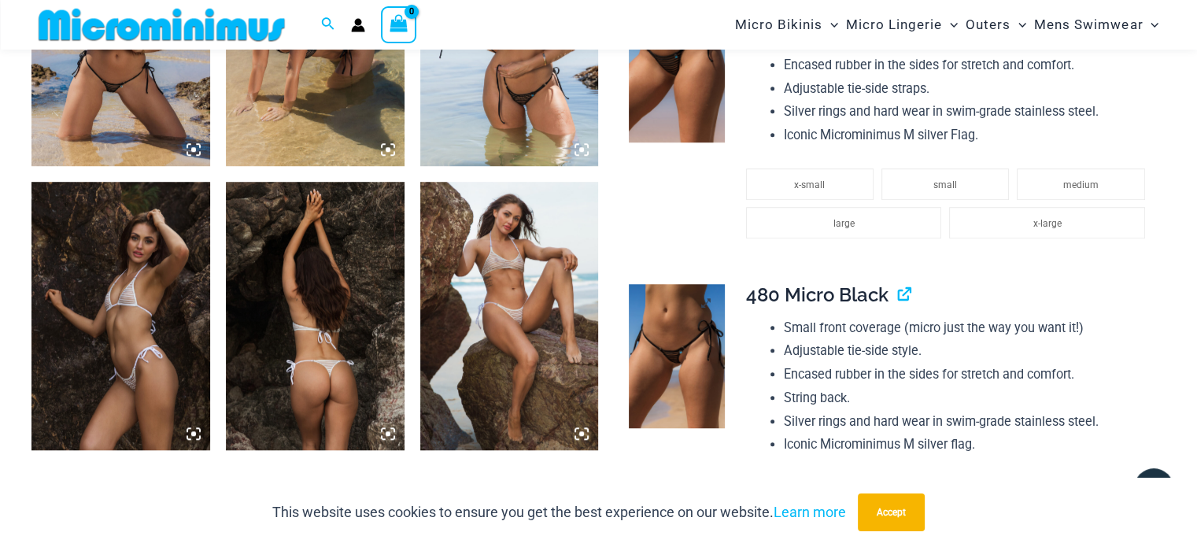
scroll to position [1102, 0]
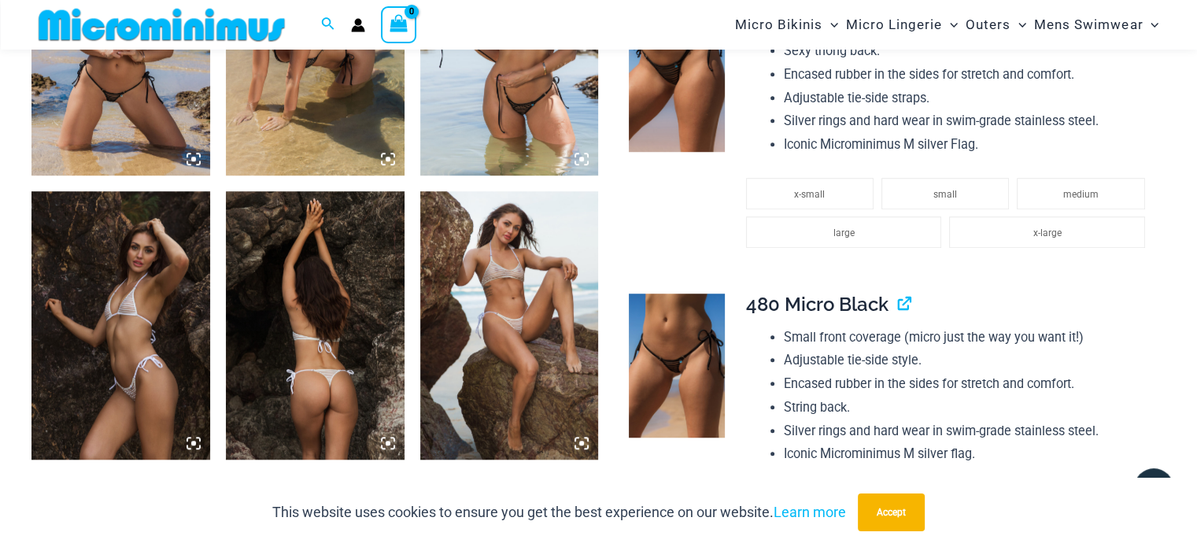
click at [551, 319] on img at bounding box center [509, 325] width 179 height 268
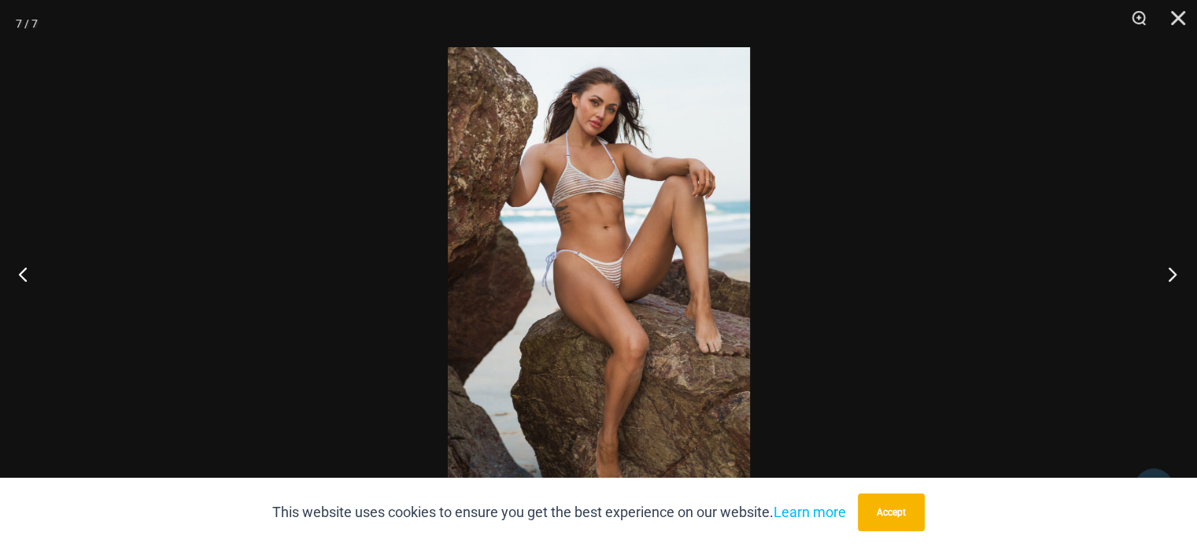
click at [1168, 265] on button "Next" at bounding box center [1167, 274] width 59 height 79
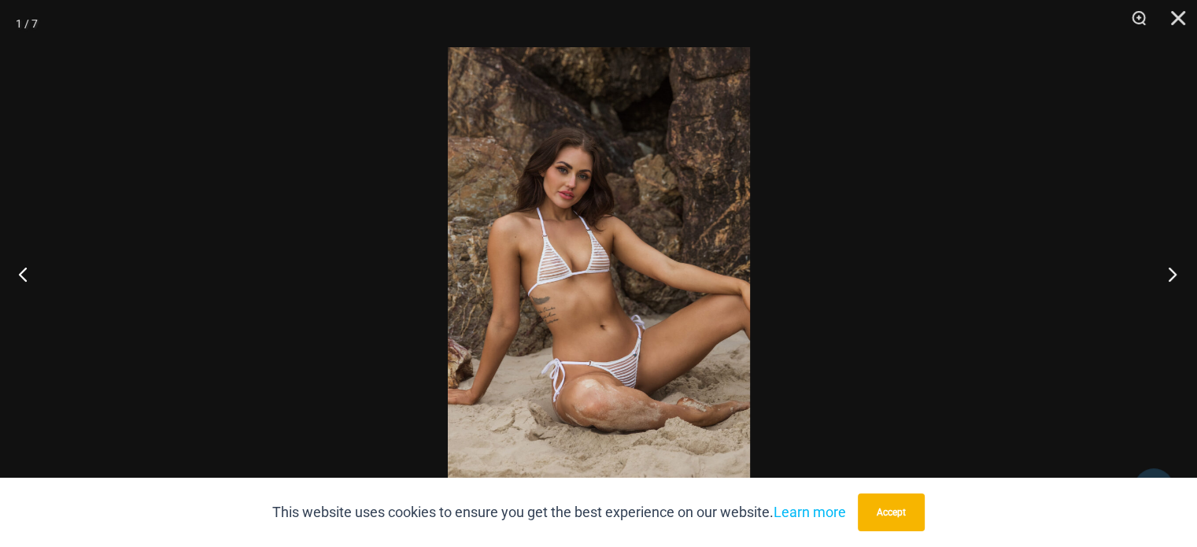
click at [1168, 265] on button "Next" at bounding box center [1167, 274] width 59 height 79
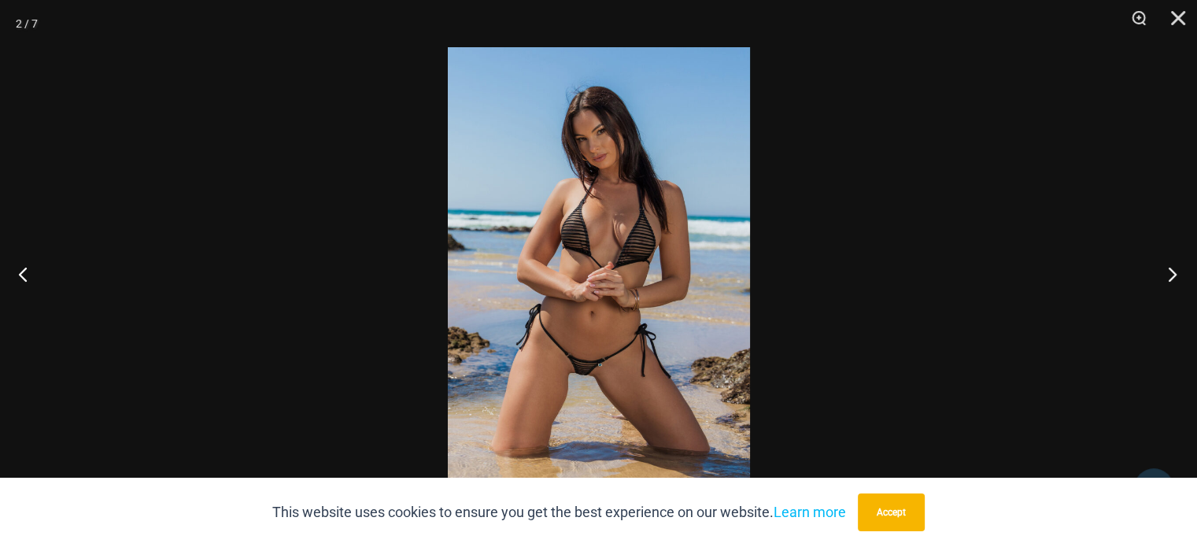
click at [1167, 264] on button "Next" at bounding box center [1167, 274] width 59 height 79
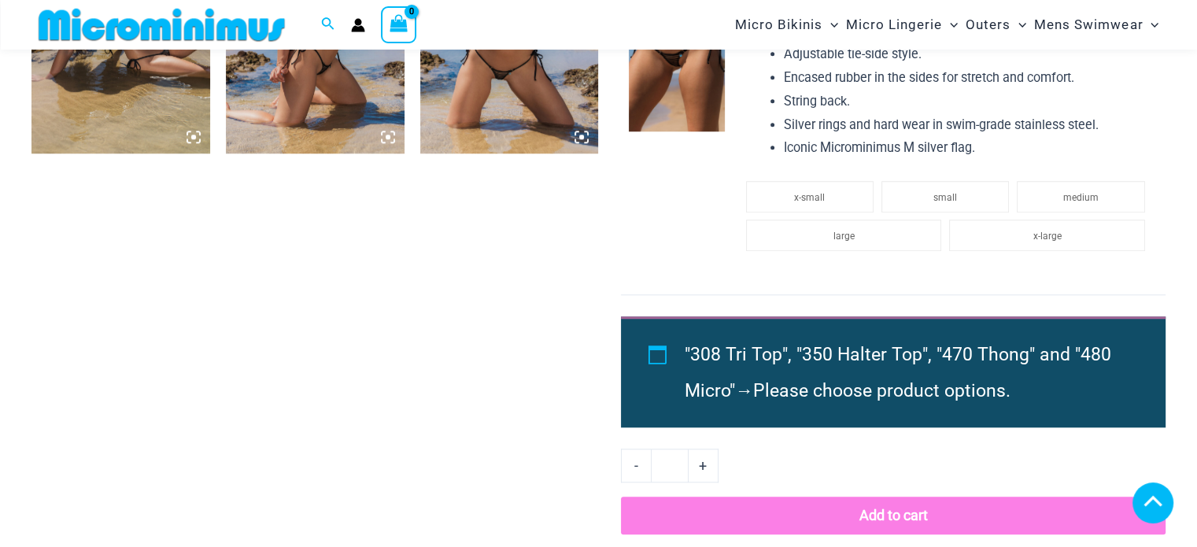
scroll to position [1397, 0]
